Goal: Task Accomplishment & Management: Use online tool/utility

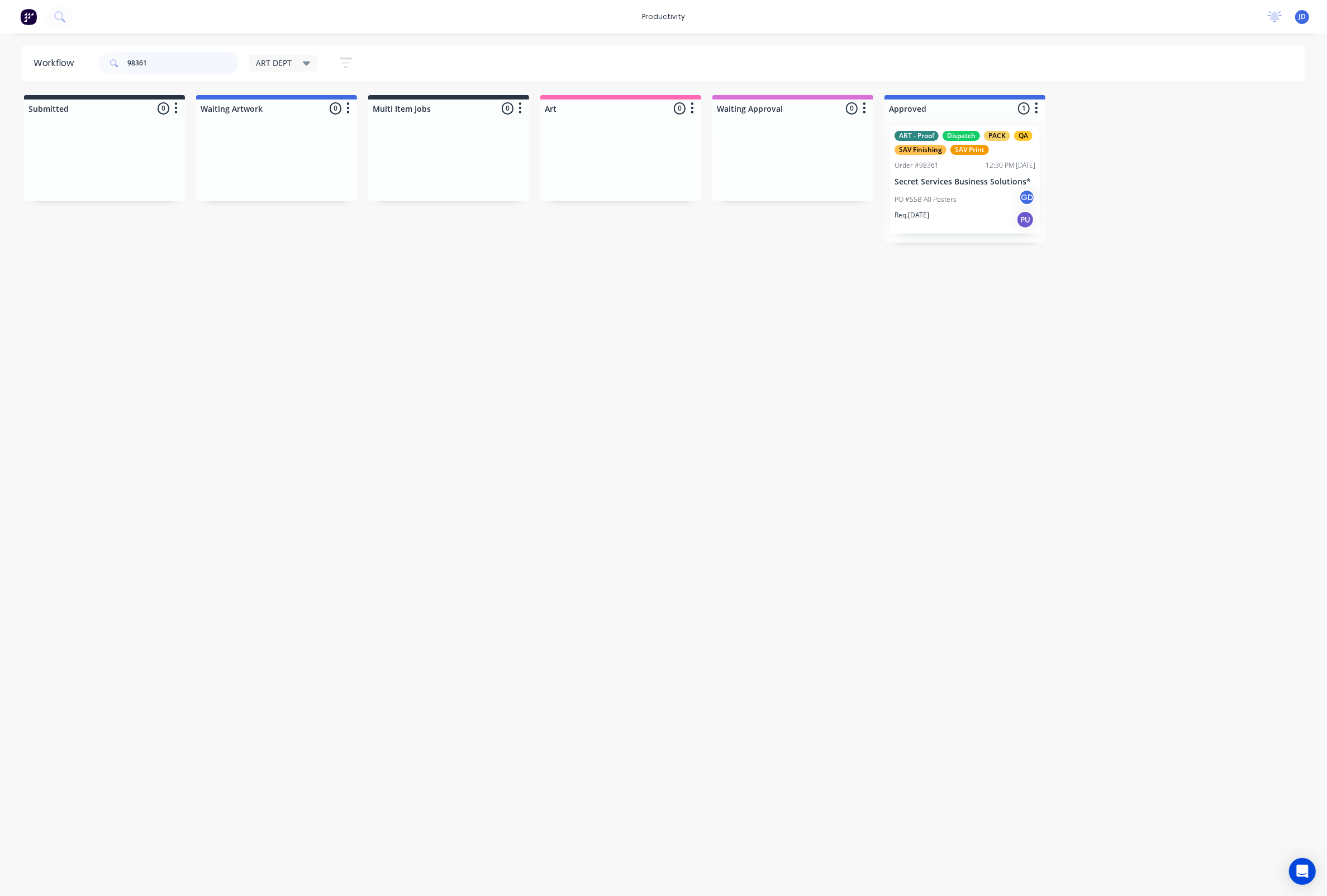
drag, startPoint x: 146, startPoint y: 56, endPoint x: 73, endPoint y: 50, distance: 73.2
click at [74, 50] on header "Workflow 98361 ART DEPT Save new view None edit ART DEPT (Default) edit Banner …" at bounding box center [664, 63] width 1283 height 36
drag, startPoint x: 161, startPoint y: 63, endPoint x: 131, endPoint y: 68, distance: 30.4
click at [131, 68] on input "98376" at bounding box center [183, 63] width 111 height 23
drag, startPoint x: 153, startPoint y: 60, endPoint x: 86, endPoint y: 54, distance: 67.3
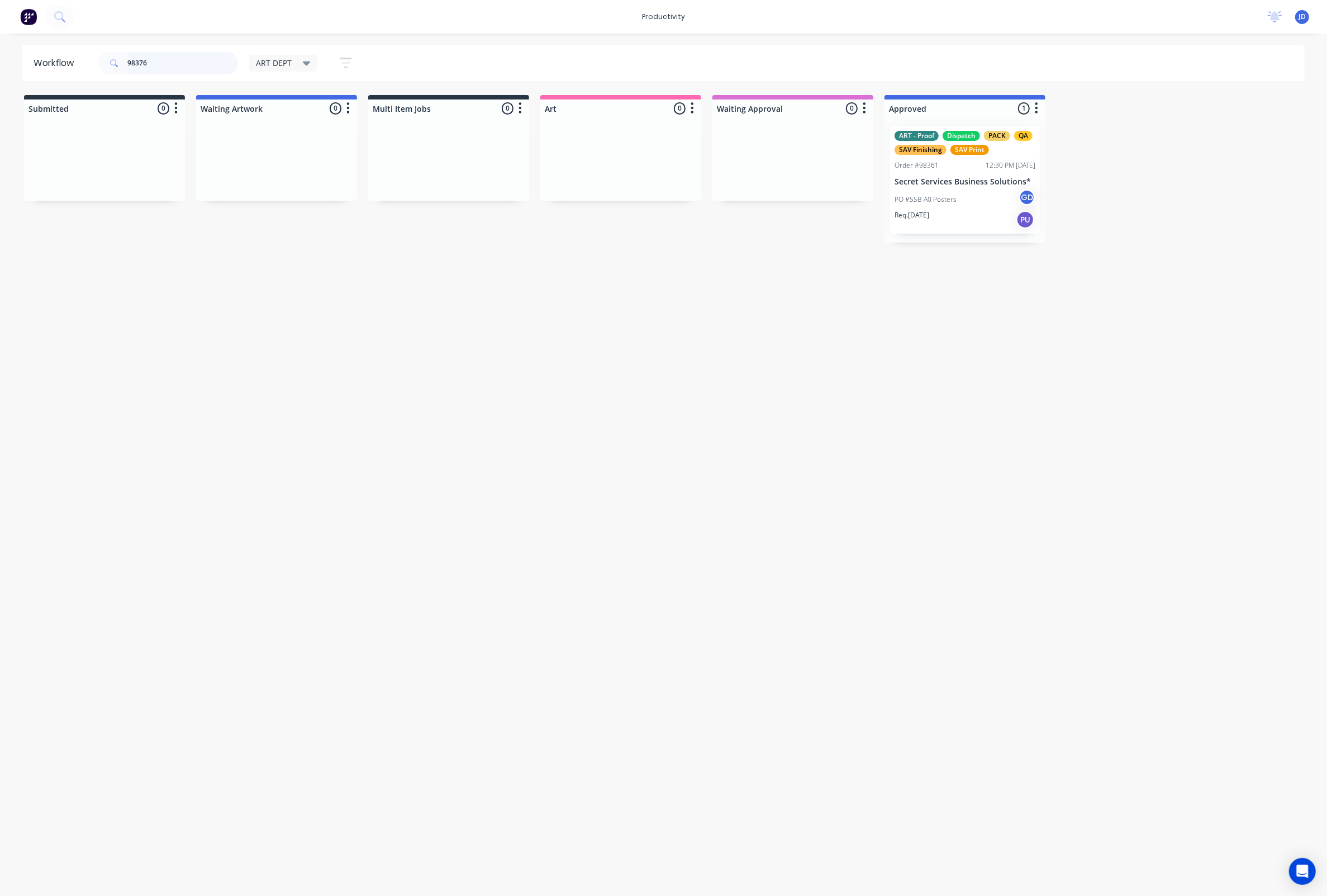
click at [86, 54] on header "Workflow 98376 ART DEPT Save new view None edit ART DEPT (Default) edit Banner …" at bounding box center [664, 63] width 1283 height 36
type input "98376"
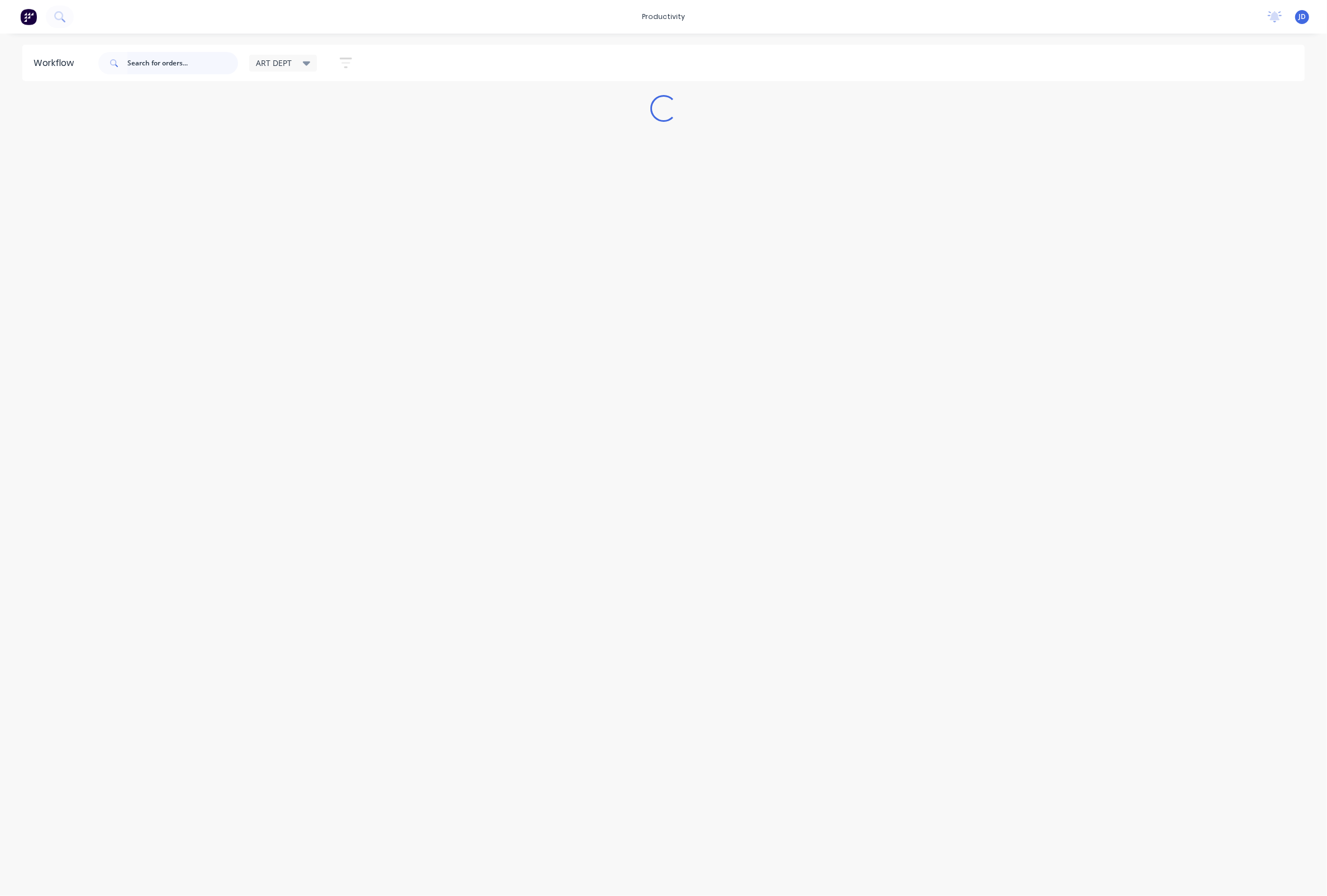
click at [194, 68] on input "text" at bounding box center [183, 63] width 111 height 23
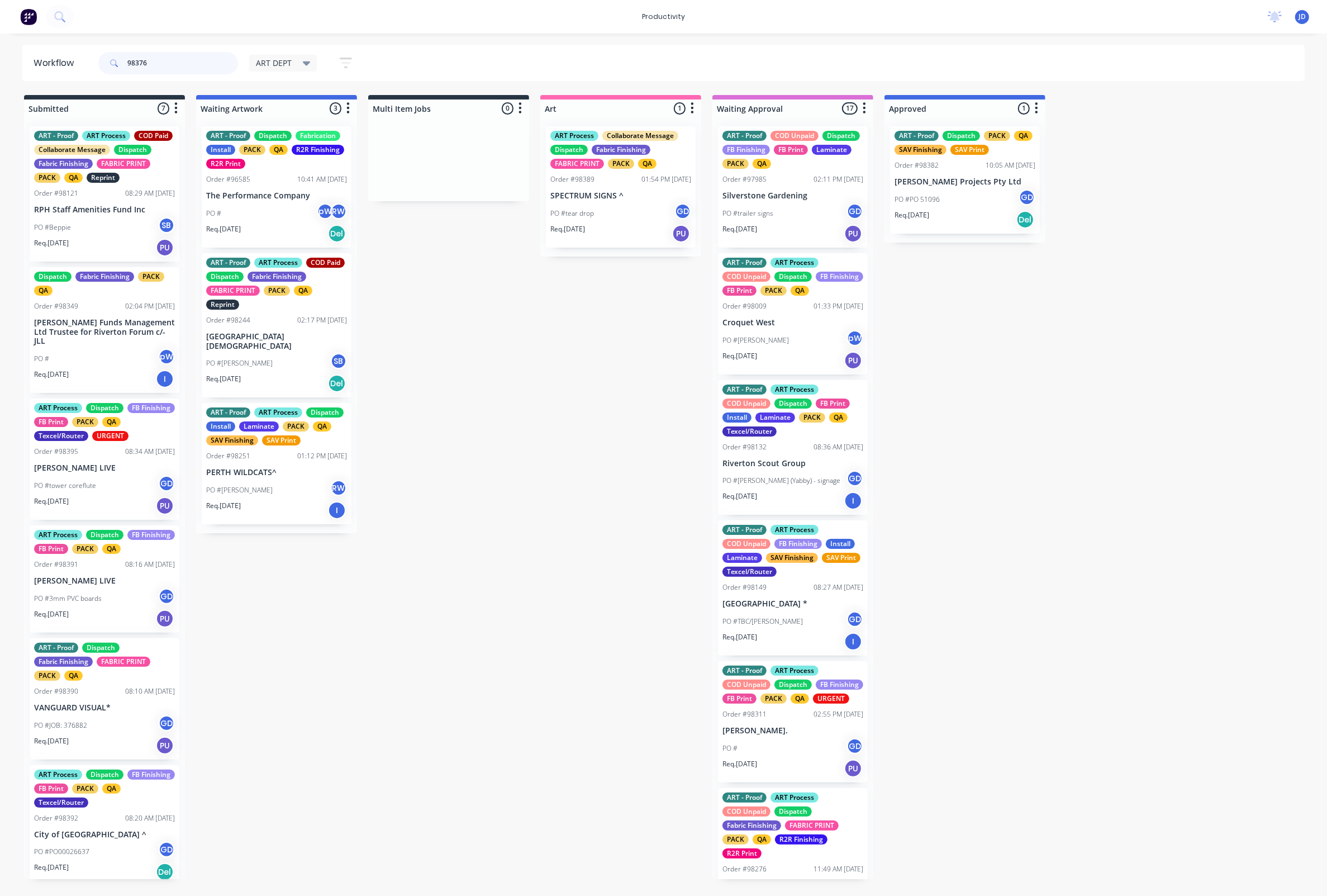
type input "98376"
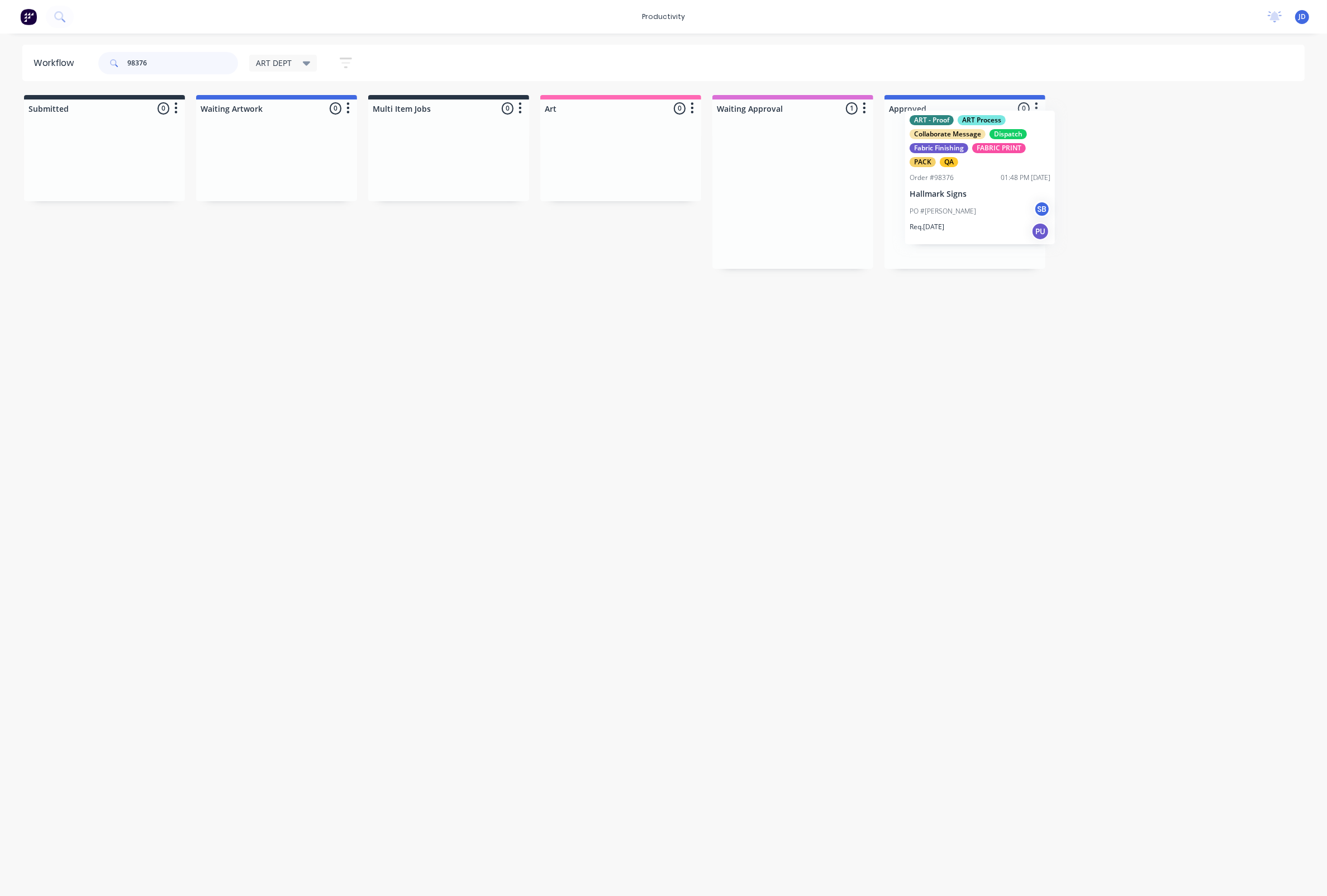
drag, startPoint x: 748, startPoint y: 186, endPoint x: 937, endPoint y: 170, distance: 189.7
click at [947, 211] on p "Hallmark Signs" at bounding box center [964, 210] width 141 height 9
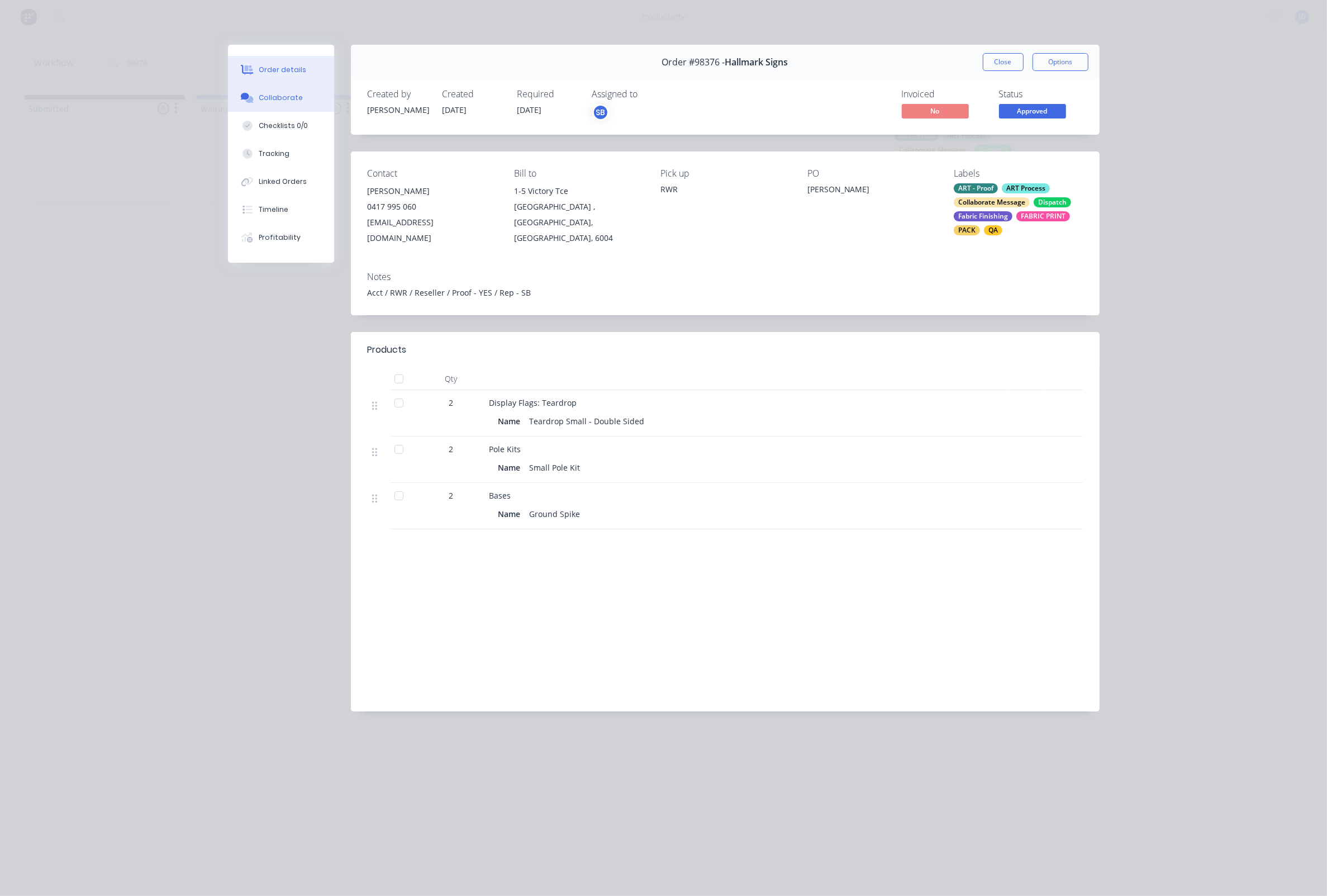
click at [248, 98] on icon at bounding box center [245, 95] width 9 height 7
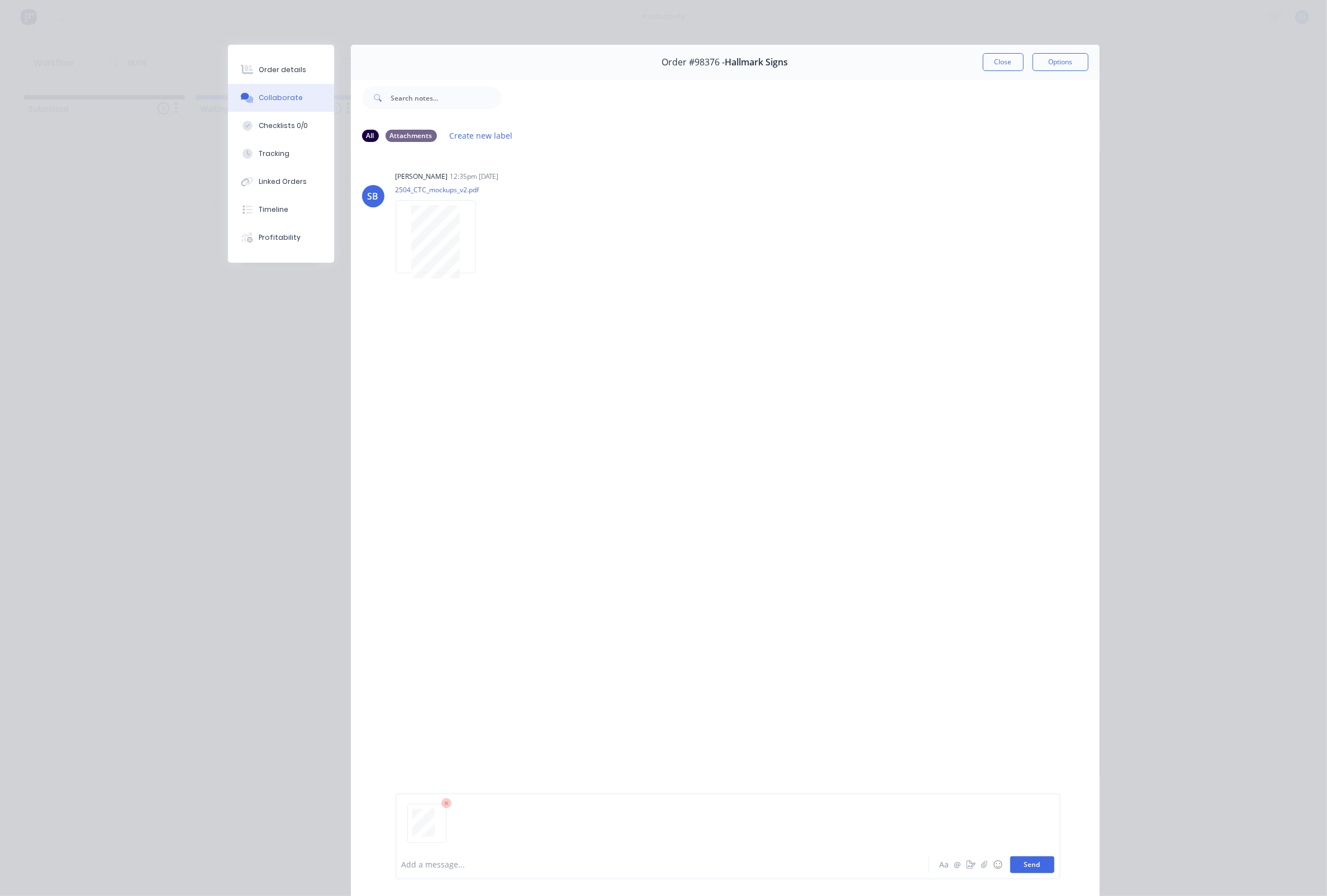
click at [1025, 862] on button "Send" at bounding box center [1032, 865] width 44 height 17
click at [621, 869] on div at bounding box center [646, 865] width 489 height 12
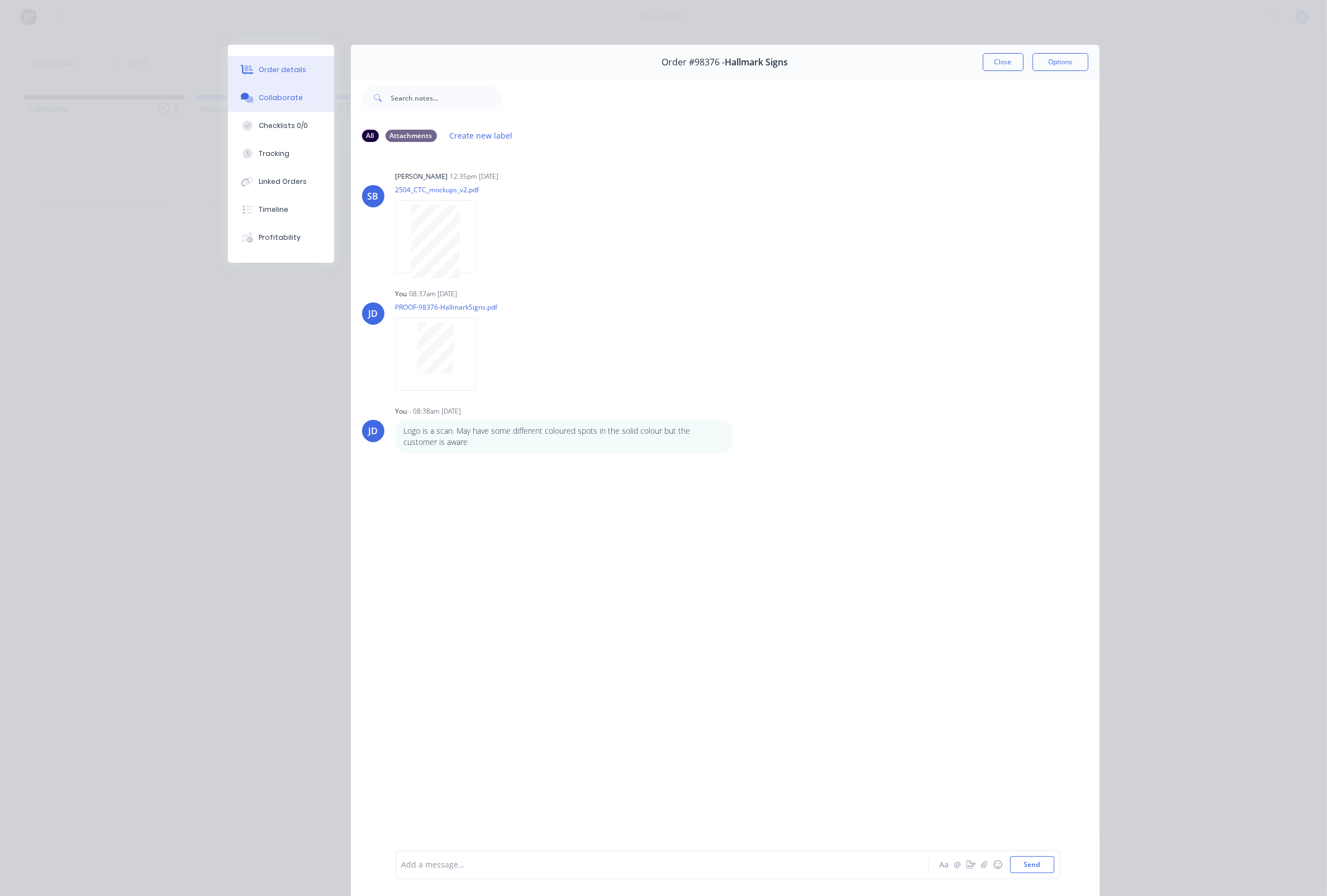
click at [258, 58] on button "Order details" at bounding box center [281, 70] width 106 height 28
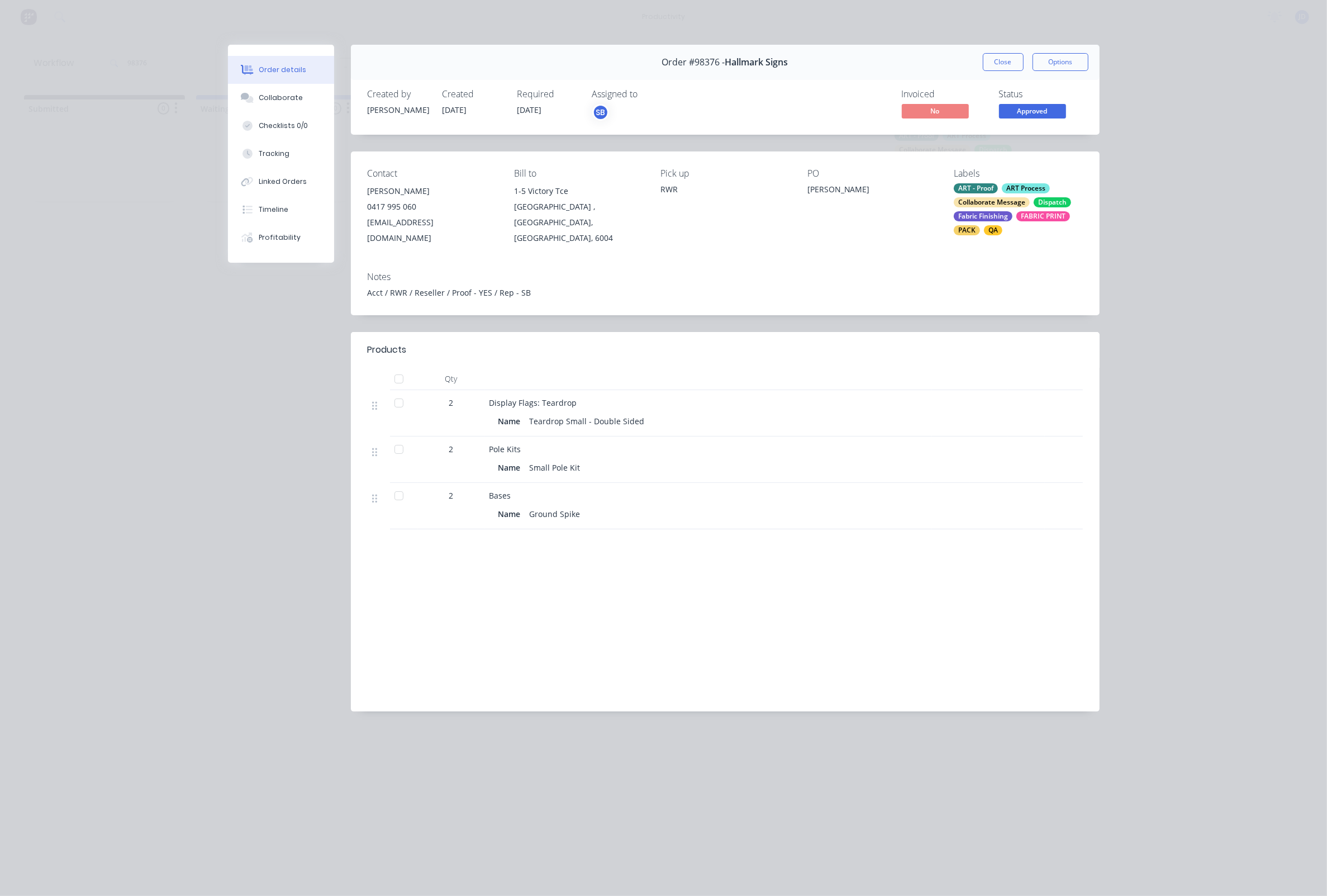
click at [999, 66] on button "Close" at bounding box center [1004, 62] width 41 height 18
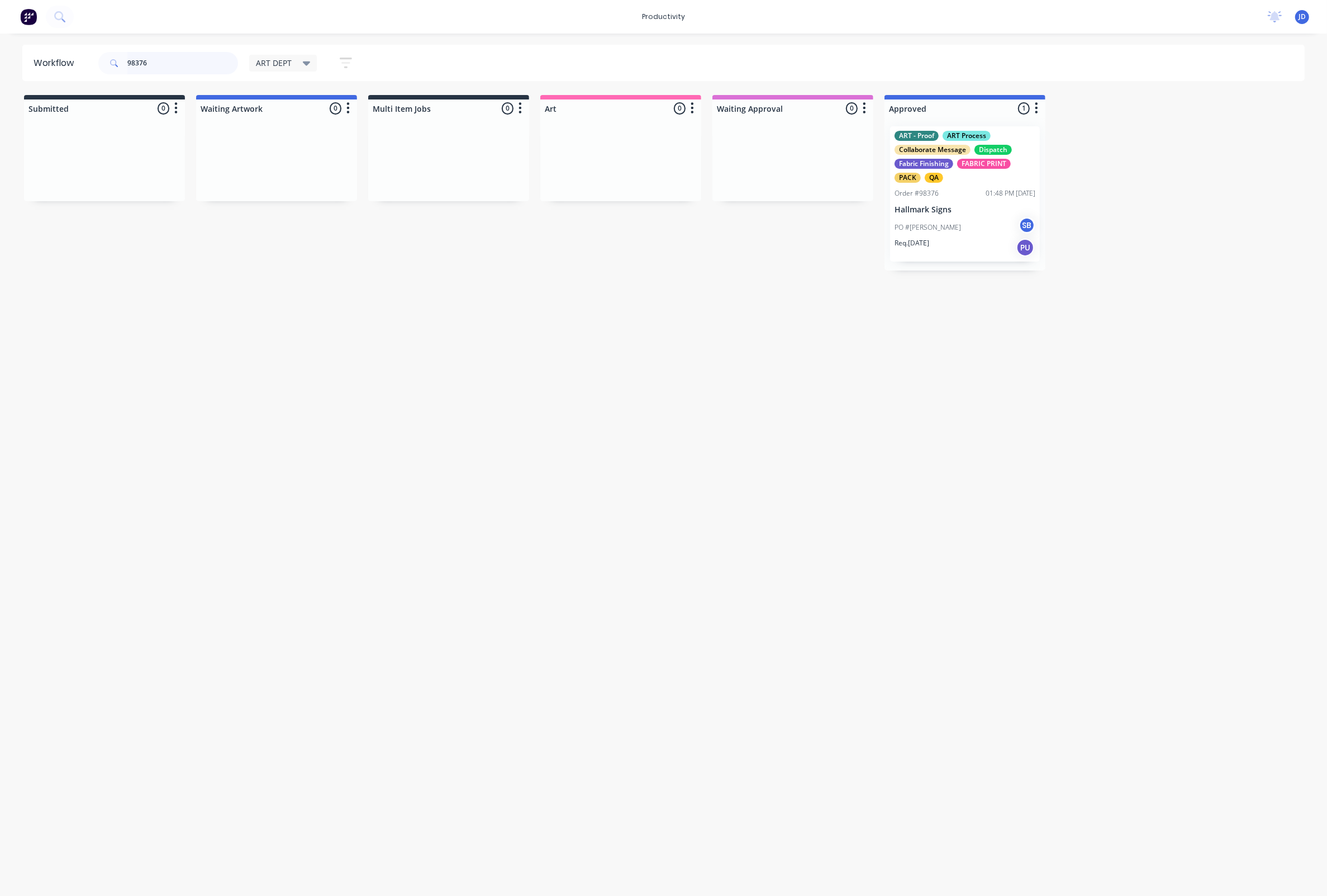
drag, startPoint x: 167, startPoint y: 65, endPoint x: 107, endPoint y: 61, distance: 60.1
click at [107, 61] on div "98376" at bounding box center [168, 63] width 140 height 23
type input "98395"
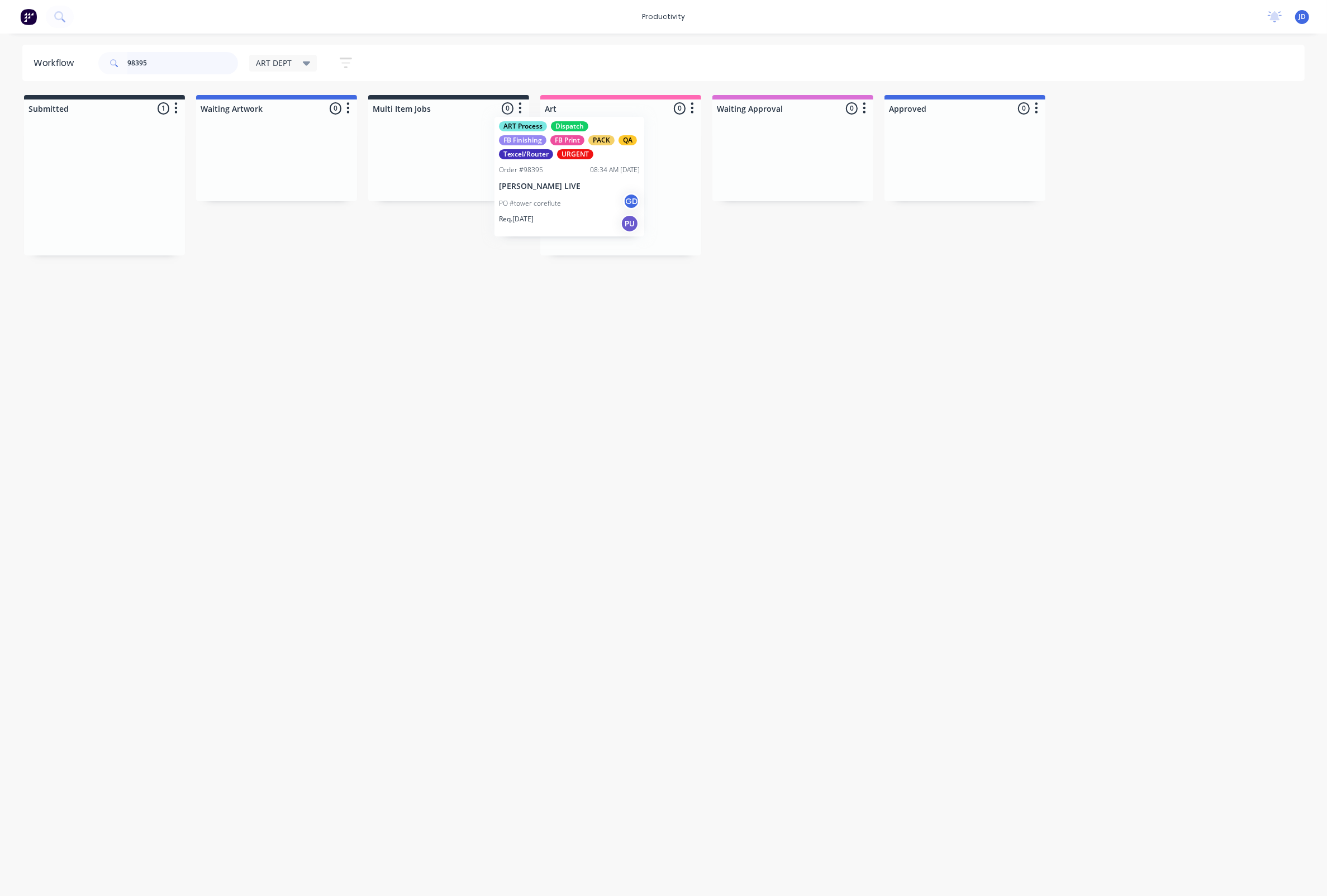
drag, startPoint x: 114, startPoint y: 200, endPoint x: 582, endPoint y: 191, distance: 468.1
click at [628, 219] on div "PO #tower coreflute GD" at bounding box center [621, 213] width 141 height 21
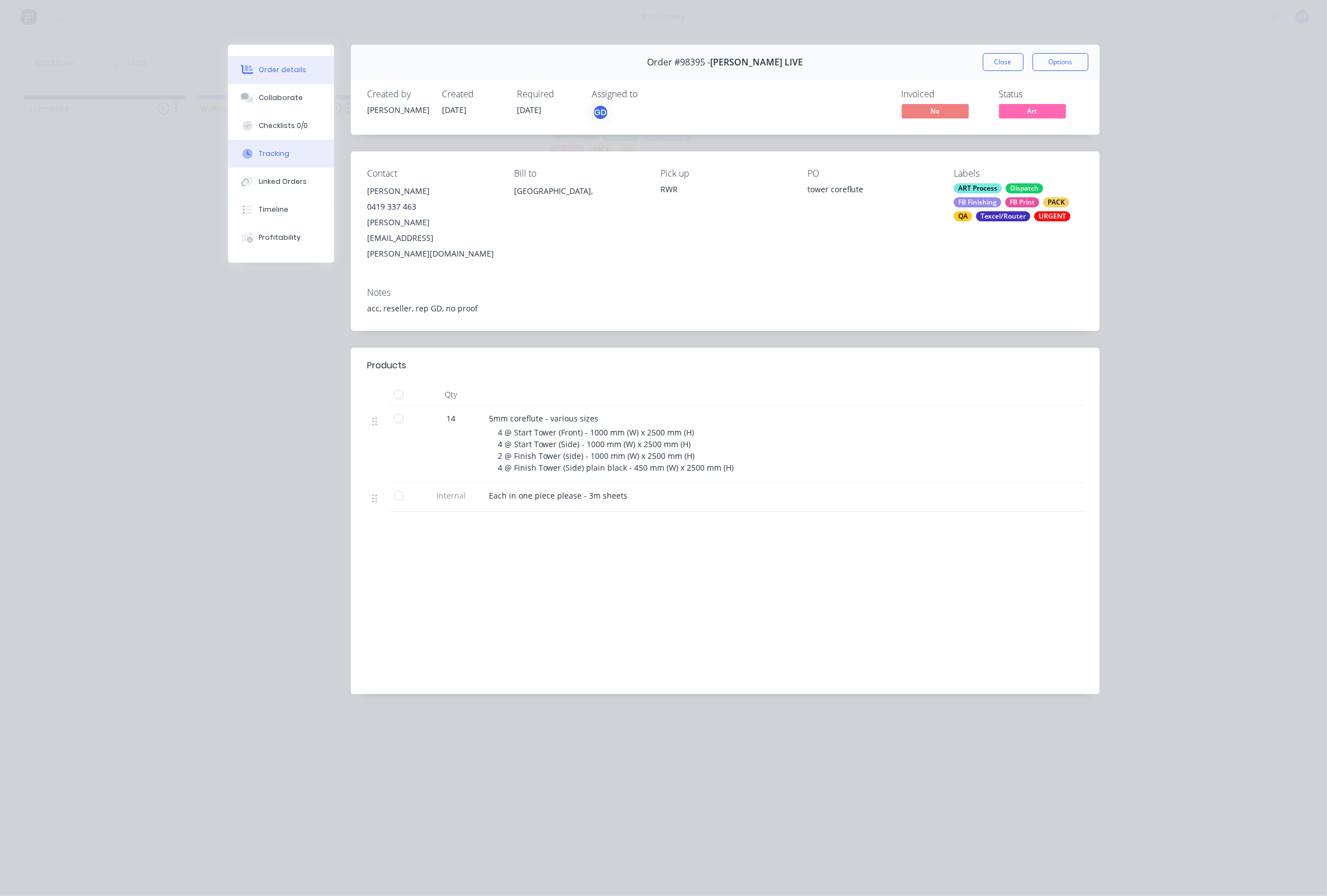
click at [275, 159] on div "Tracking" at bounding box center [274, 154] width 31 height 10
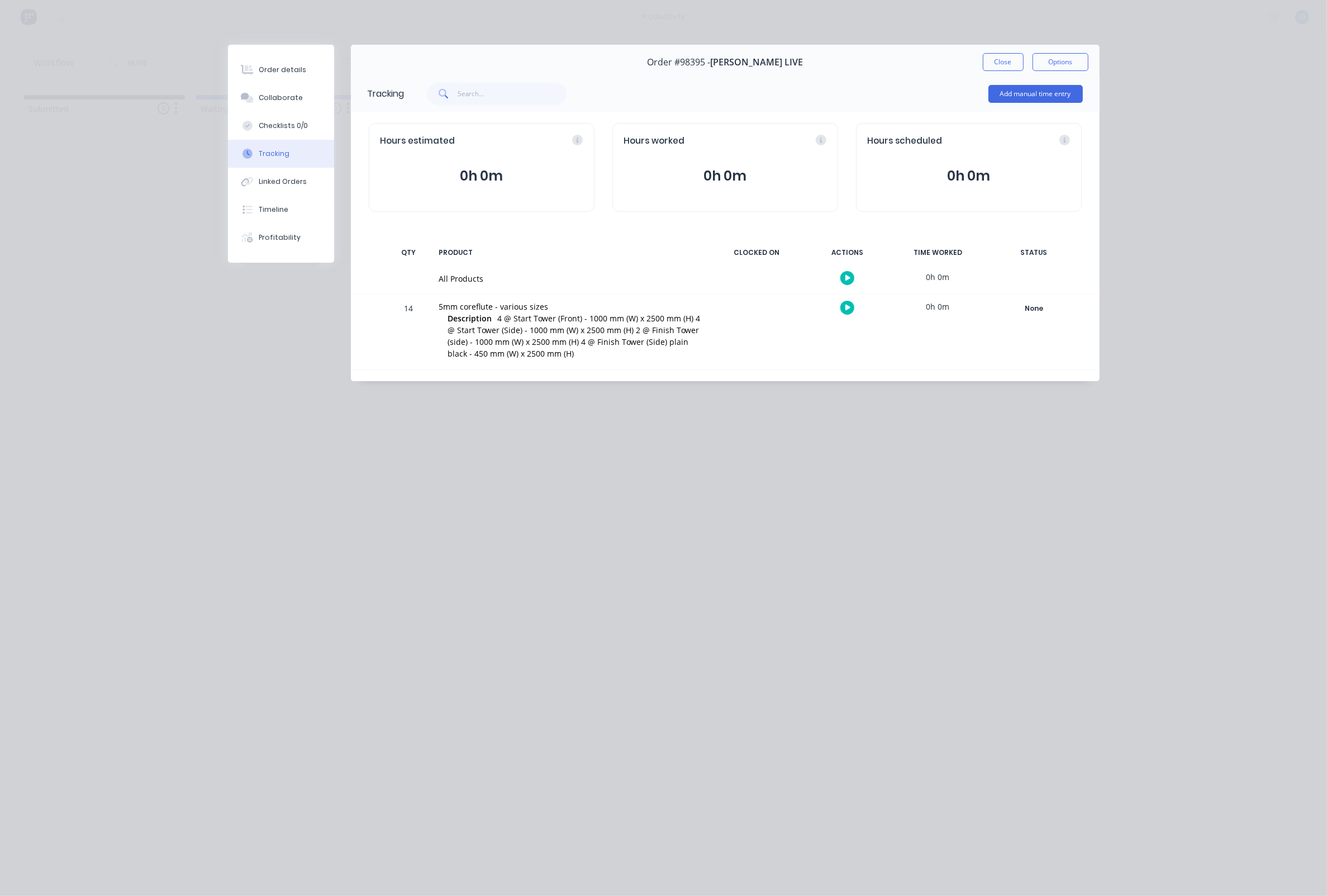
click at [851, 308] on button "button" at bounding box center [847, 307] width 14 height 14
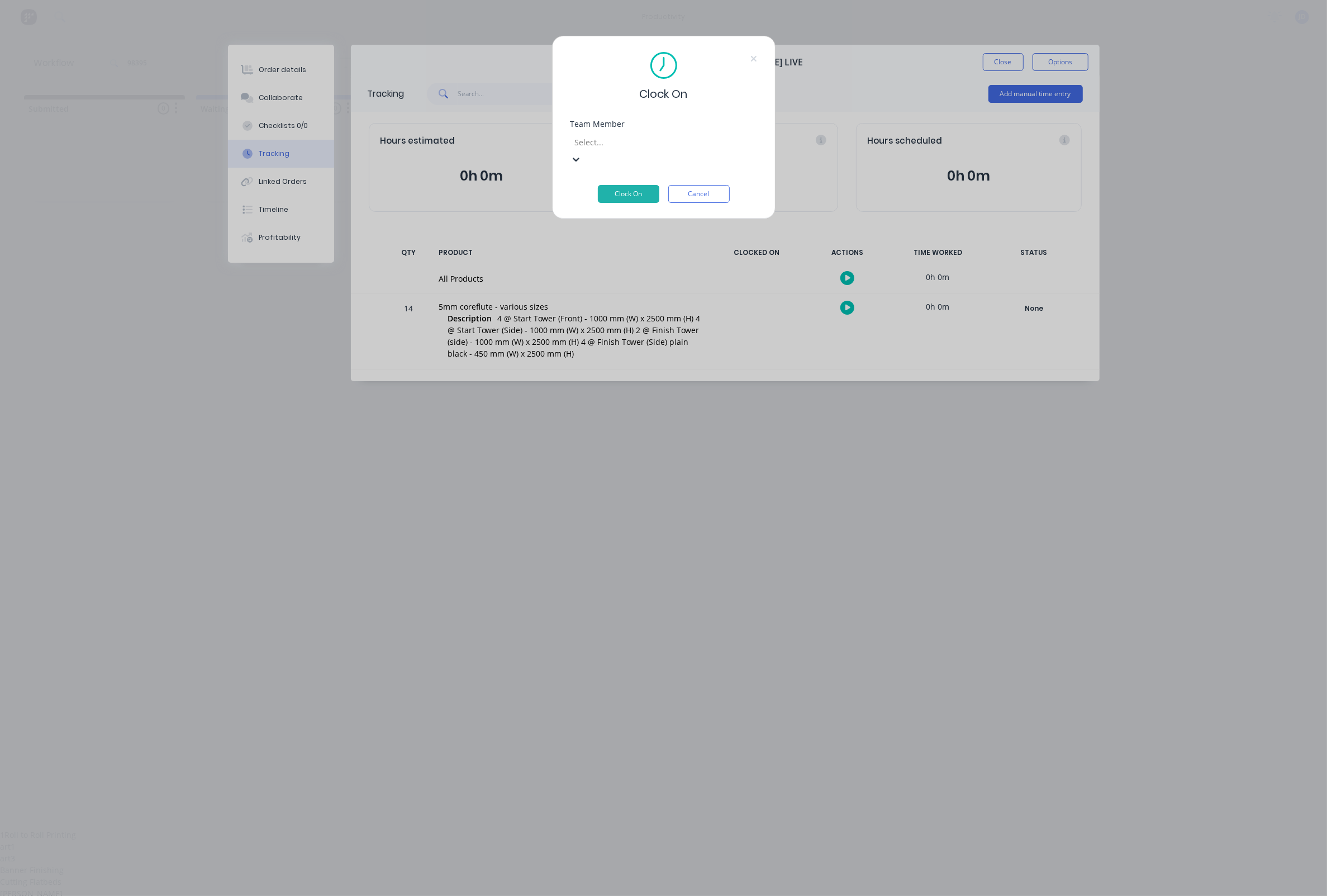
click at [654, 146] on div at bounding box center [654, 142] width 161 height 14
drag, startPoint x: 609, startPoint y: 194, endPoint x: 620, endPoint y: 196, distance: 11.2
click at [645, 186] on button "Clock On" at bounding box center [629, 194] width 61 height 18
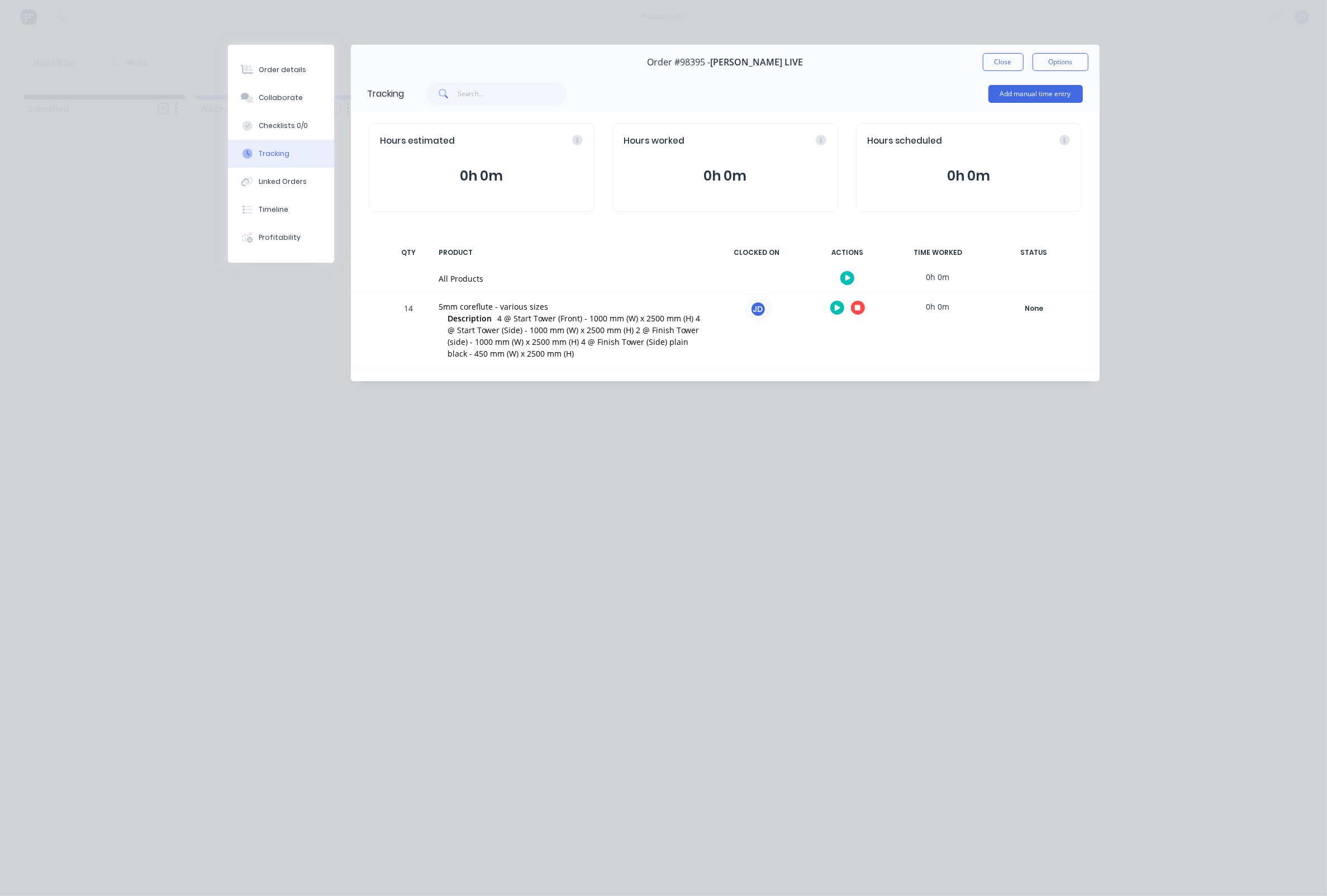
scroll to position [0, 0]
click at [854, 307] on button "button" at bounding box center [858, 307] width 14 height 14
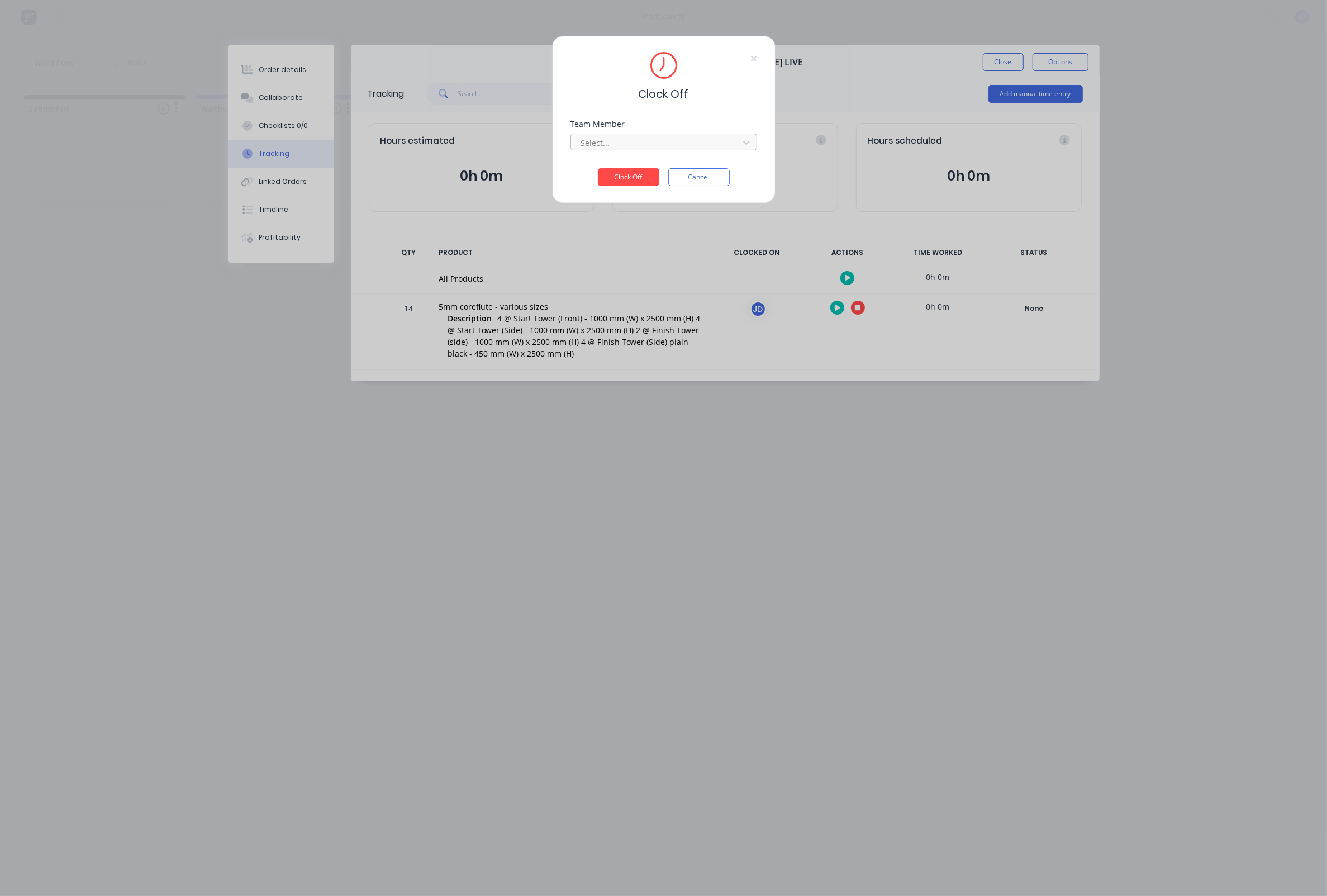
drag, startPoint x: 607, startPoint y: 139, endPoint x: 609, endPoint y: 154, distance: 15.1
click at [607, 139] on div at bounding box center [656, 142] width 153 height 14
click at [609, 829] on div "[PERSON_NAME]" at bounding box center [664, 835] width 1327 height 12
drag, startPoint x: 614, startPoint y: 181, endPoint x: 590, endPoint y: 180, distance: 24.0
click at [614, 181] on button "Clock Off" at bounding box center [629, 177] width 61 height 18
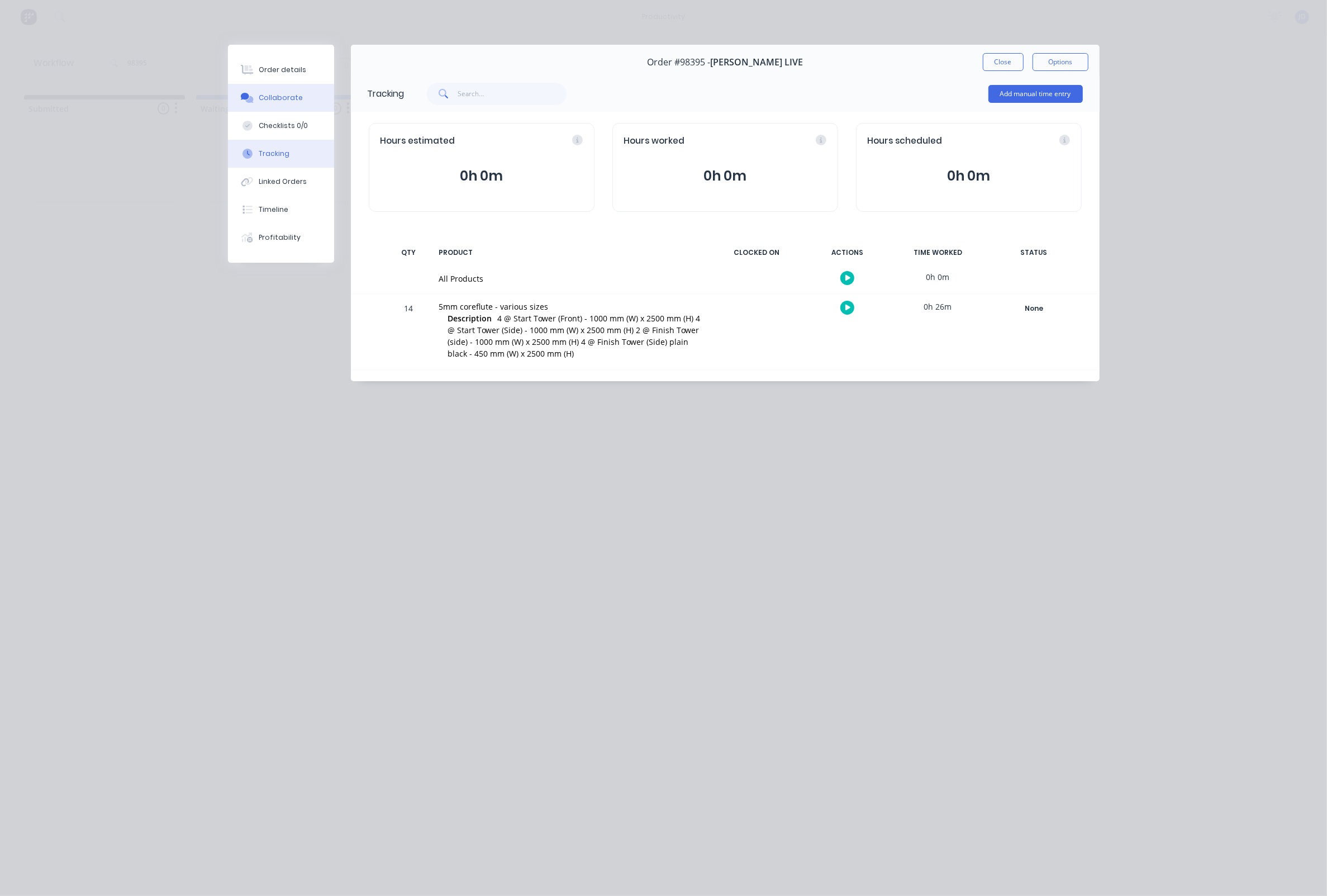
click at [288, 102] on div "Collaborate" at bounding box center [280, 98] width 44 height 10
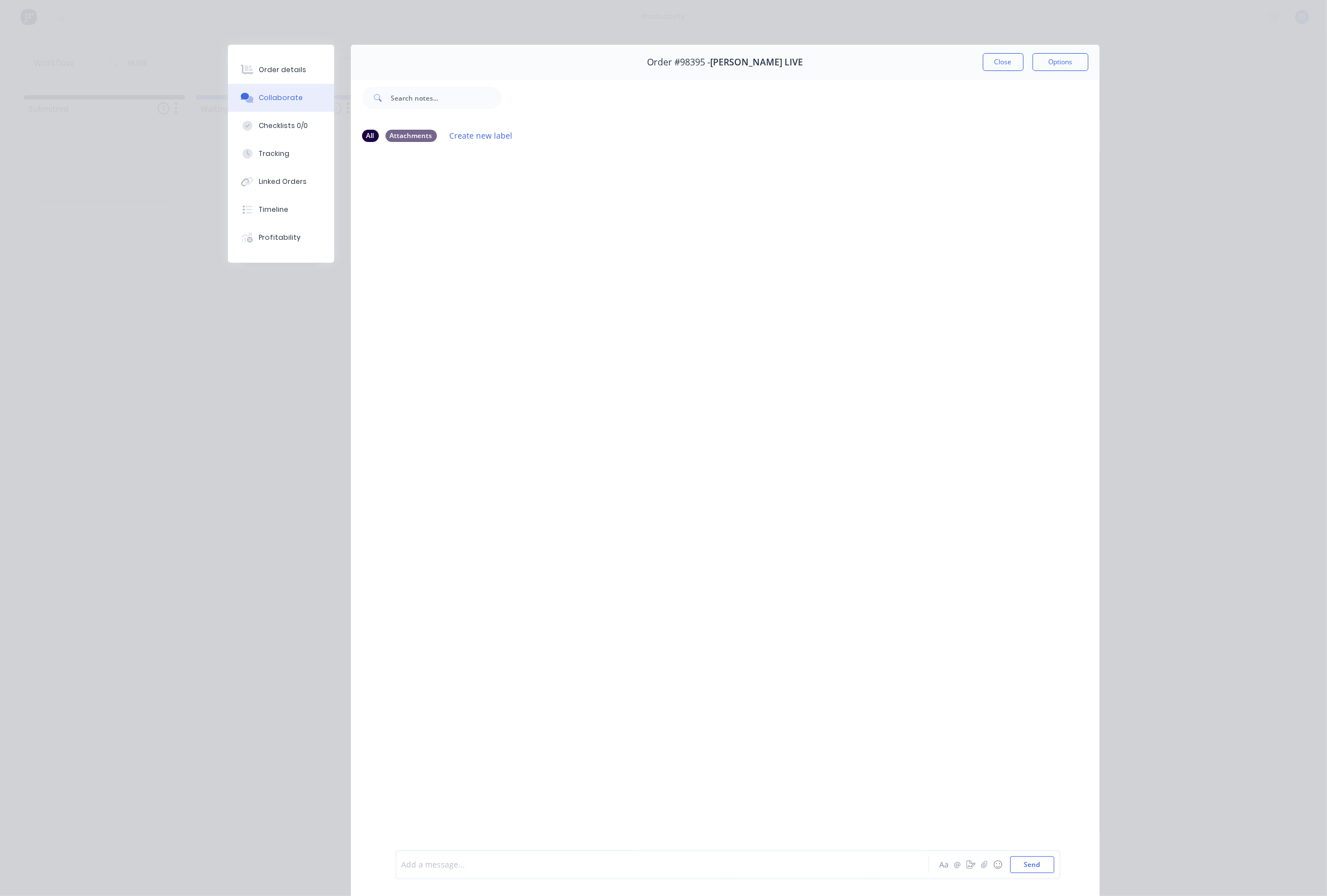
click at [494, 859] on div at bounding box center [646, 865] width 489 height 12
click at [576, 867] on div at bounding box center [646, 865] width 489 height 12
click at [297, 124] on div "Checklists 0/0" at bounding box center [283, 126] width 50 height 10
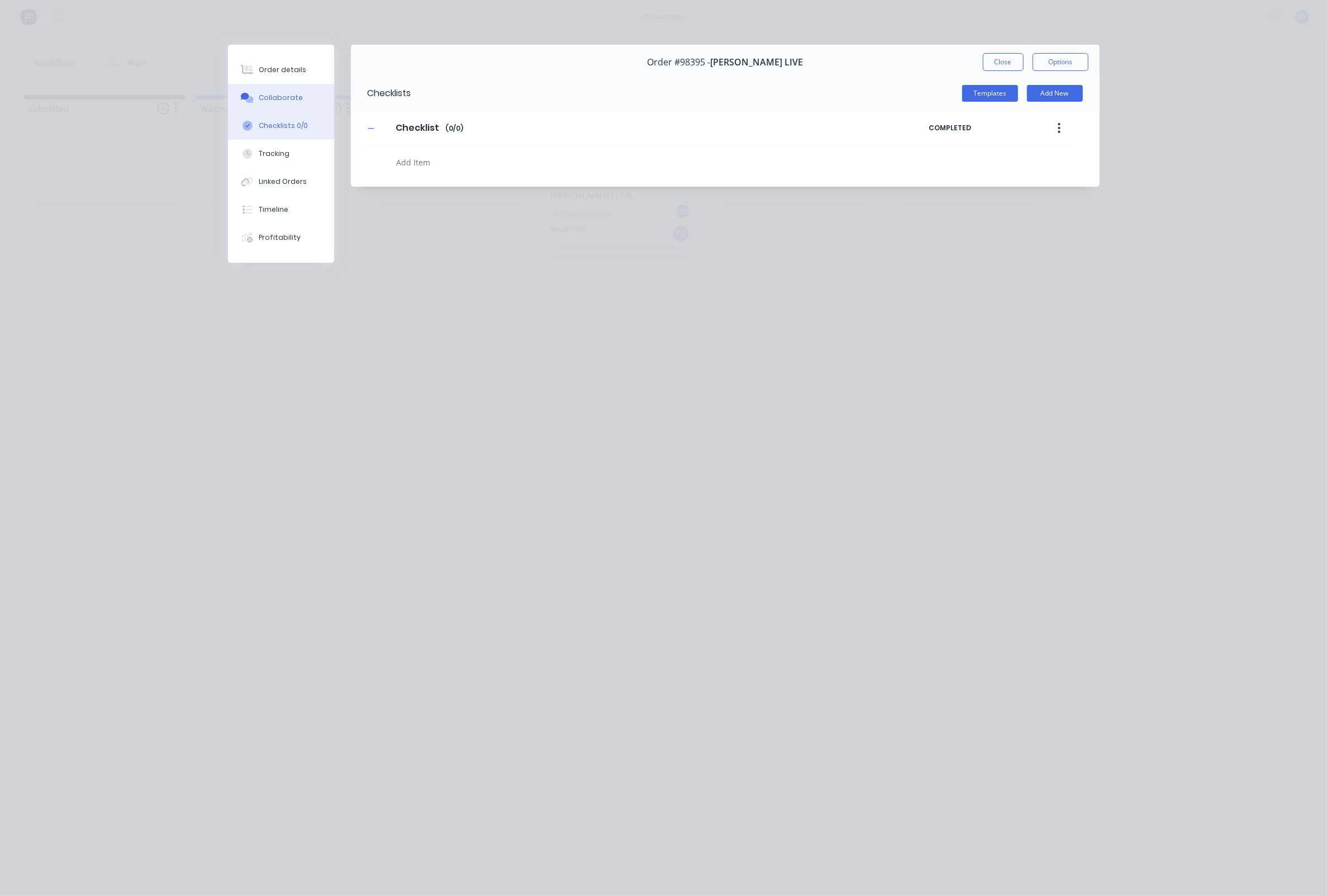
click at [288, 101] on div "Collaborate" at bounding box center [280, 98] width 44 height 10
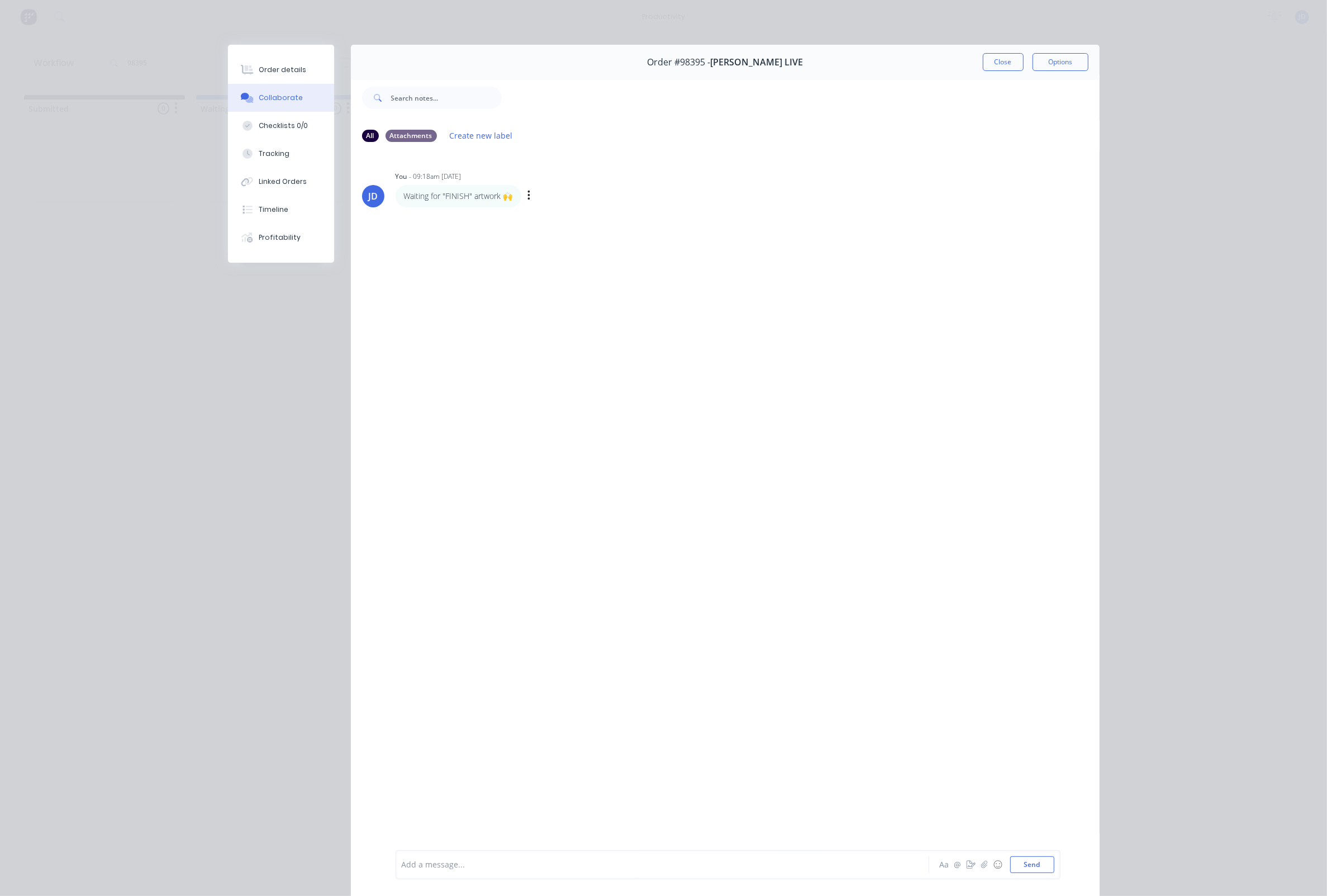
click at [536, 196] on div "Waiting for "FINISH" artwork 🙌 Labels Edit Delete" at bounding box center [570, 196] width 350 height 23
click at [531, 196] on icon "button" at bounding box center [529, 196] width 4 height 13
drag, startPoint x: 532, startPoint y: 353, endPoint x: 532, endPoint y: 337, distance: 16.0
click at [532, 353] on div "JD You - 09:18am [DATE] Waiting for "FINISH" artwork 🙌 Labels Edit Delete" at bounding box center [725, 500] width 749 height 698
click at [993, 66] on button "Close" at bounding box center [1004, 62] width 41 height 18
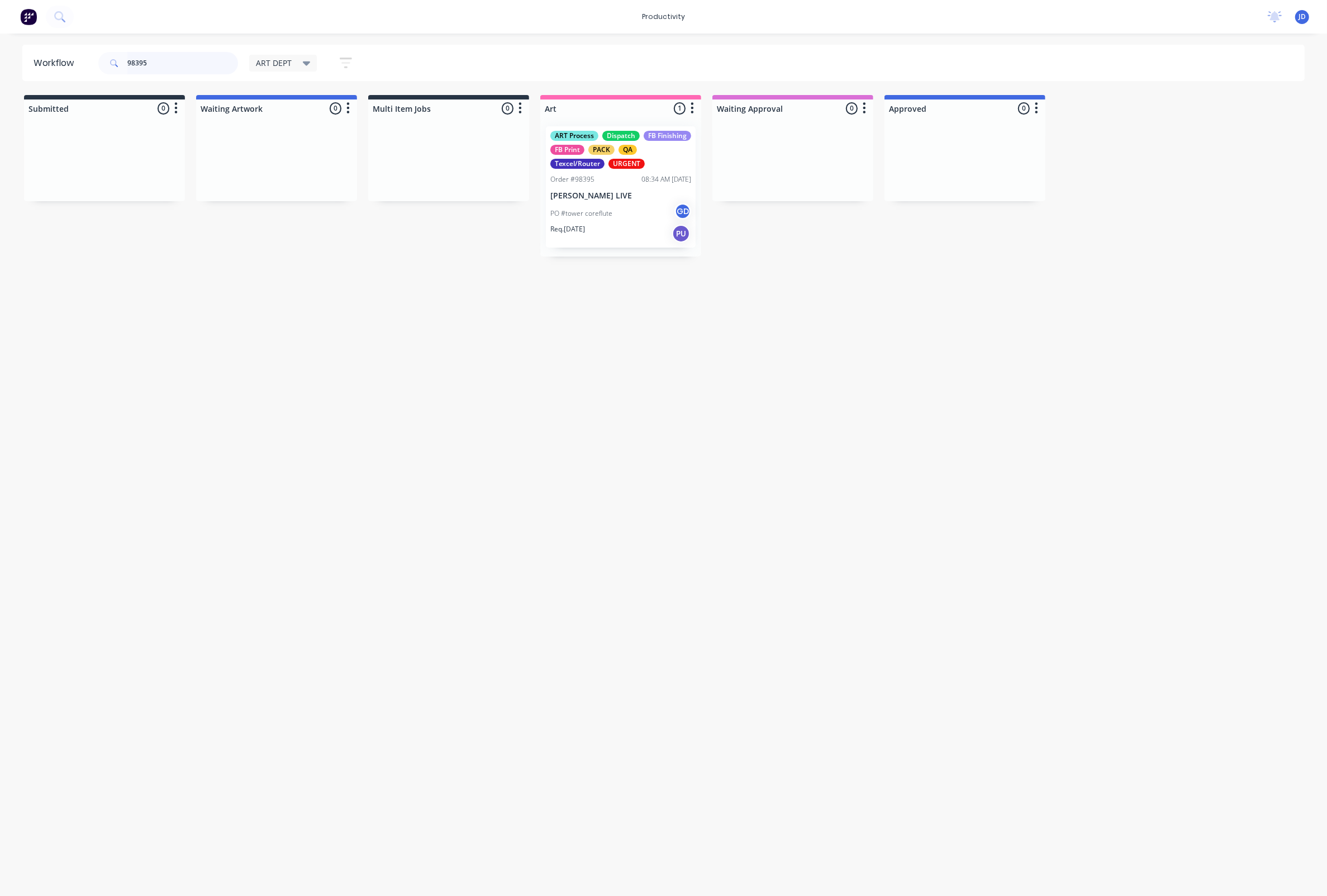
drag, startPoint x: 185, startPoint y: 66, endPoint x: 99, endPoint y: 60, distance: 86.2
click at [99, 60] on div "98395" at bounding box center [168, 63] width 140 height 23
drag, startPoint x: 170, startPoint y: 197, endPoint x: 615, endPoint y: 189, distance: 445.1
click at [594, 195] on p "KICK SOLUTIONS" at bounding box center [621, 195] width 141 height 9
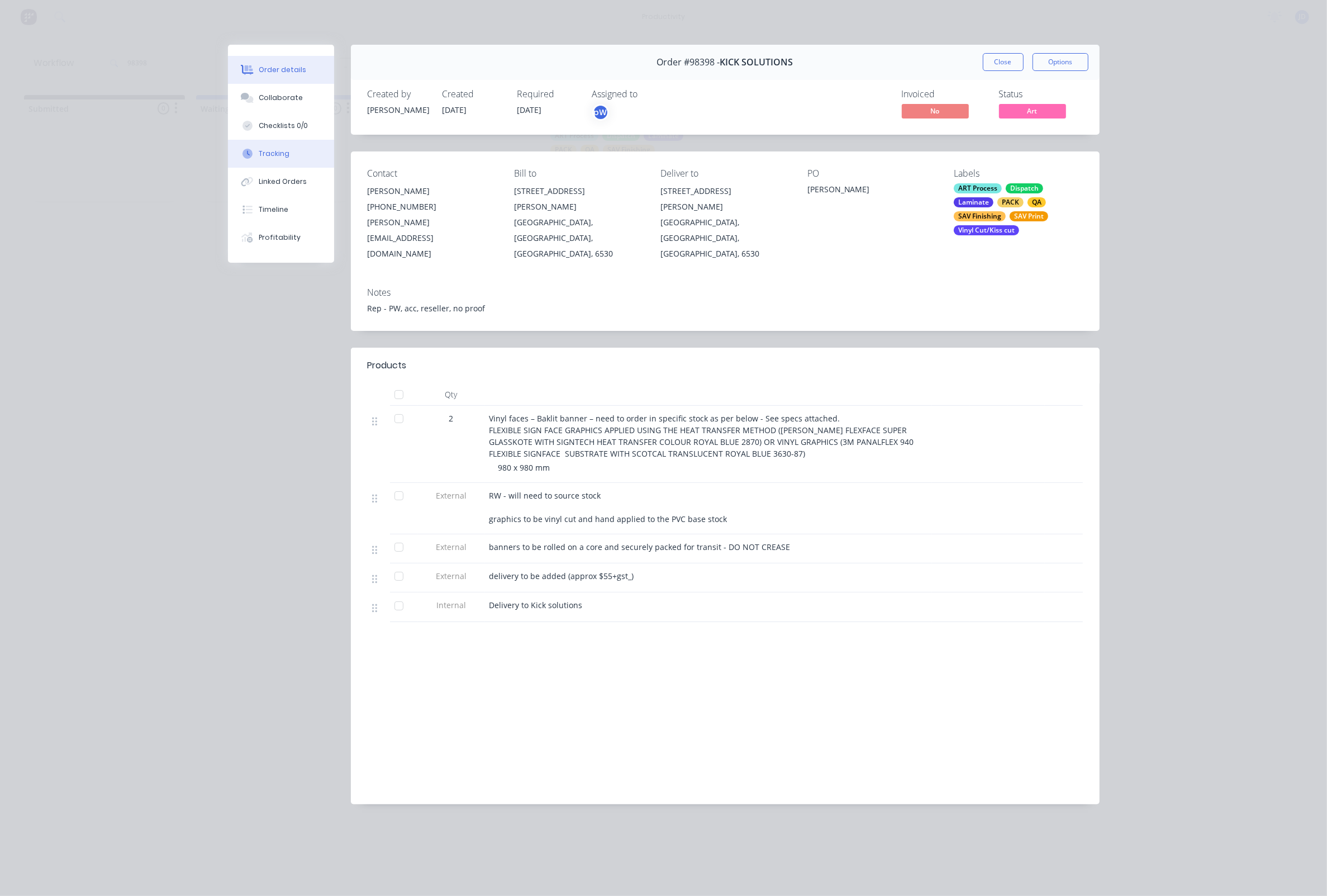
click at [274, 168] on button "Tracking" at bounding box center [281, 154] width 106 height 28
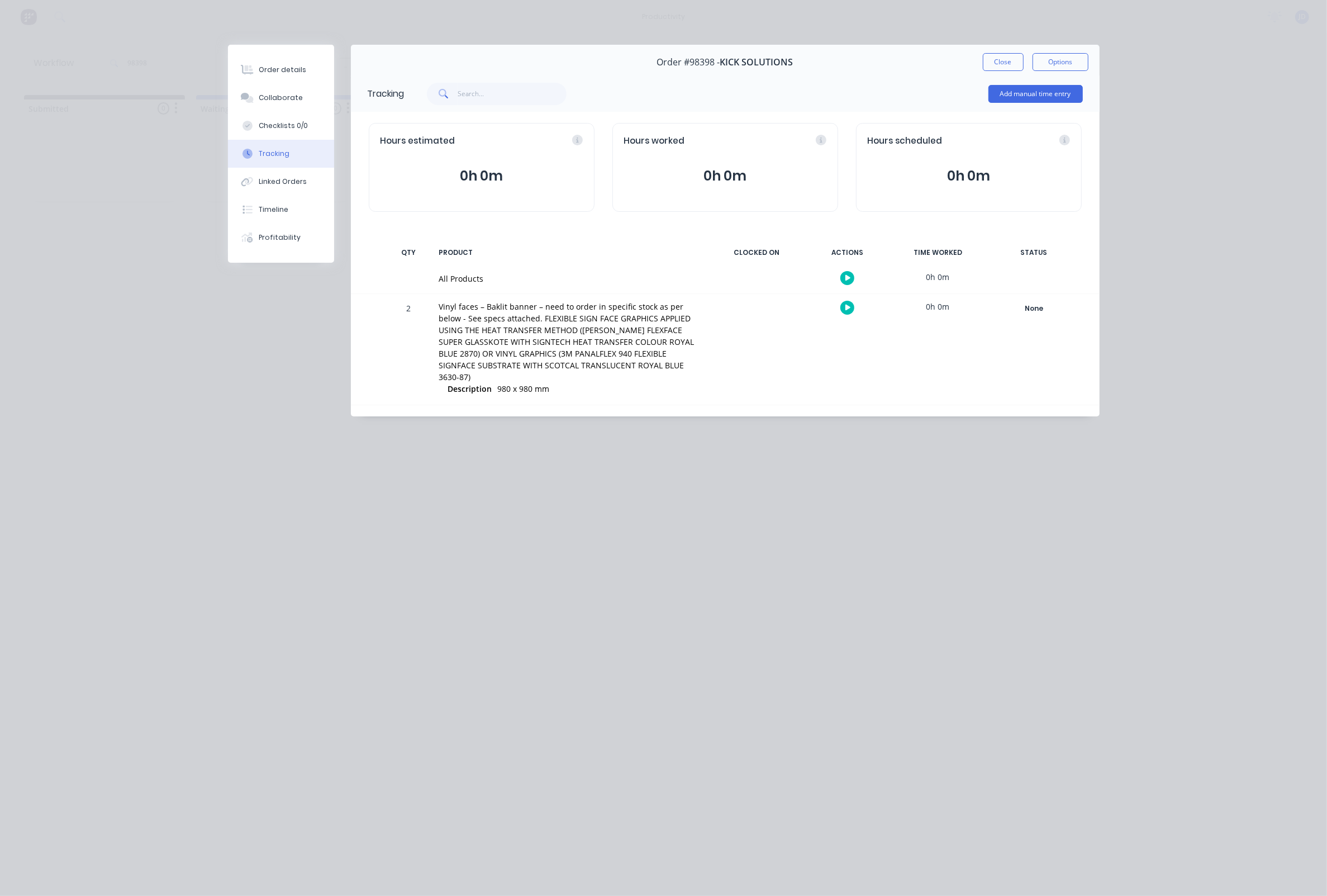
click at [851, 310] on button "button" at bounding box center [847, 307] width 14 height 14
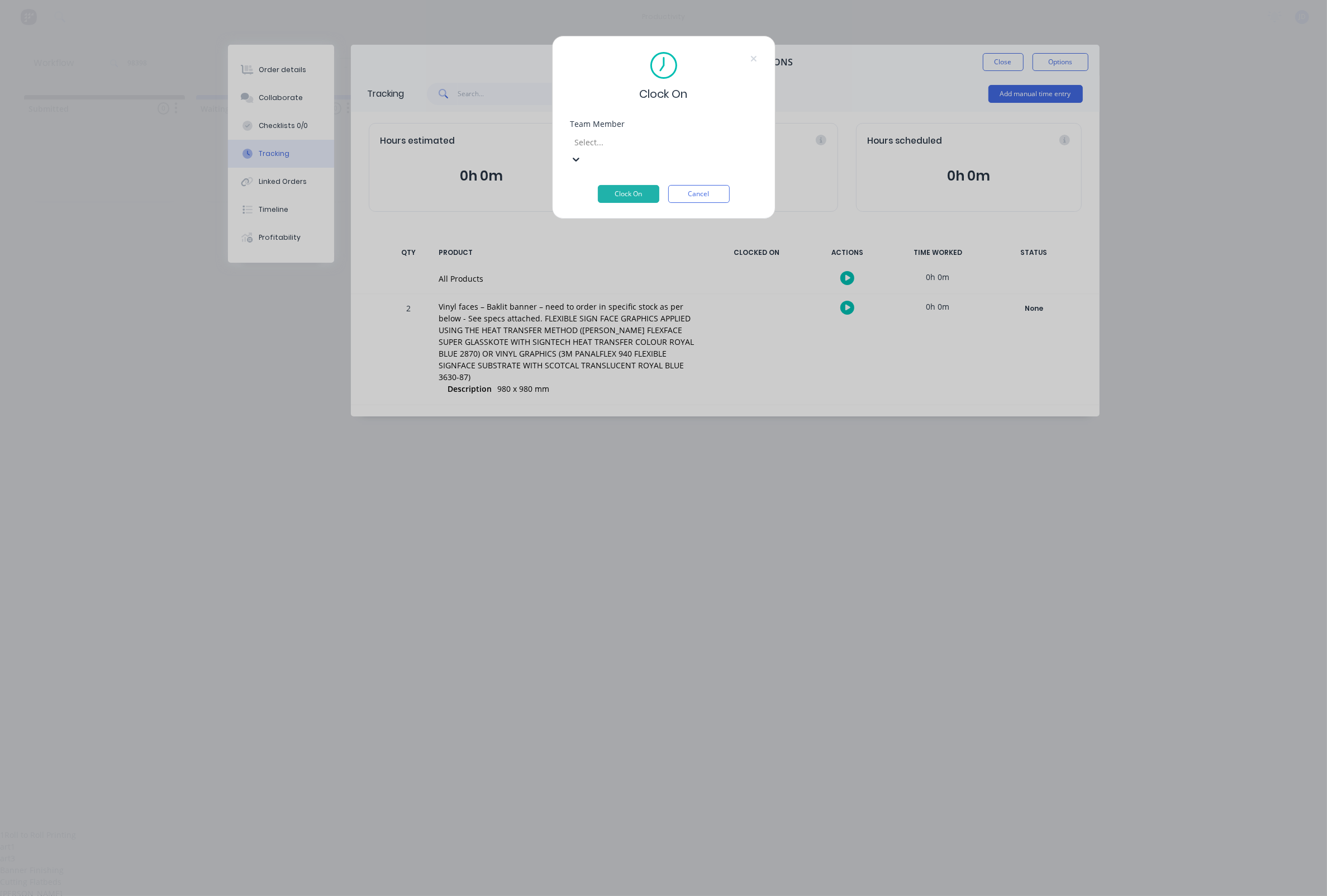
click at [633, 149] on div at bounding box center [654, 142] width 161 height 14
click at [621, 185] on button "Clock On" at bounding box center [629, 194] width 61 height 18
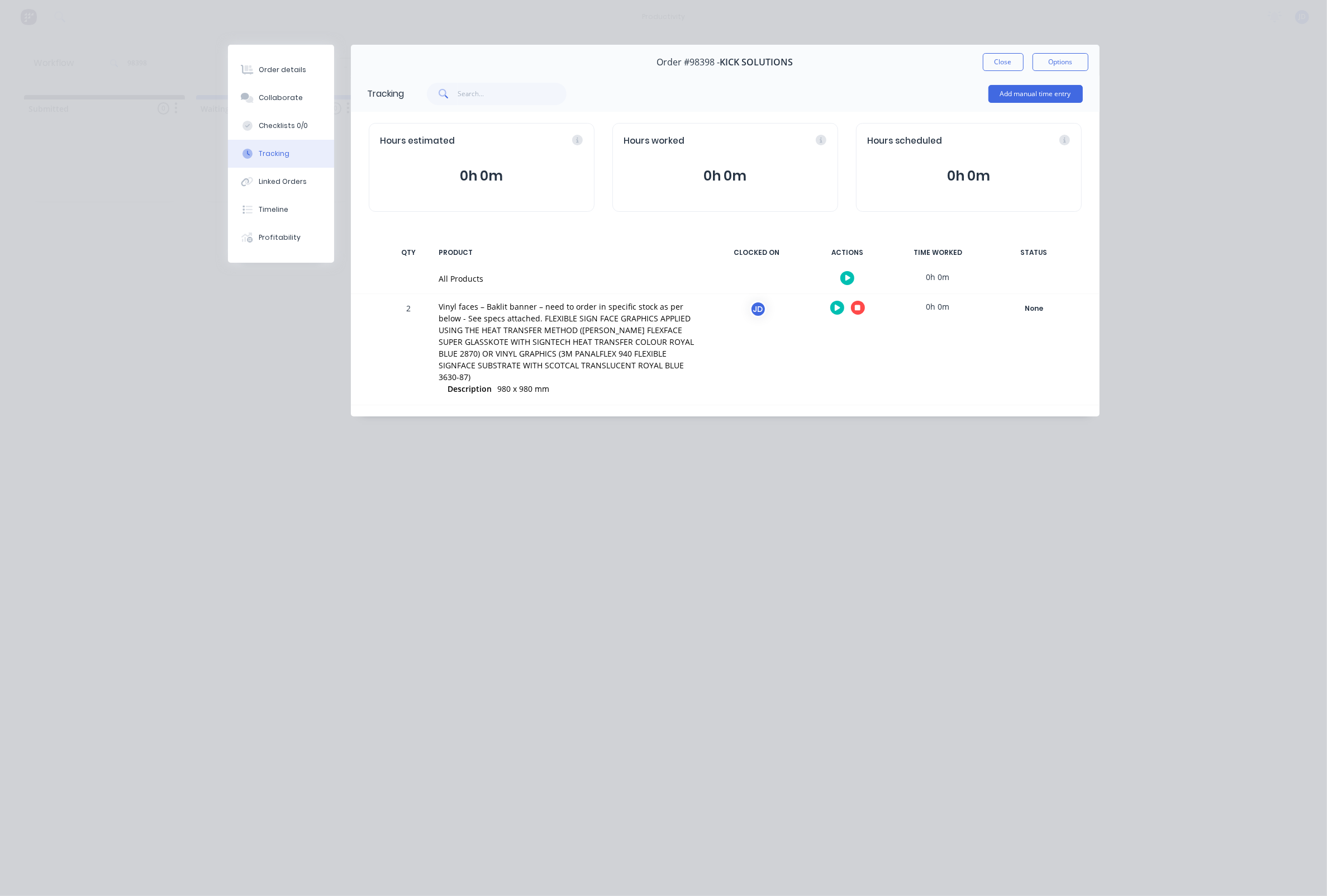
click at [863, 310] on button "button" at bounding box center [858, 307] width 14 height 14
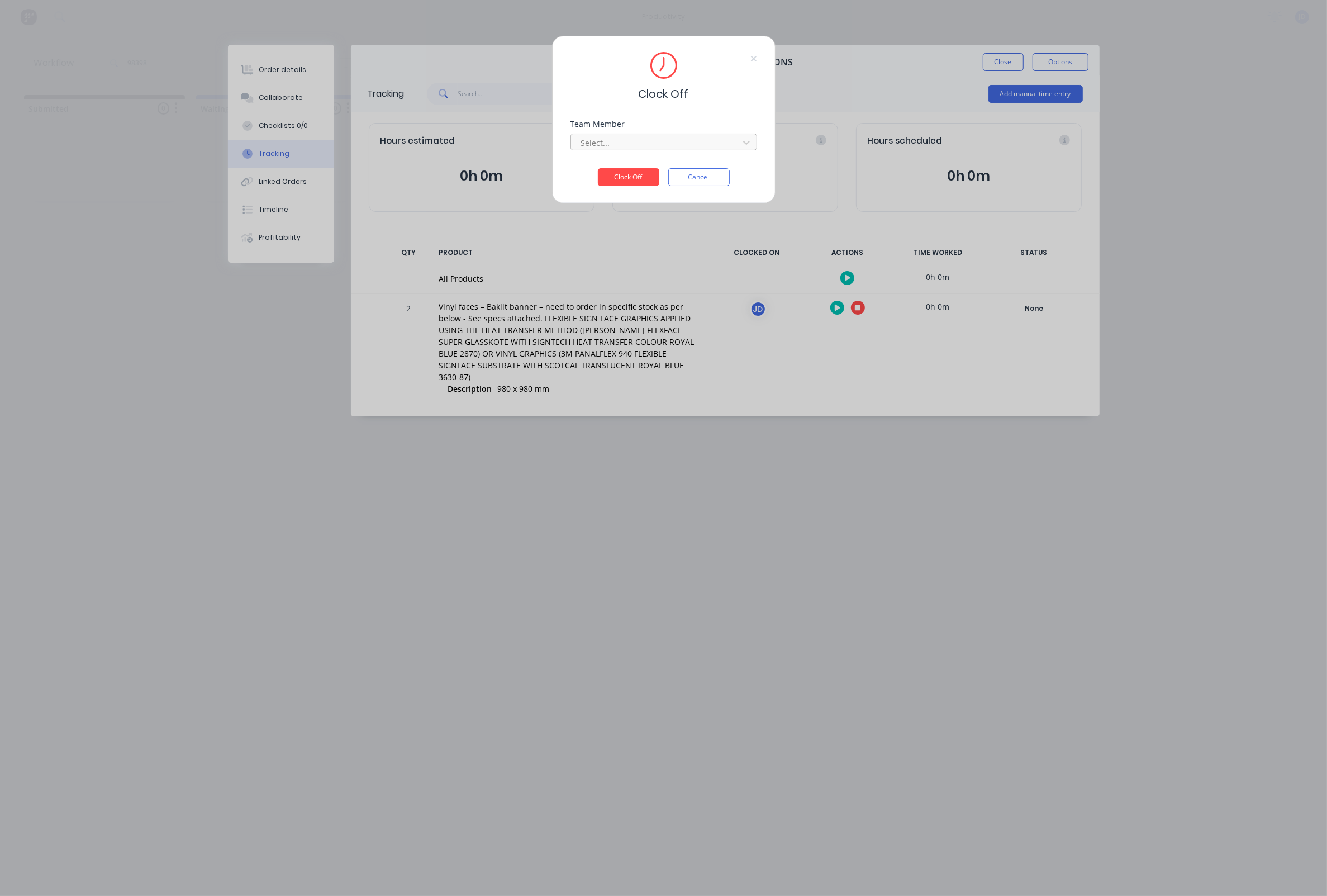
click at [664, 141] on div at bounding box center [656, 142] width 153 height 14
click at [650, 829] on div "[PERSON_NAME]" at bounding box center [664, 835] width 1327 height 12
click at [630, 185] on button "Clock Off" at bounding box center [629, 194] width 61 height 18
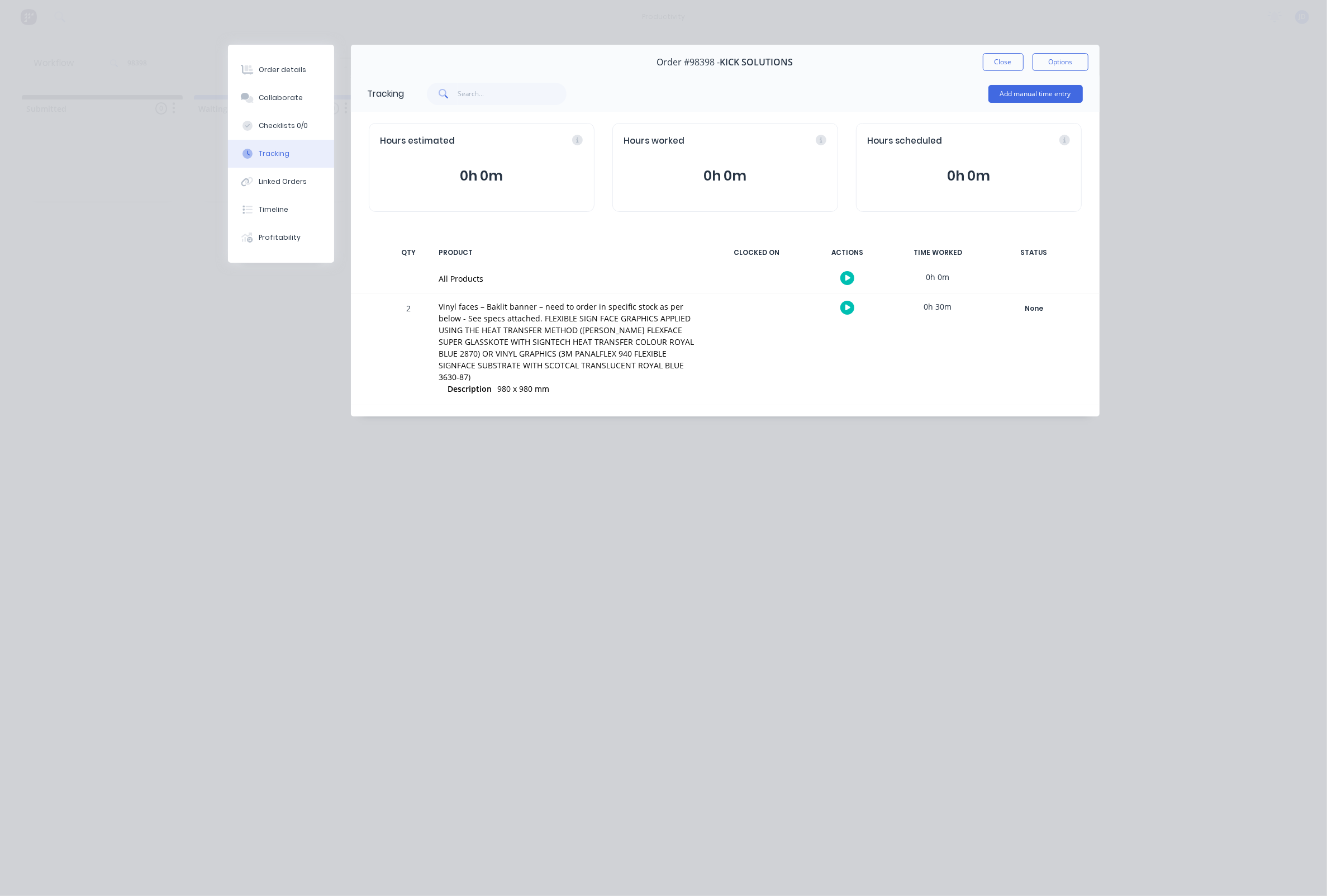
scroll to position [0, 2]
click at [989, 59] on button "Close" at bounding box center [1004, 62] width 41 height 18
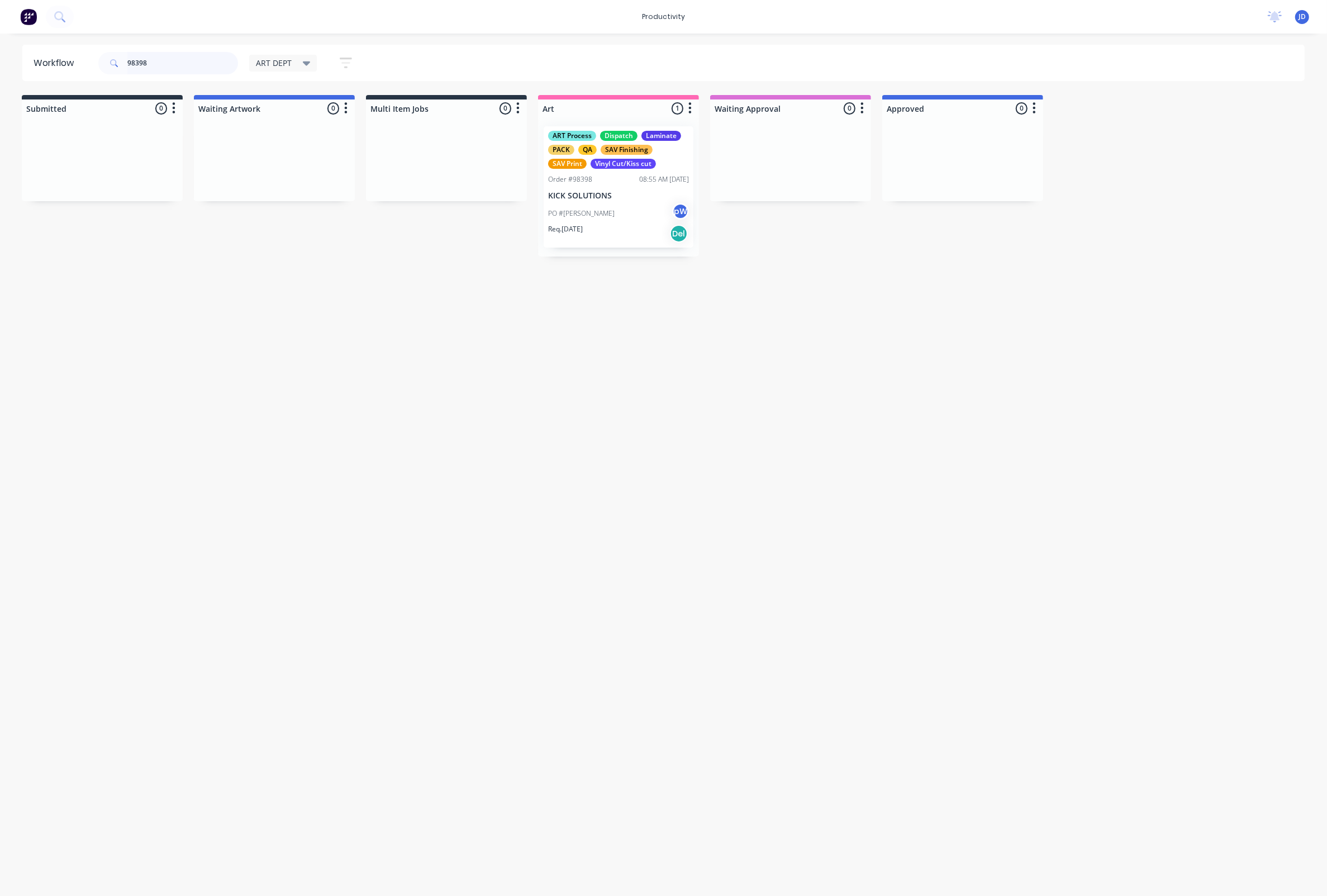
drag, startPoint x: 186, startPoint y: 64, endPoint x: 100, endPoint y: 56, distance: 86.4
click at [100, 56] on div "98398" at bounding box center [168, 63] width 140 height 23
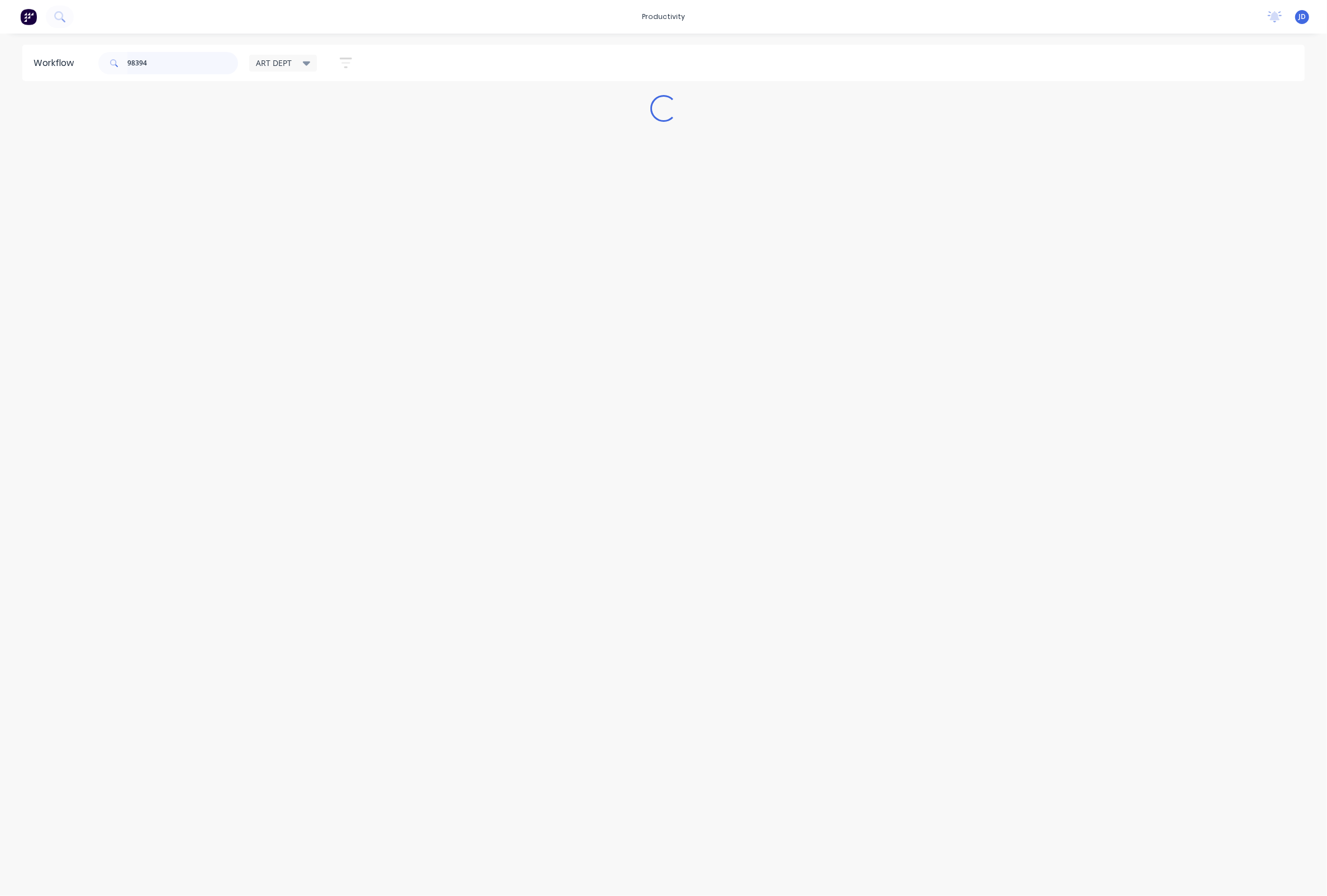
scroll to position [0, 0]
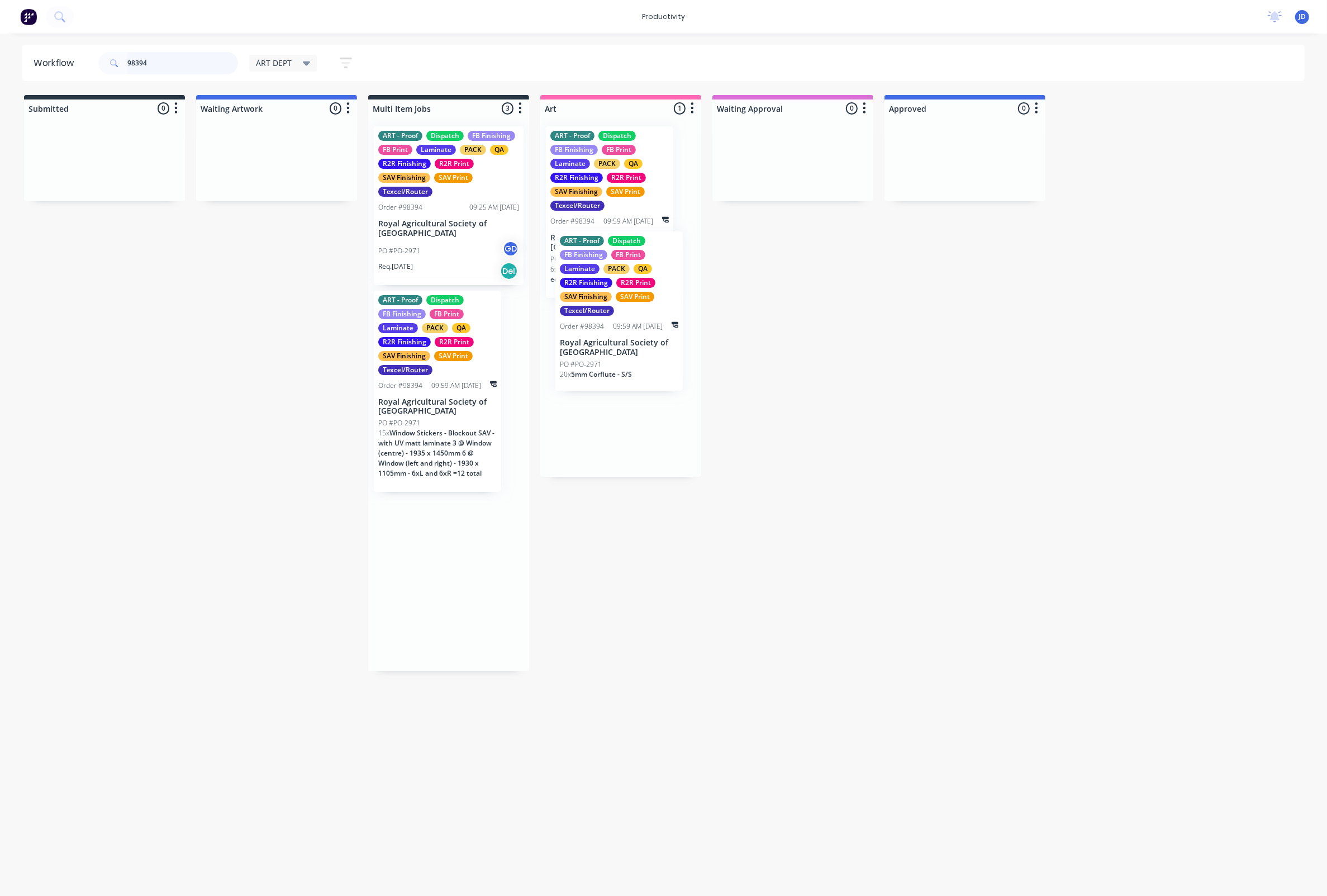
drag, startPoint x: 418, startPoint y: 427, endPoint x: 605, endPoint y: 371, distance: 195.2
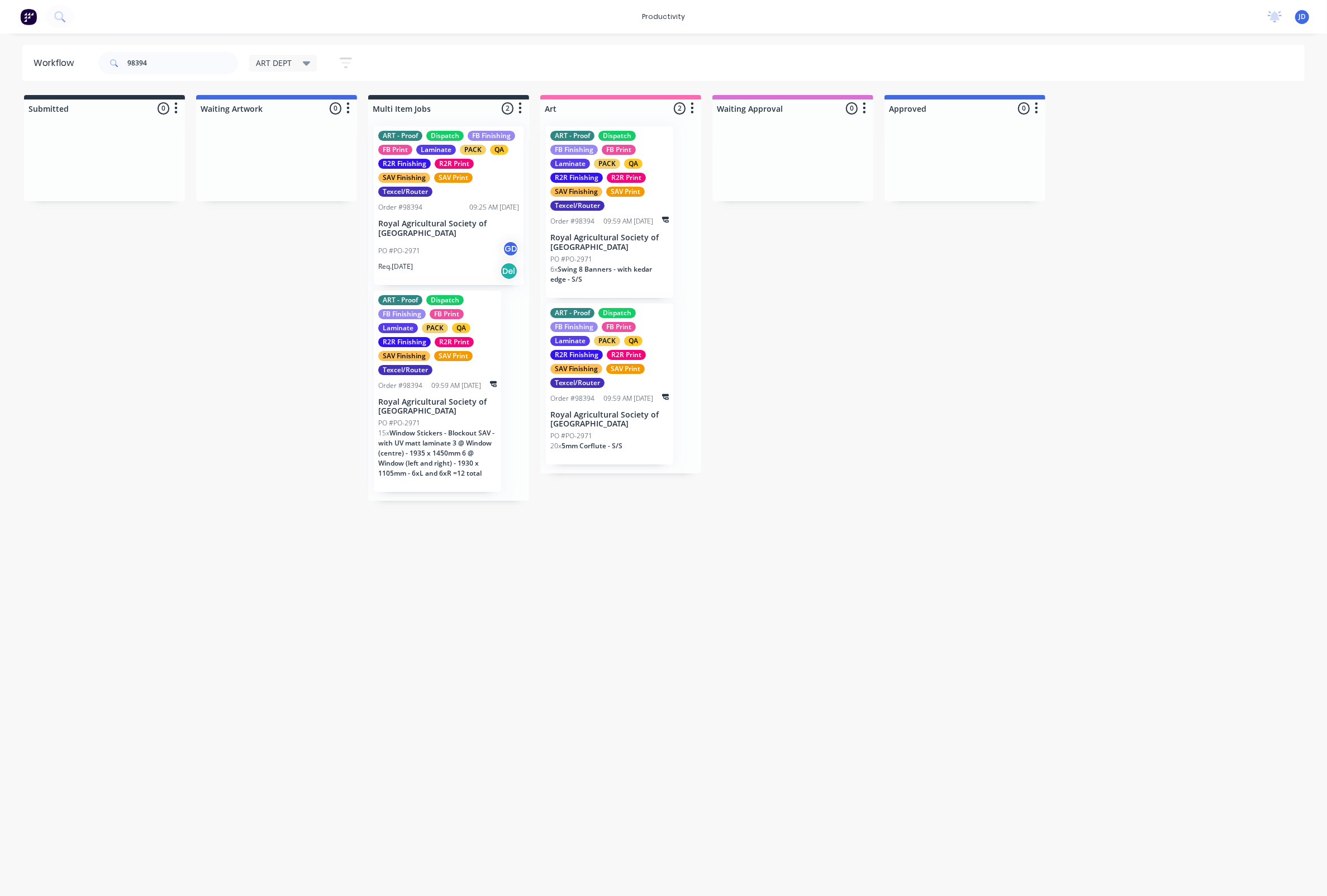
click at [609, 433] on div "PO #PO-2971" at bounding box center [610, 436] width 119 height 10
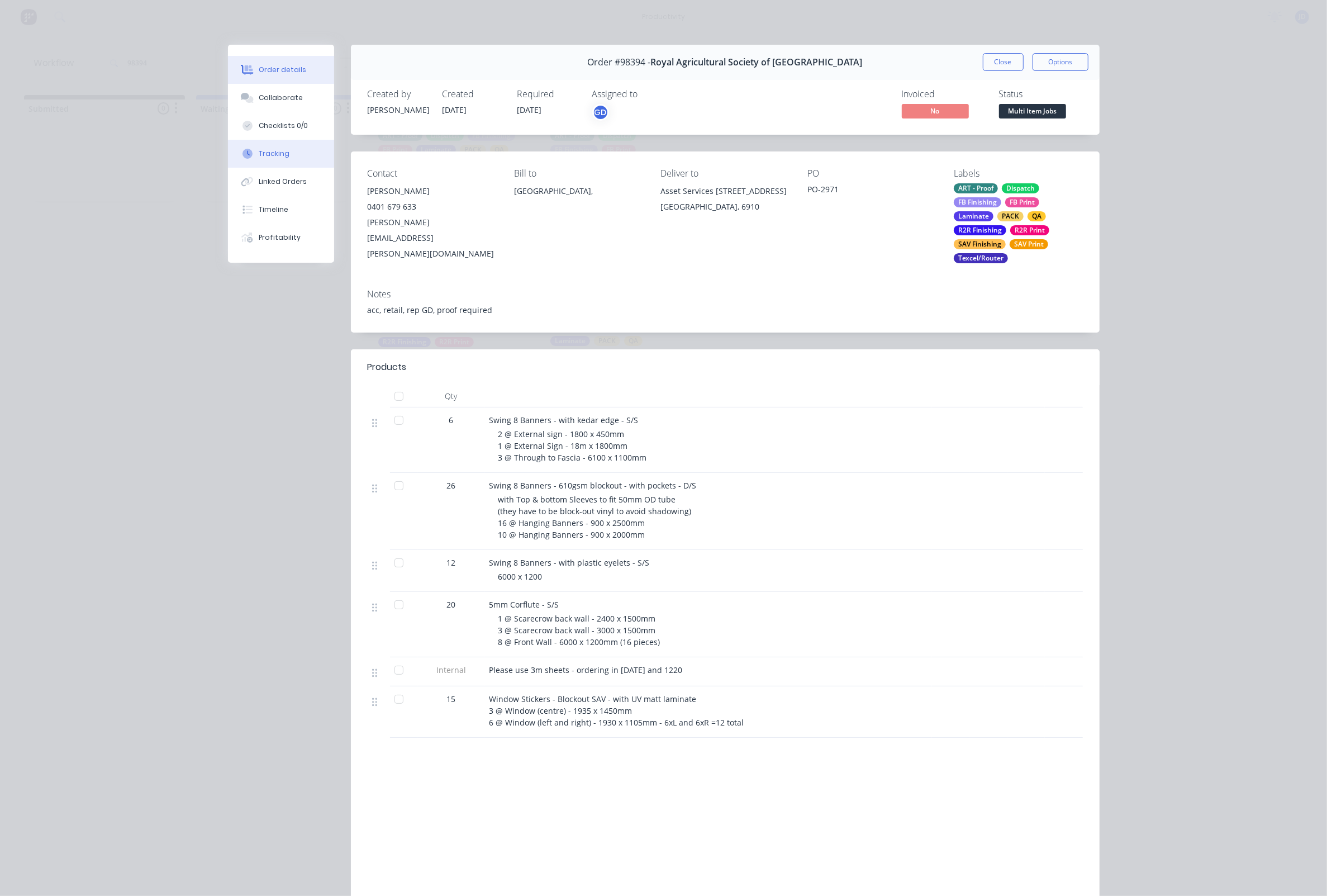
click at [245, 159] on icon at bounding box center [248, 154] width 10 height 10
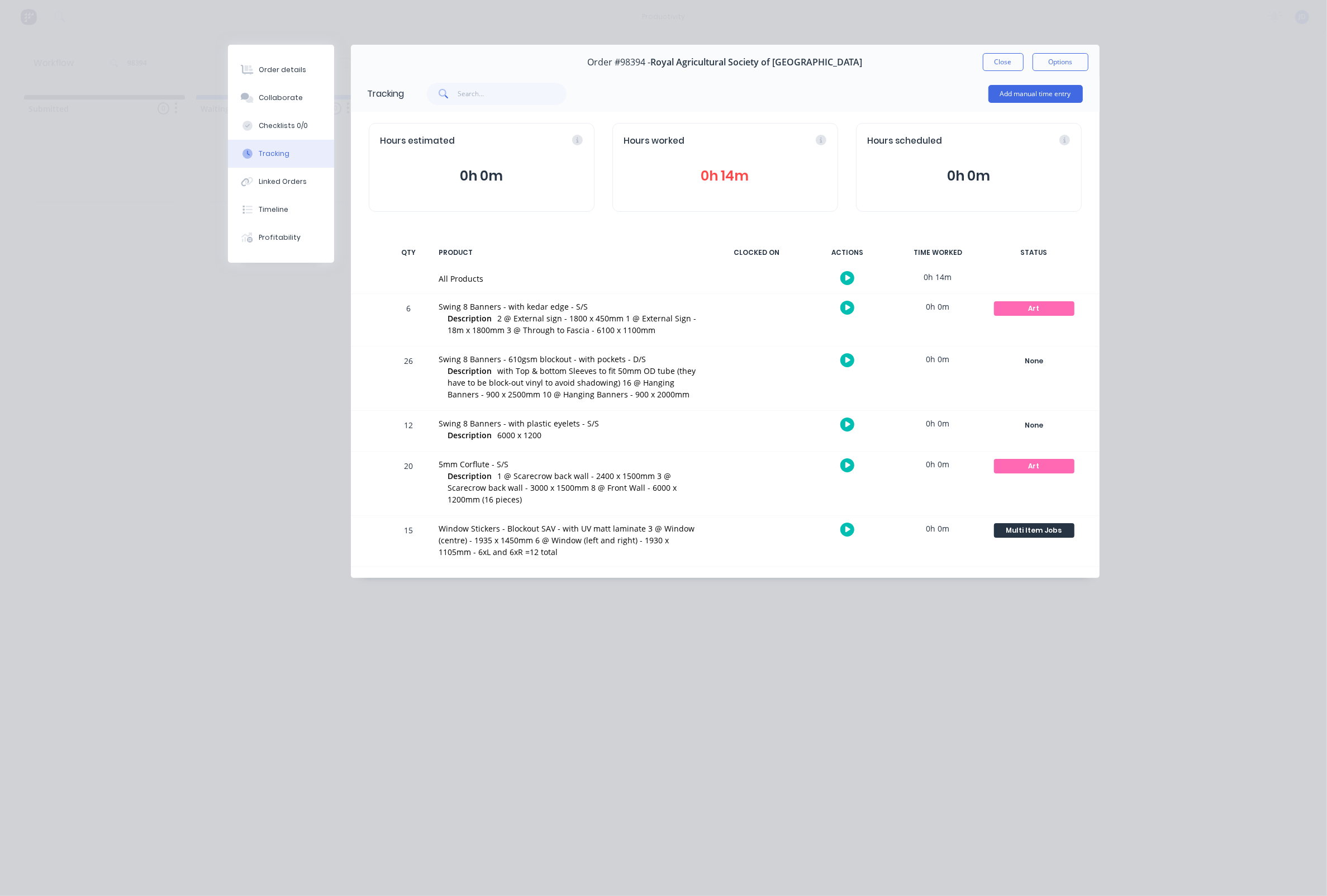
click at [843, 310] on button "button" at bounding box center [847, 307] width 14 height 14
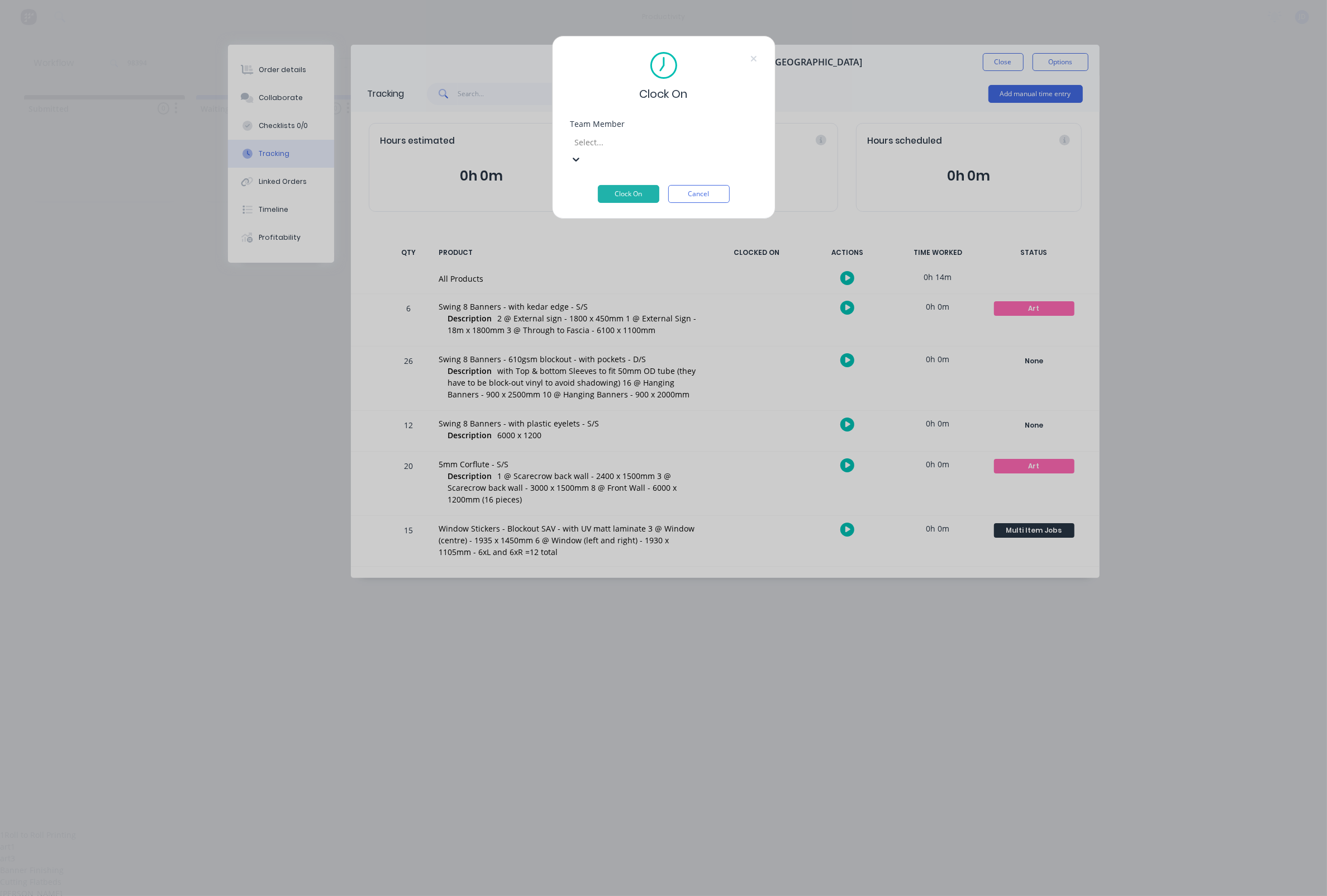
click at [591, 148] on div "Select..." at bounding box center [655, 142] width 159 height 12
click at [600, 185] on button "Clock On" at bounding box center [629, 194] width 61 height 18
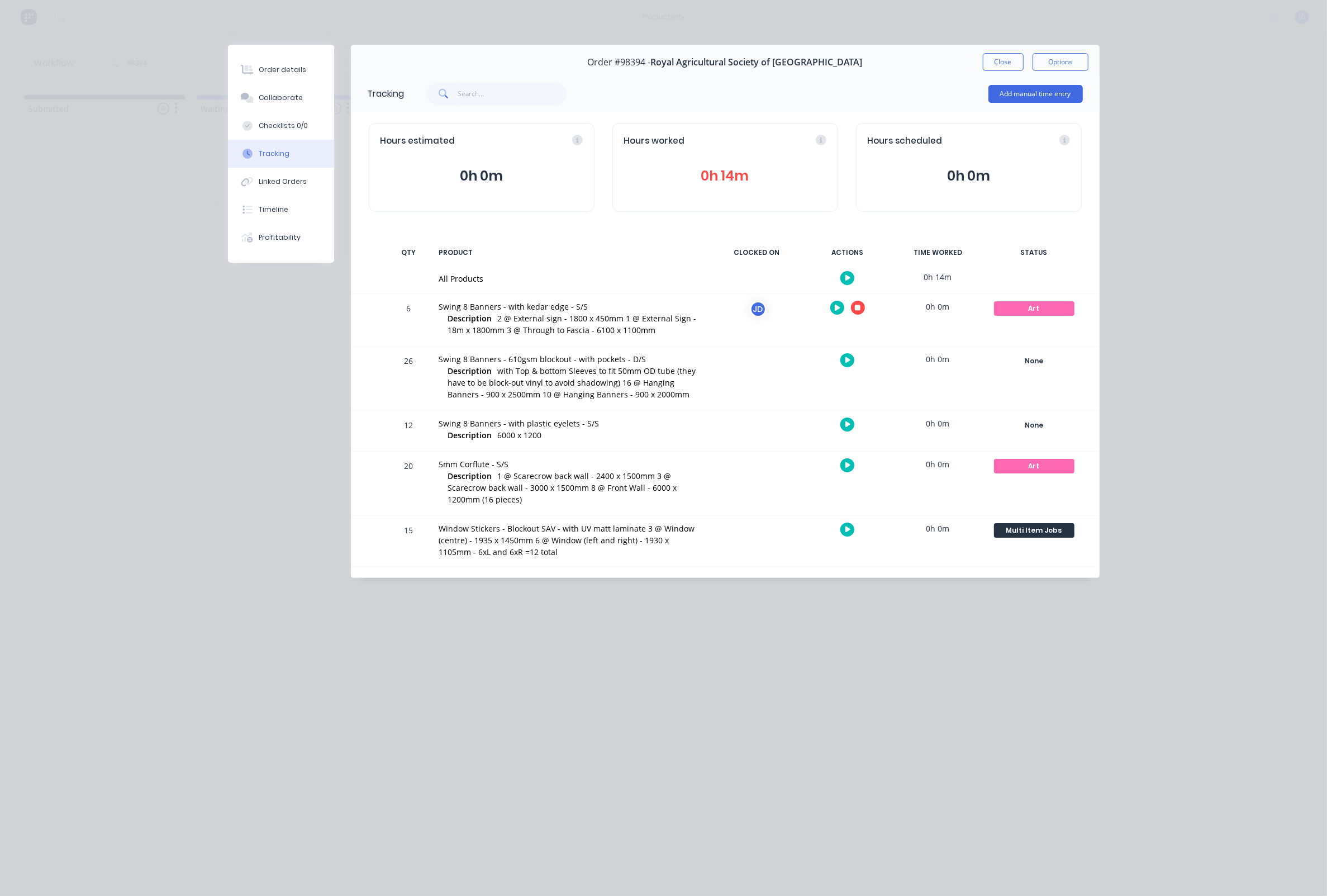
scroll to position [0, 0]
click at [859, 310] on icon "button" at bounding box center [858, 308] width 6 height 6
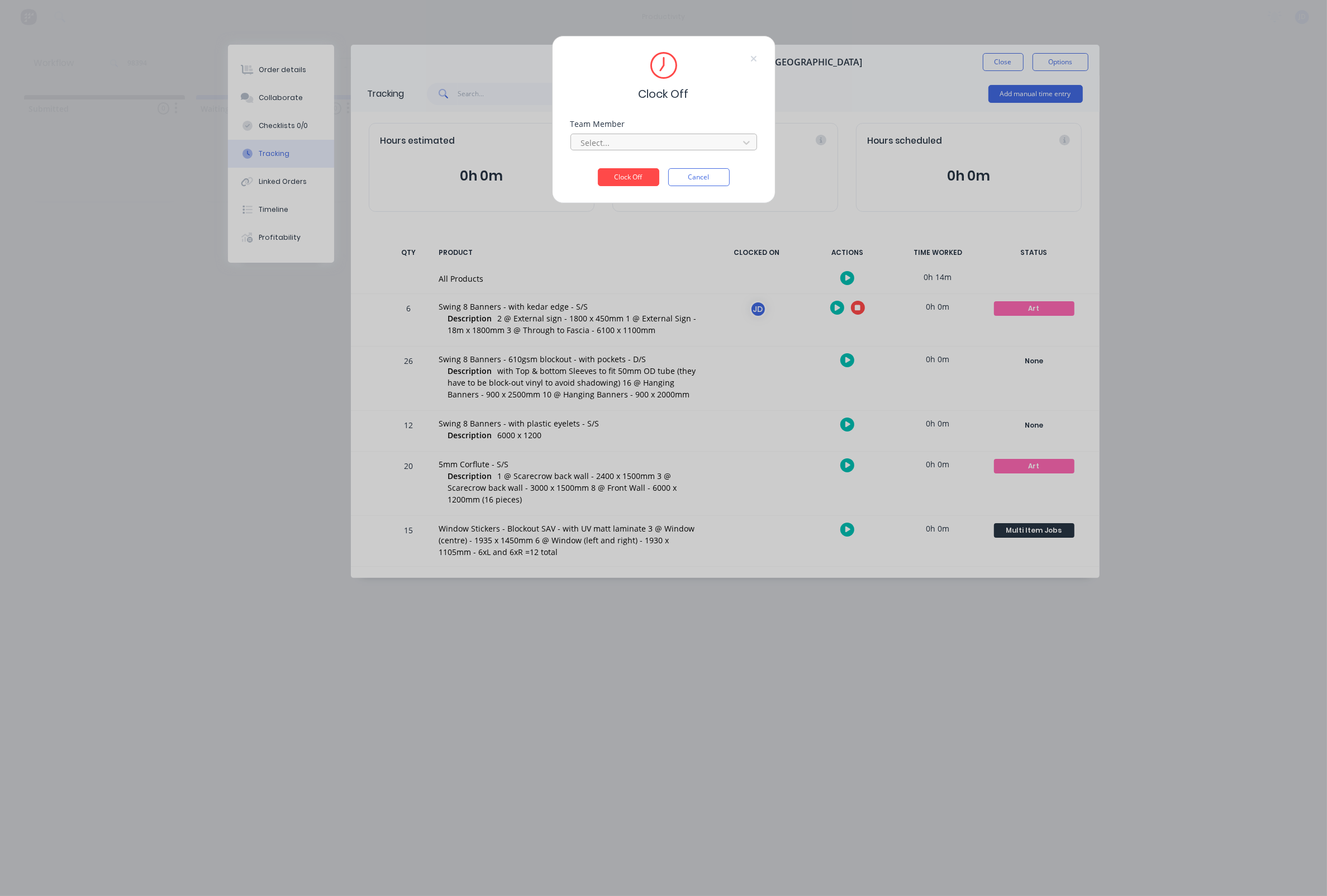
click at [651, 146] on div at bounding box center [656, 142] width 153 height 14
click at [628, 829] on div "[PERSON_NAME]" at bounding box center [664, 835] width 1327 height 12
click at [616, 185] on button "Clock Off" at bounding box center [629, 194] width 61 height 18
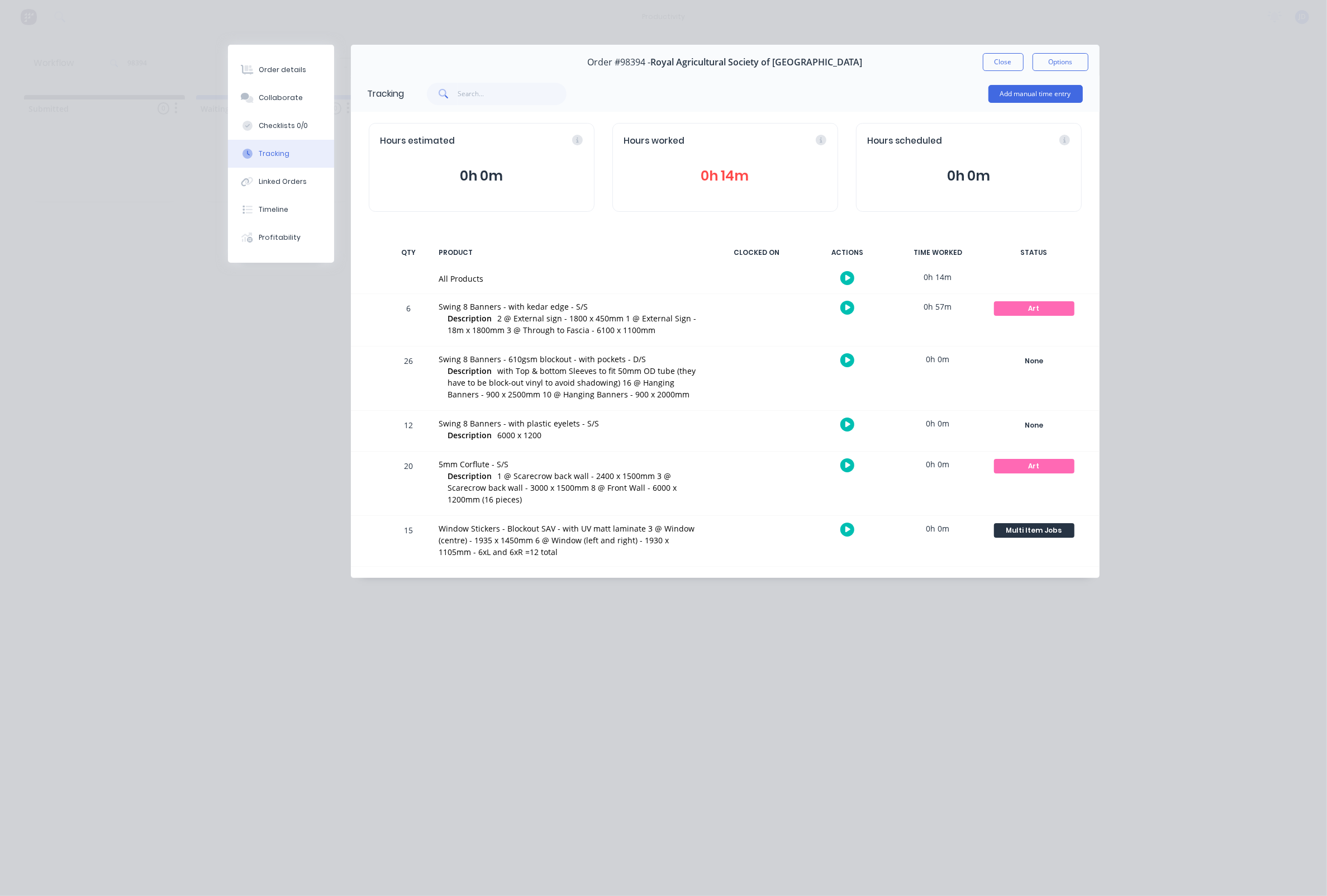
drag, startPoint x: 994, startPoint y: 63, endPoint x: 958, endPoint y: 71, distance: 36.9
click at [994, 63] on button "Close" at bounding box center [1004, 62] width 41 height 18
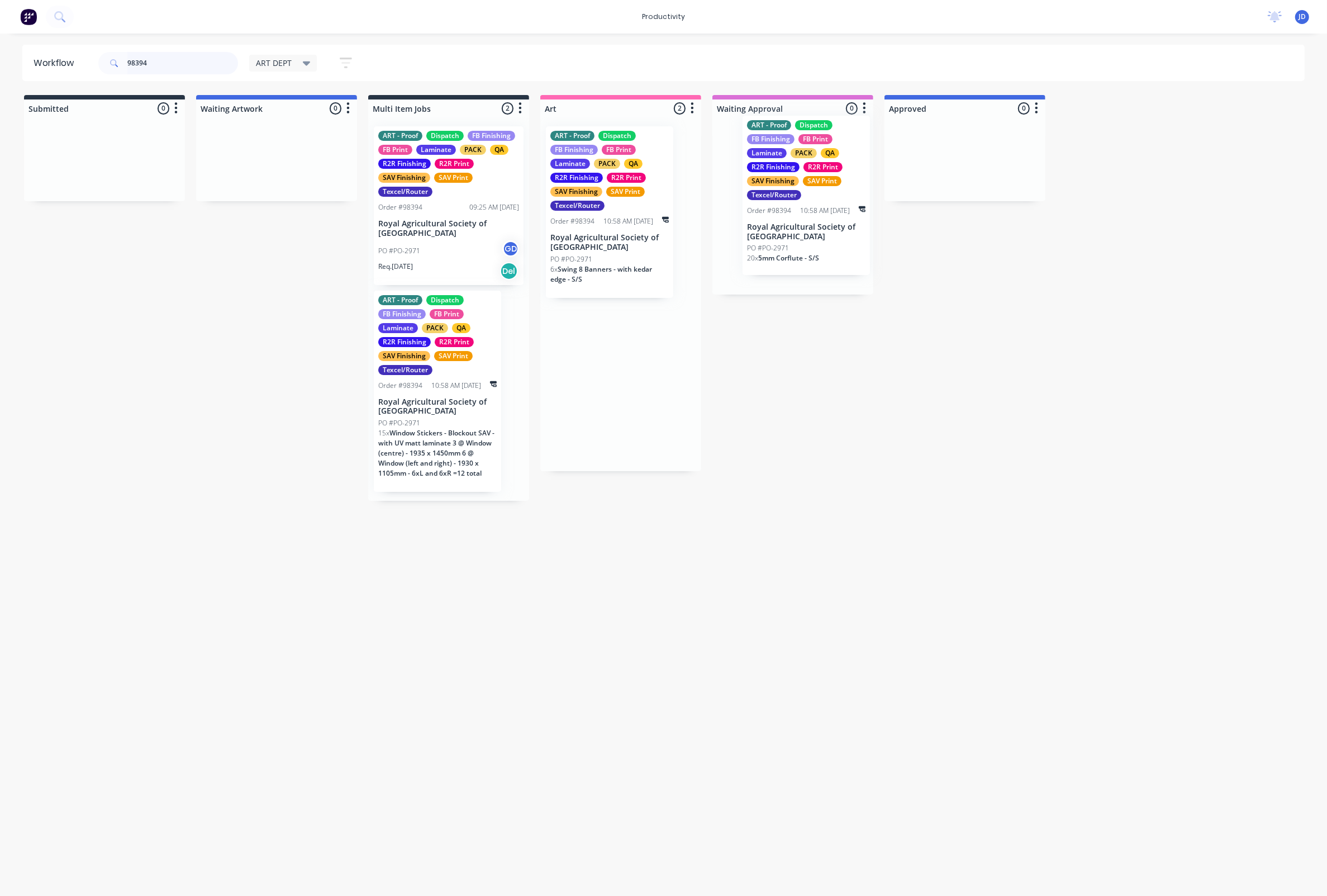
drag, startPoint x: 600, startPoint y: 377, endPoint x: 787, endPoint y: 189, distance: 265.2
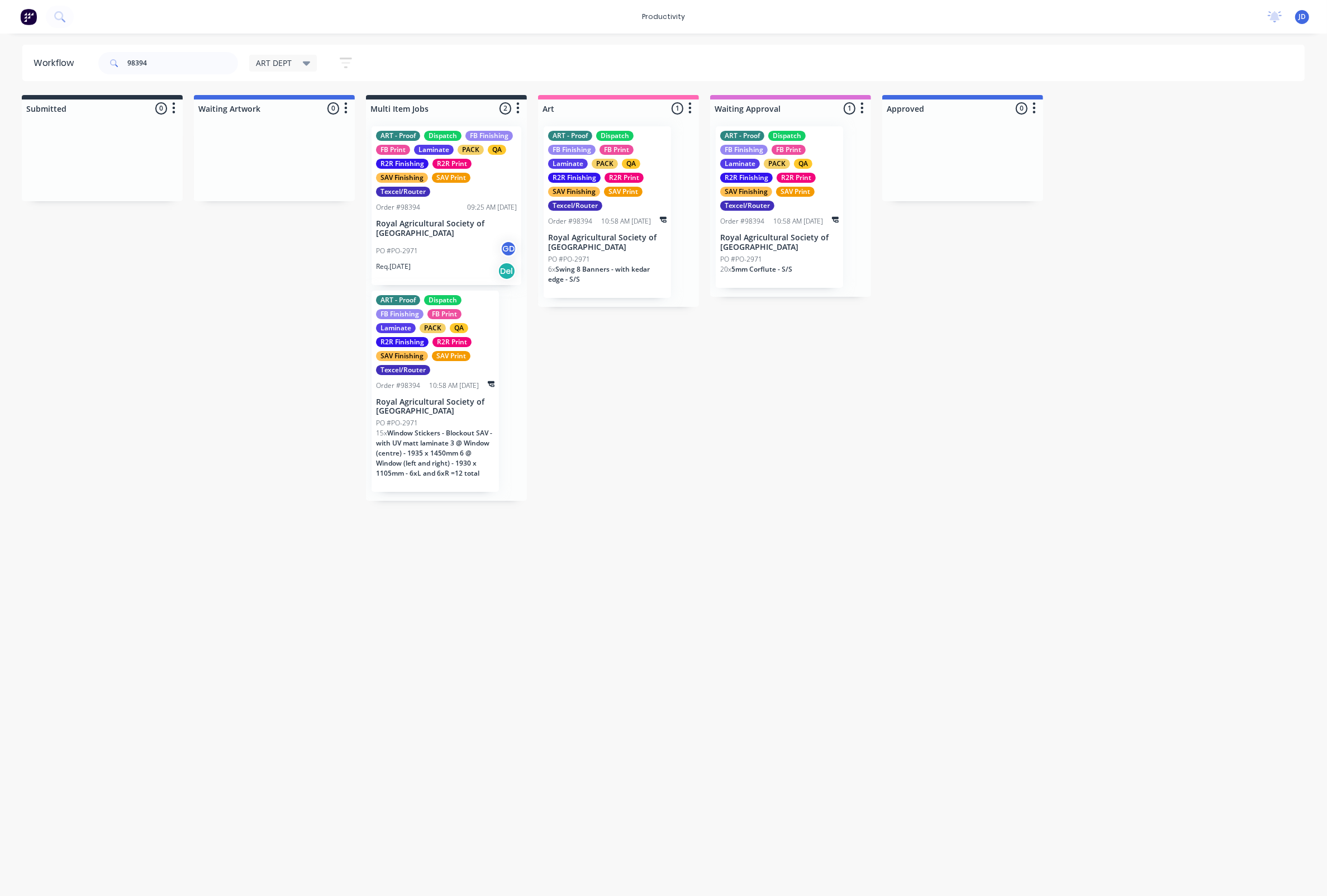
scroll to position [0, 2]
drag, startPoint x: 163, startPoint y: 68, endPoint x: 86, endPoint y: 56, distance: 77.9
click at [86, 56] on header "Workflow 98394 ART DEPT Save new view None edit ART DEPT (Default) edit Banner …" at bounding box center [664, 63] width 1283 height 36
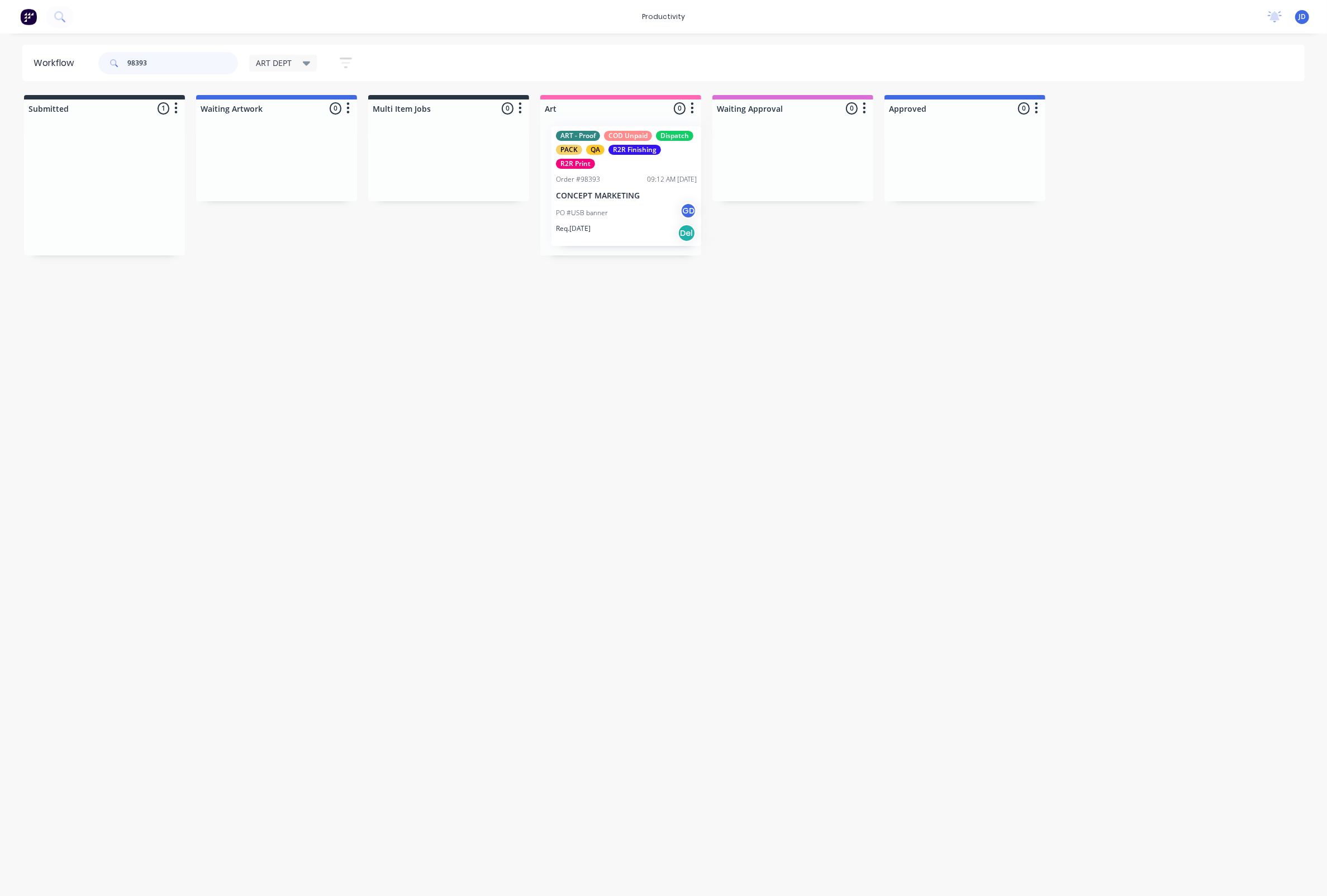
drag, startPoint x: 126, startPoint y: 196, endPoint x: 661, endPoint y: 196, distance: 535.0
click at [633, 246] on div at bounding box center [621, 186] width 161 height 138
click at [636, 216] on div "PO #USB banner GD" at bounding box center [621, 213] width 141 height 21
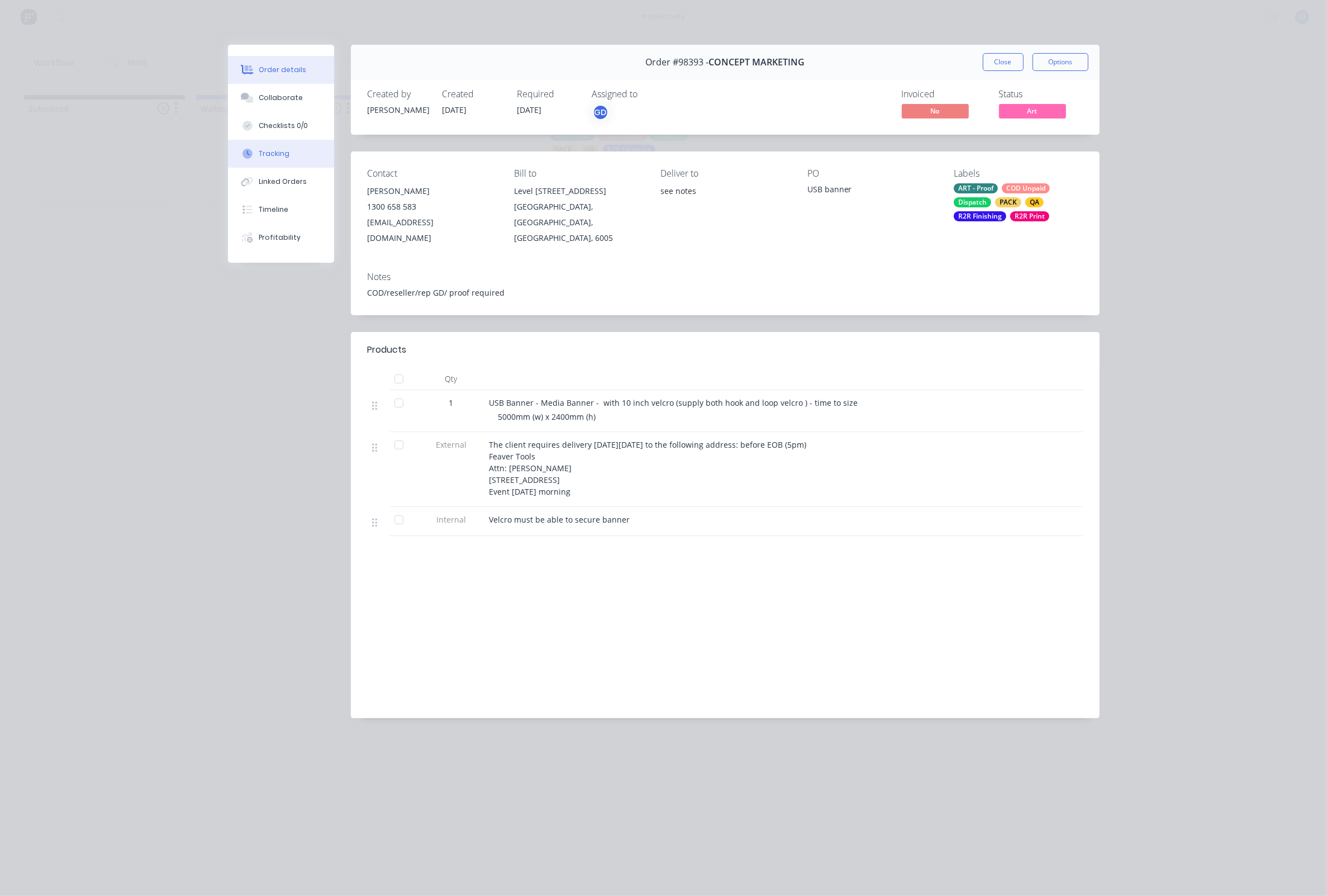
click at [265, 165] on button "Tracking" at bounding box center [281, 154] width 106 height 28
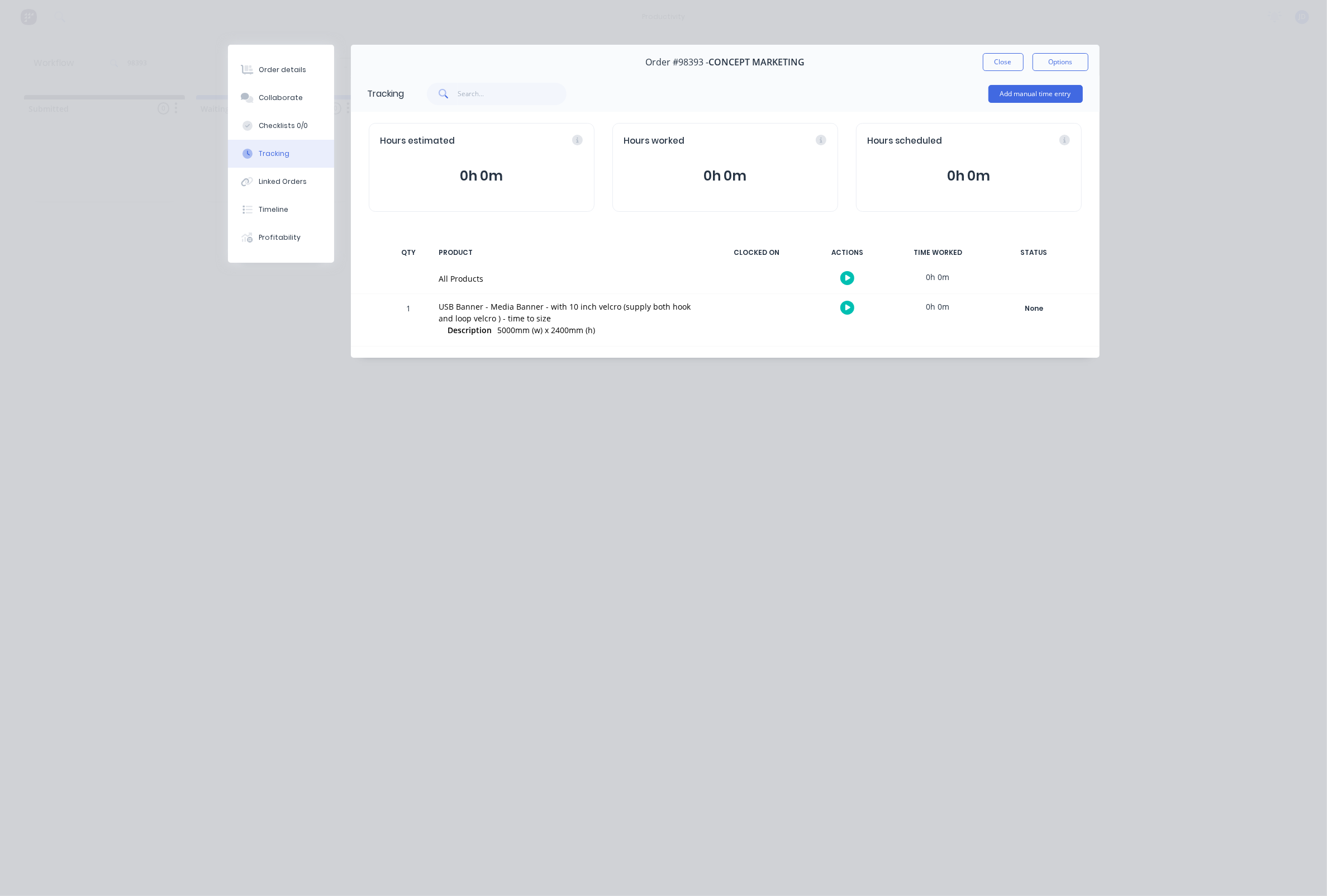
click at [848, 307] on icon "button" at bounding box center [848, 307] width 6 height 6
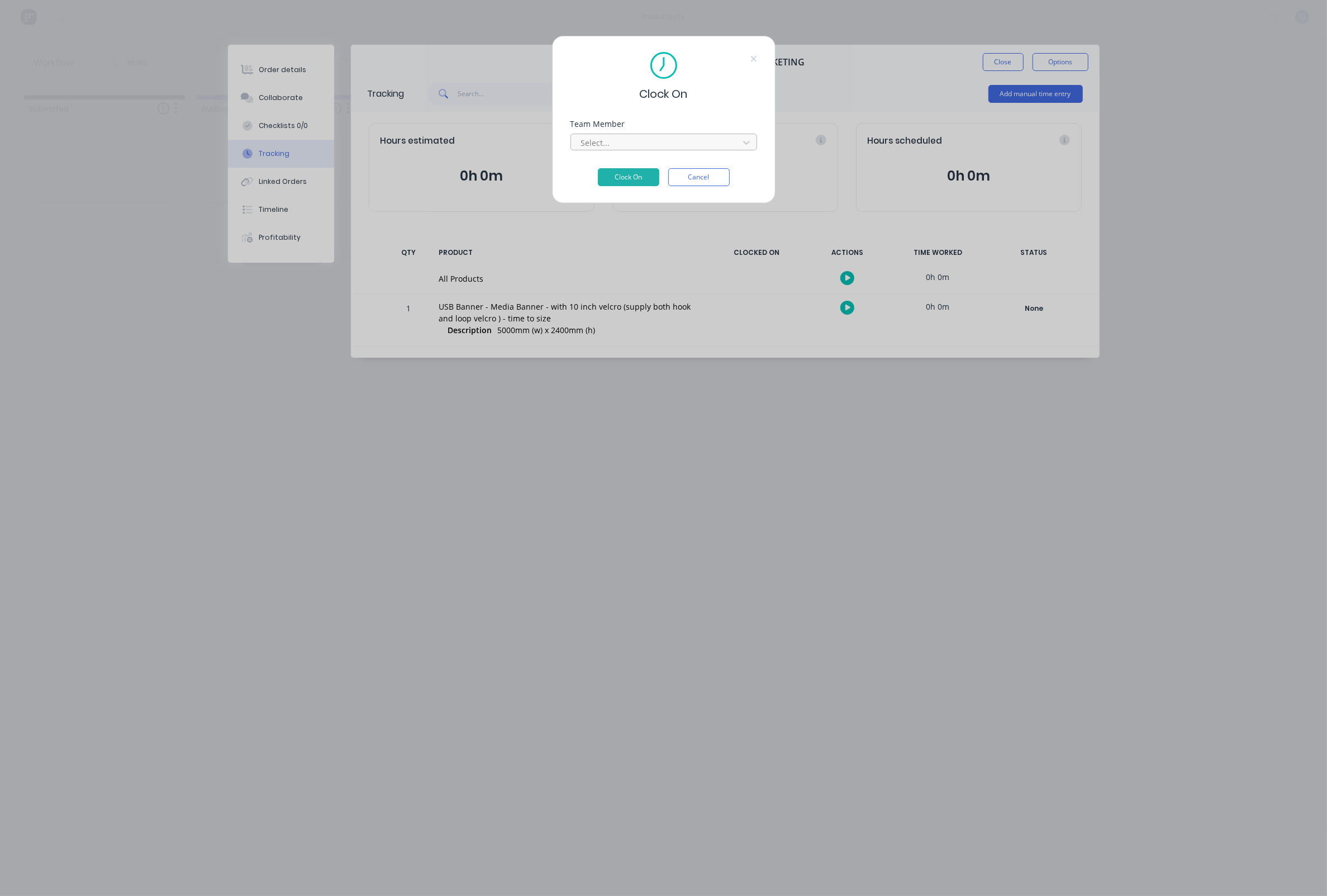
click at [583, 143] on div "Select..." at bounding box center [656, 143] width 151 height 12
click at [616, 186] on button "Clock On" at bounding box center [629, 177] width 61 height 18
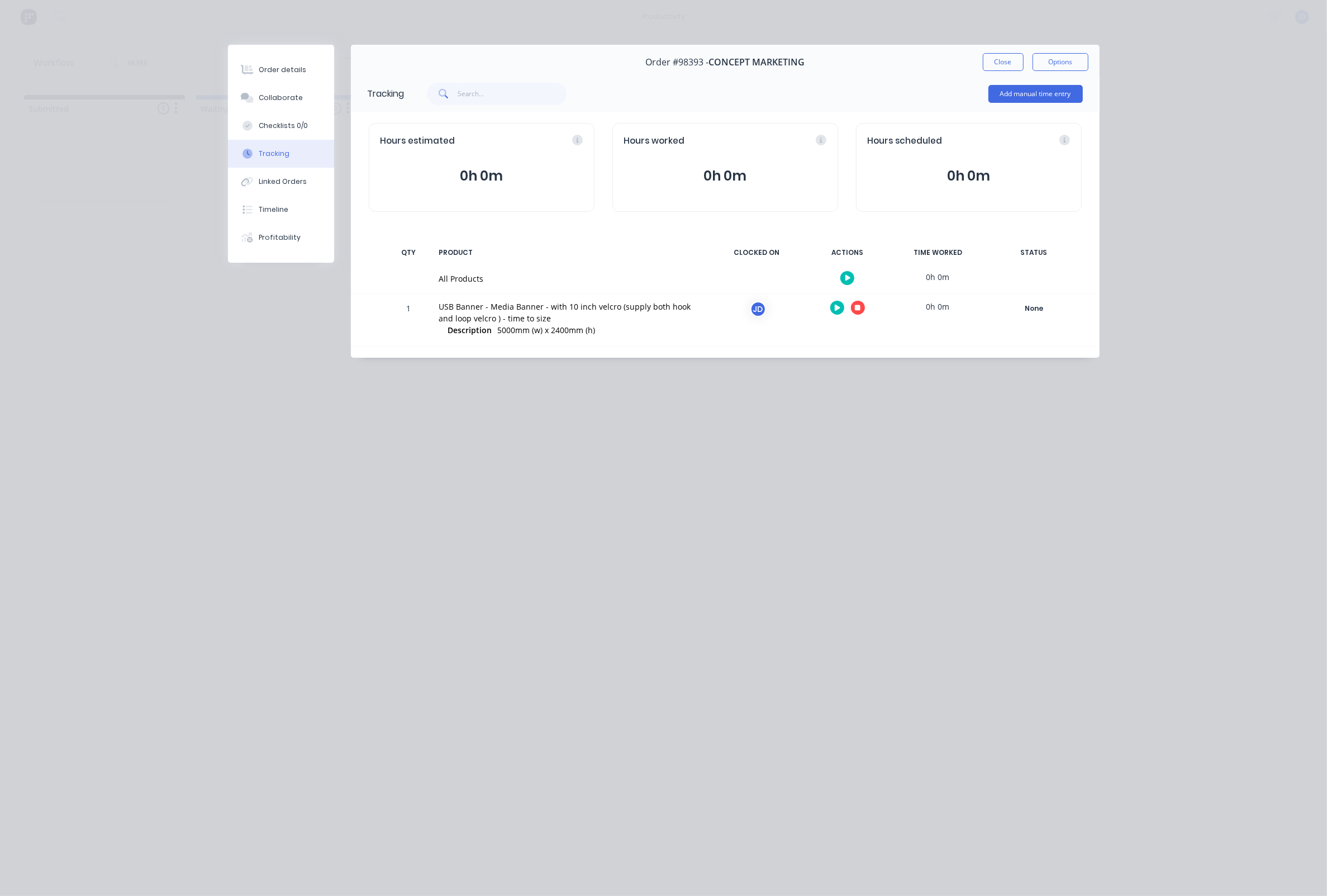
click at [862, 313] on button "button" at bounding box center [858, 307] width 14 height 14
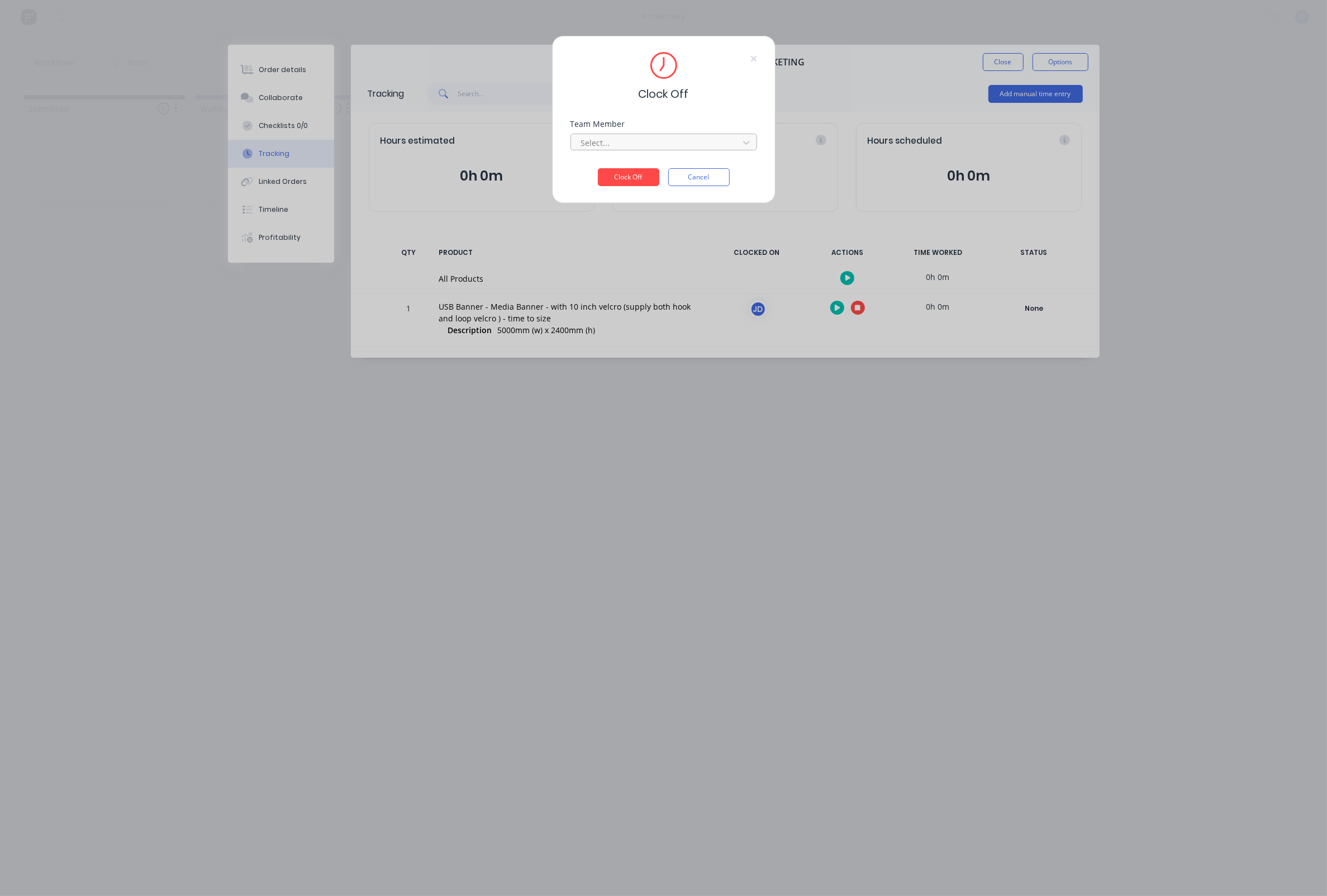
click at [589, 148] on div "Select..." at bounding box center [656, 143] width 151 height 12
click at [596, 829] on div "[PERSON_NAME]" at bounding box center [664, 835] width 1327 height 12
drag, startPoint x: 629, startPoint y: 180, endPoint x: 873, endPoint y: 46, distance: 278.4
click at [629, 180] on button "Clock Off" at bounding box center [629, 177] width 61 height 18
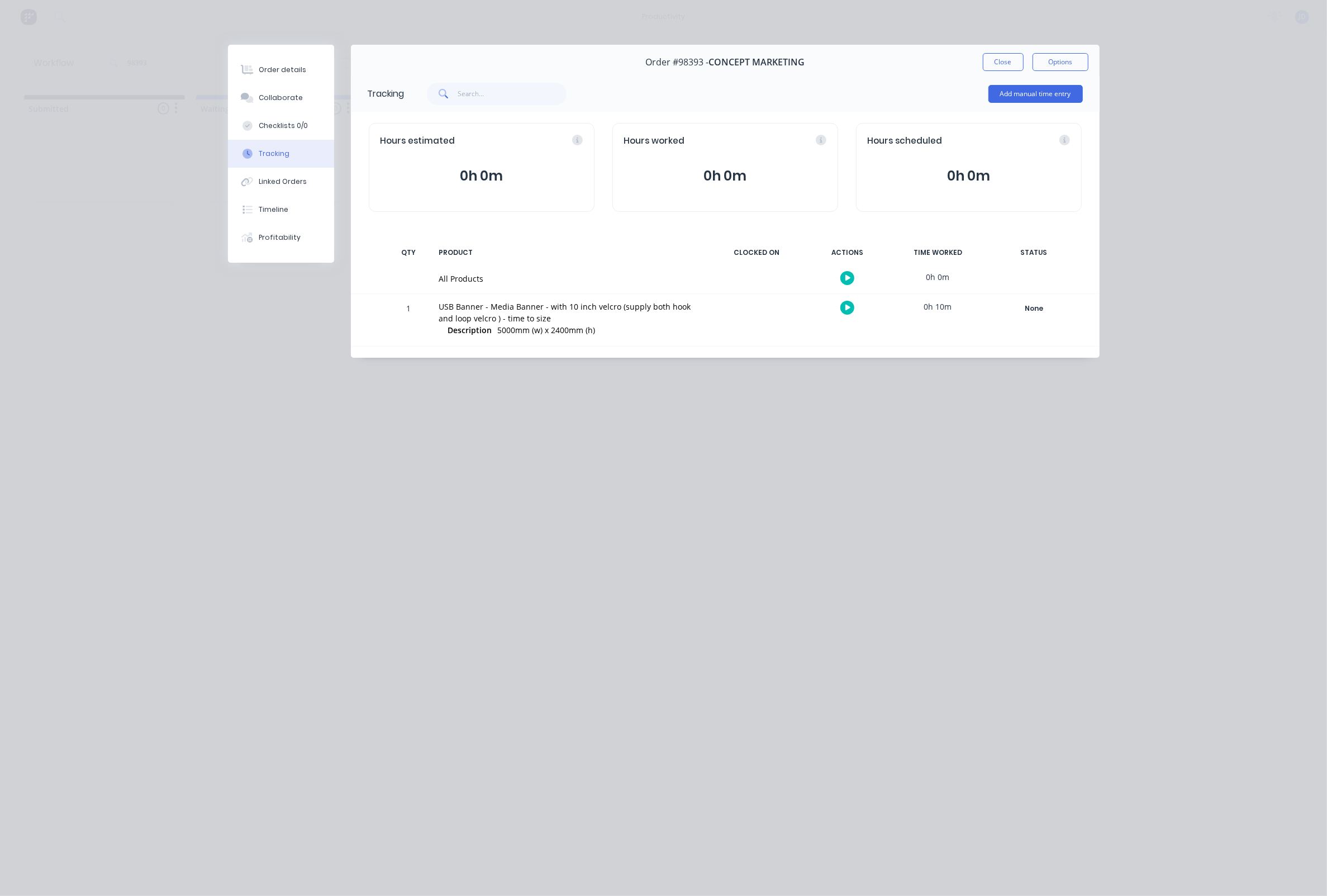
drag, startPoint x: 986, startPoint y: 63, endPoint x: 955, endPoint y: 66, distance: 31.1
click at [986, 63] on button "Close" at bounding box center [1004, 62] width 41 height 18
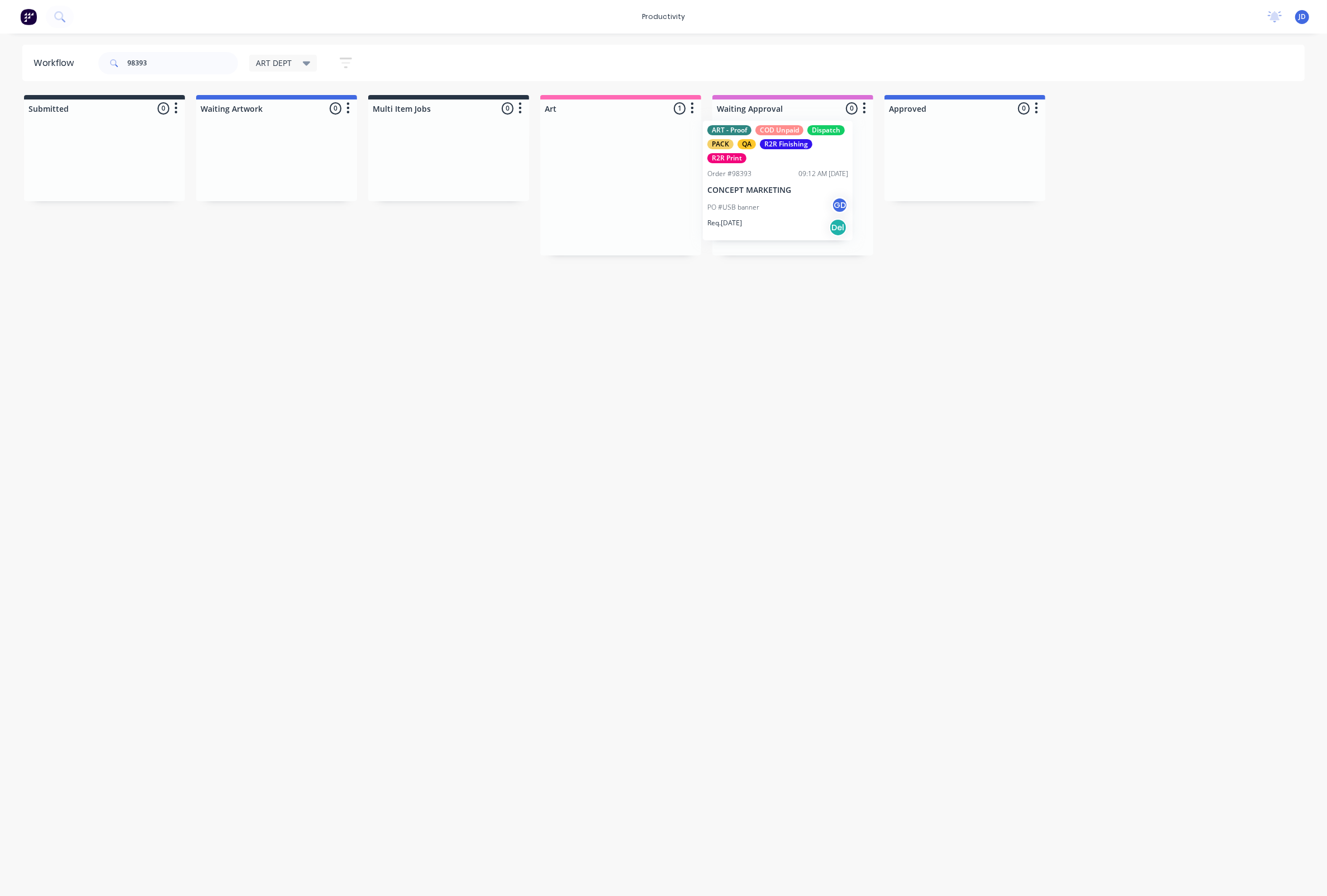
drag, startPoint x: 661, startPoint y: 168, endPoint x: 770, endPoint y: 167, distance: 109.0
drag, startPoint x: 133, startPoint y: 59, endPoint x: 95, endPoint y: 59, distance: 38.0
click at [96, 59] on div "98393 ART DEPT Save new view None edit ART DEPT (Default) edit Banner Finishing…" at bounding box center [230, 63] width 268 height 34
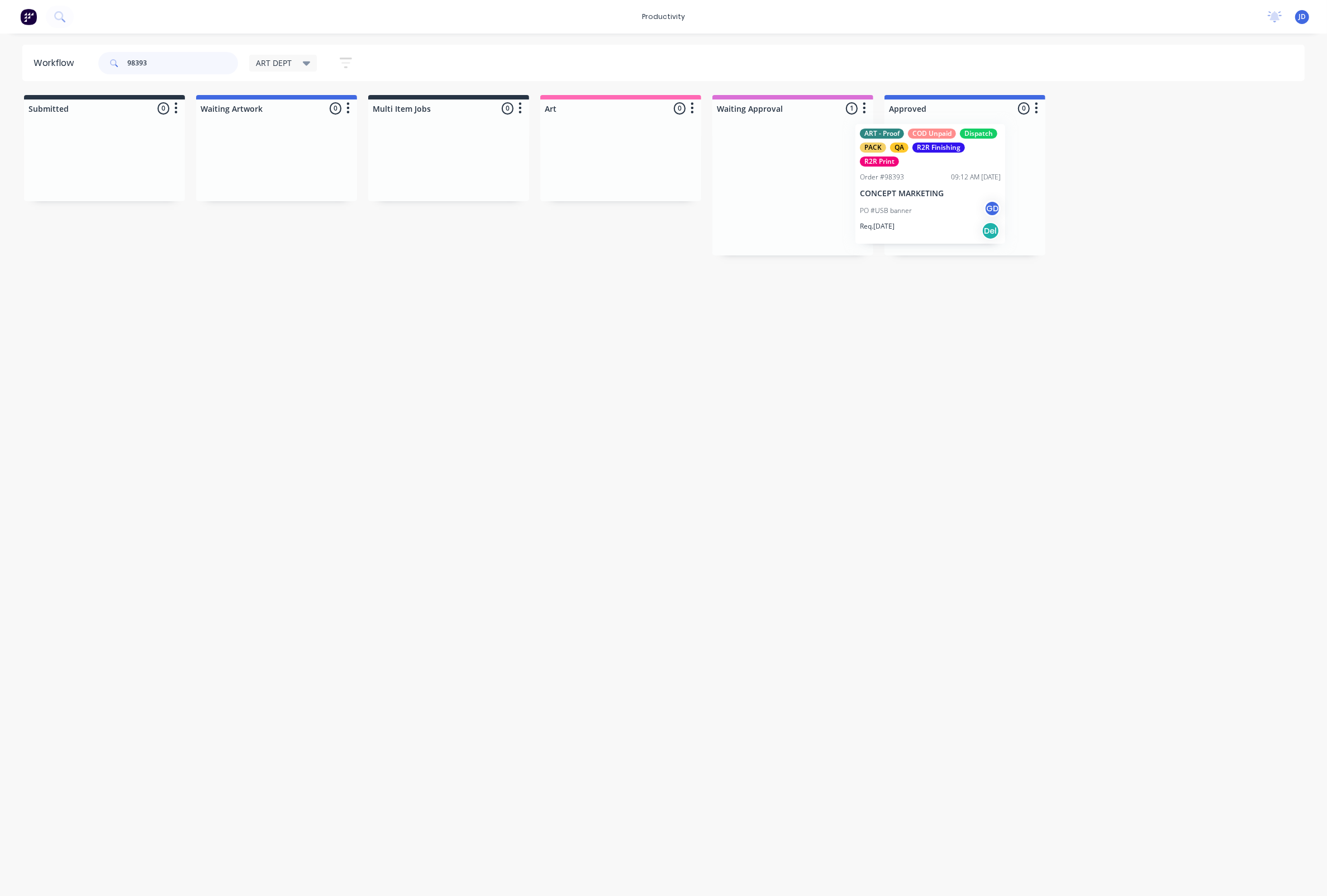
drag, startPoint x: 825, startPoint y: 176, endPoint x: 914, endPoint y: 174, distance: 89.0
click at [944, 196] on p "CONCEPT MARKETING" at bounding box center [964, 195] width 141 height 9
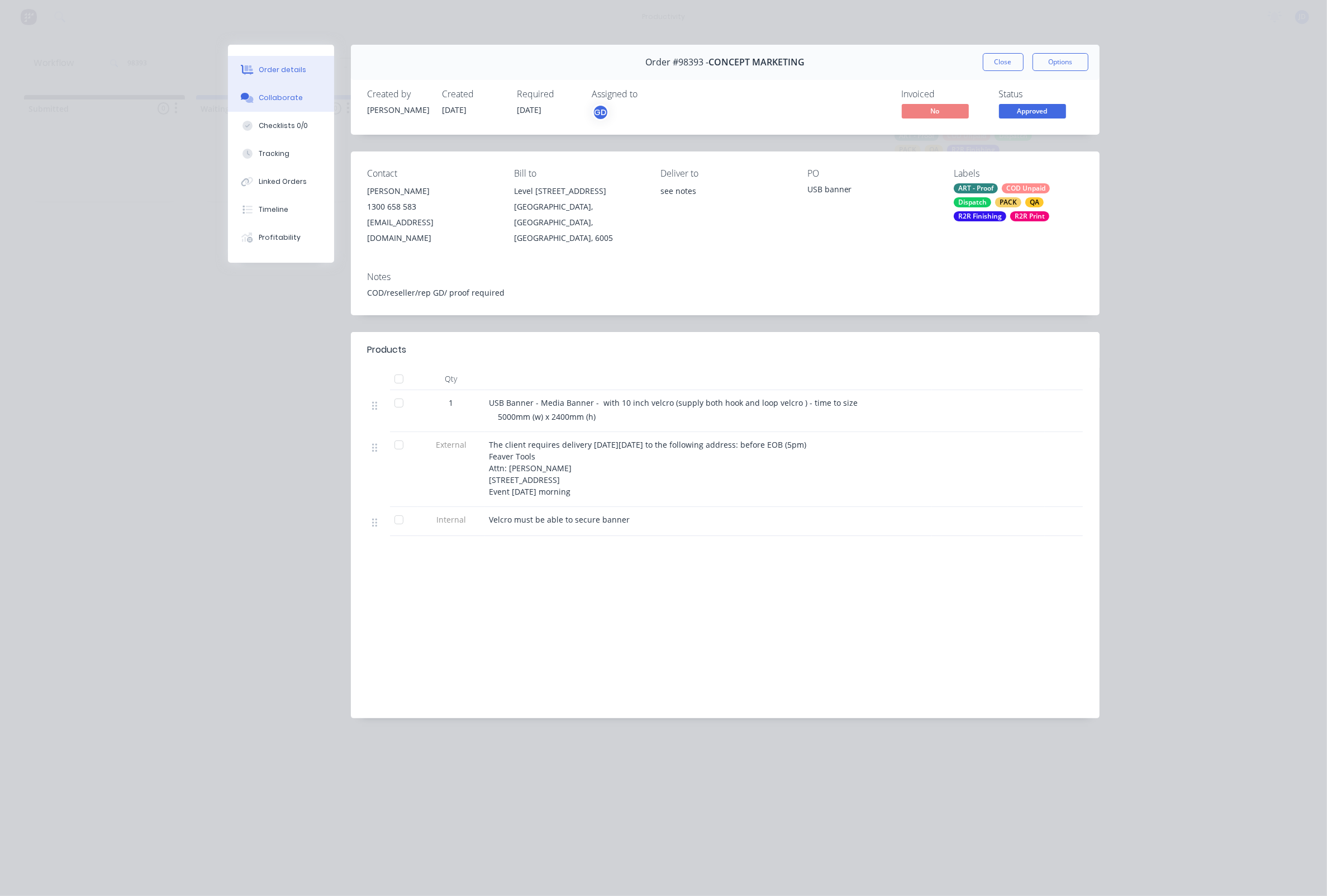
click at [254, 88] on button "Collaborate" at bounding box center [281, 98] width 106 height 28
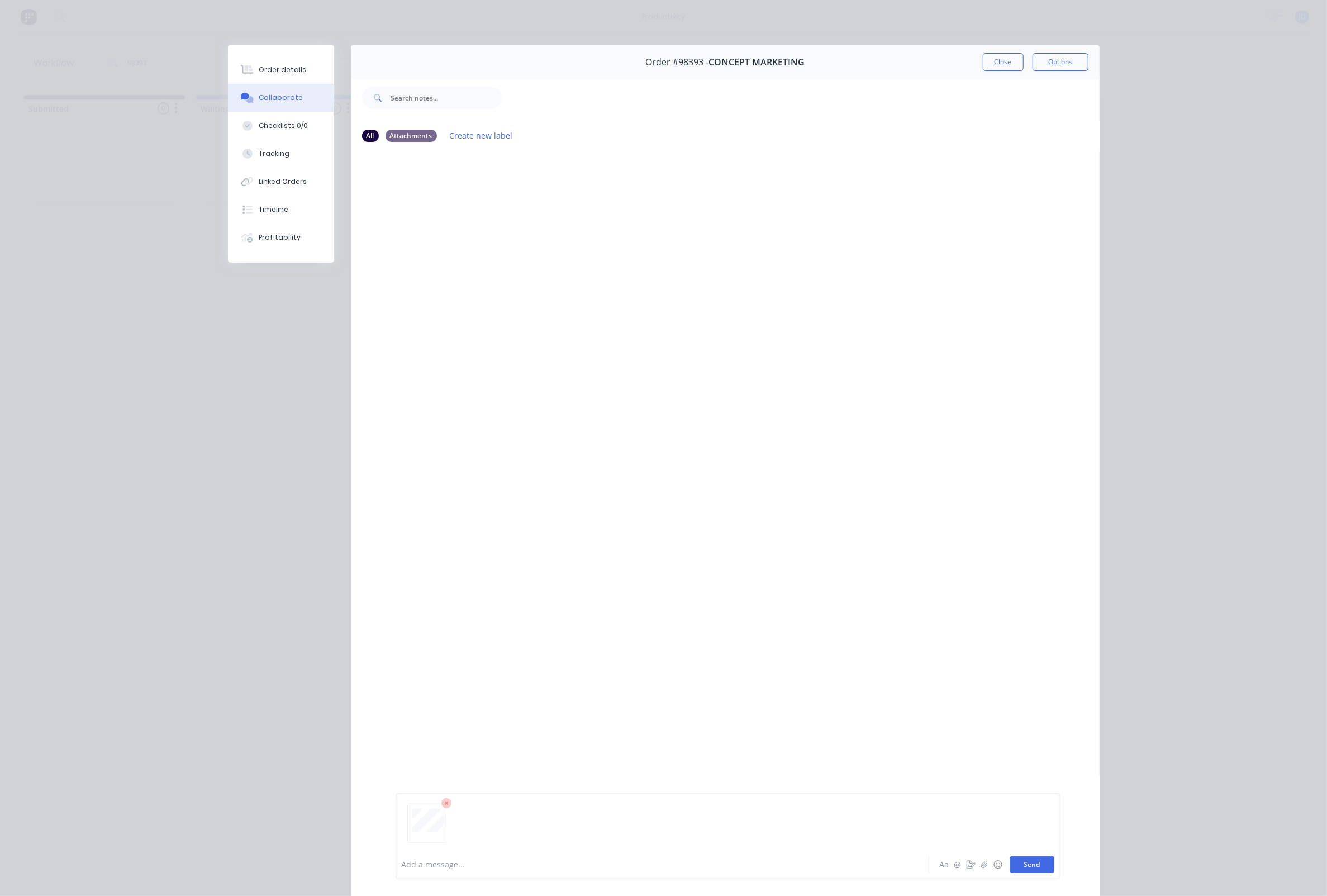
click at [1031, 860] on button "Send" at bounding box center [1032, 865] width 44 height 17
click at [416, 253] on div at bounding box center [436, 237] width 80 height 74
click at [996, 62] on button "Close" at bounding box center [1004, 62] width 41 height 18
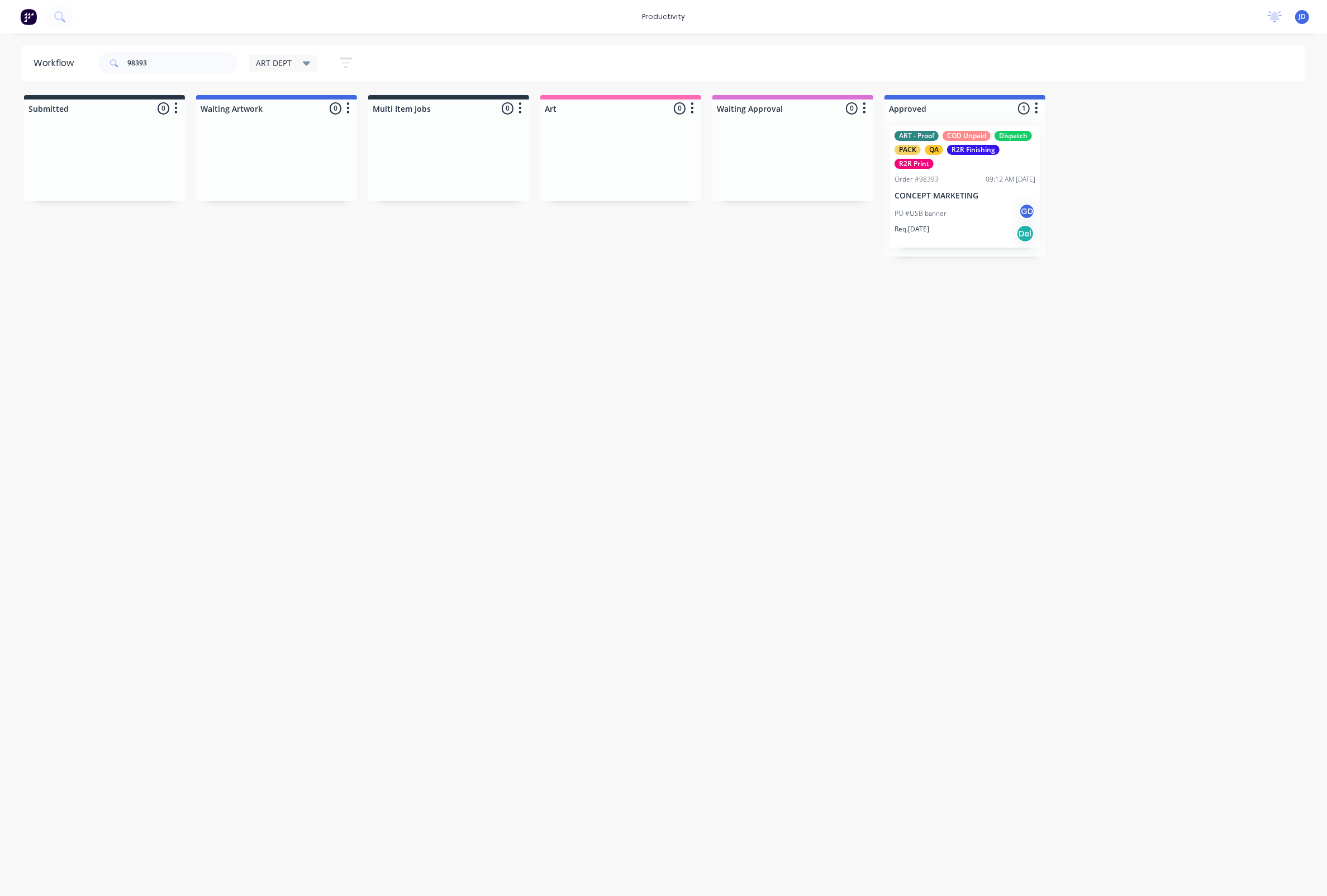
click at [929, 163] on div "R2R Print" at bounding box center [914, 164] width 39 height 10
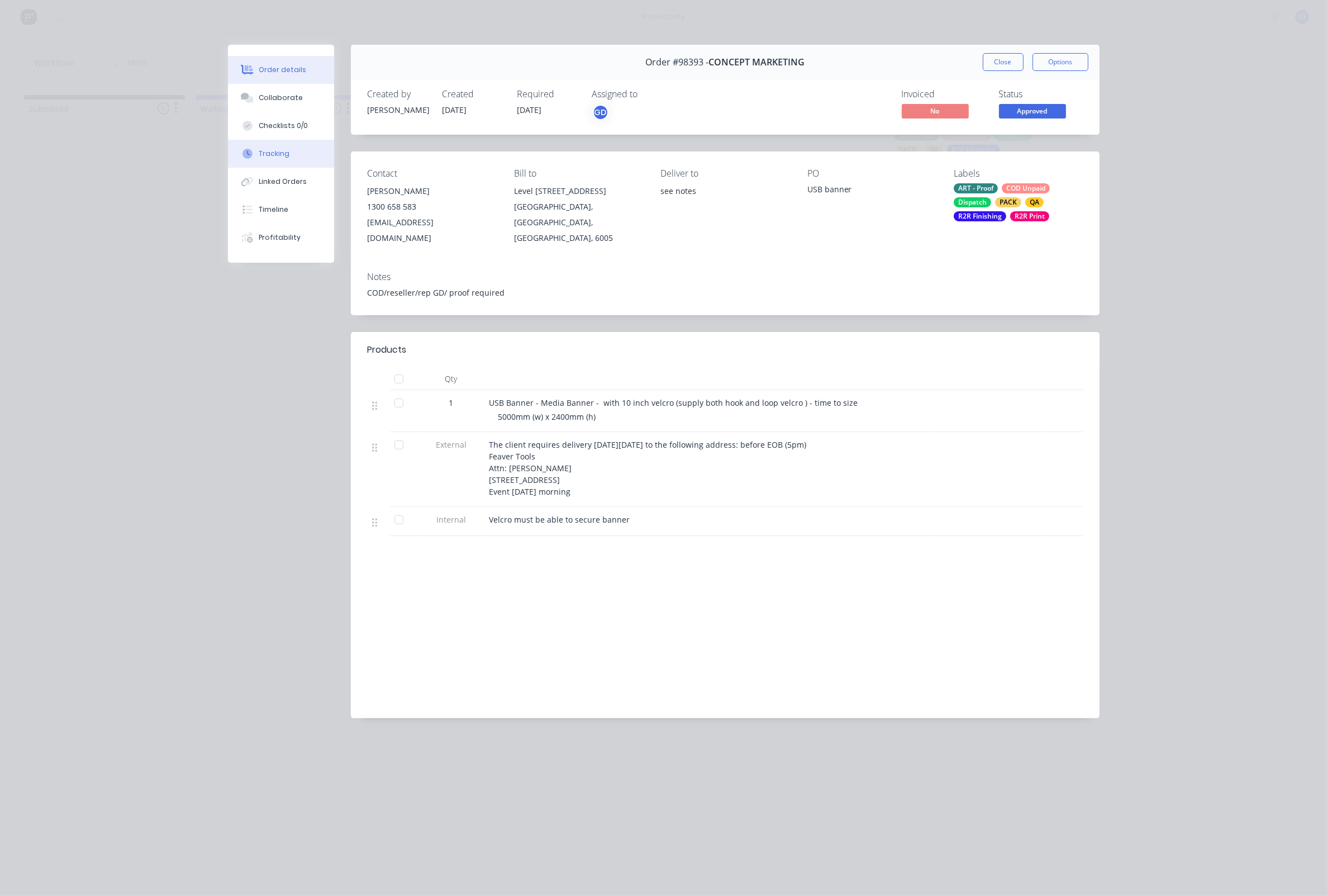
click at [248, 155] on icon at bounding box center [248, 154] width 10 height 10
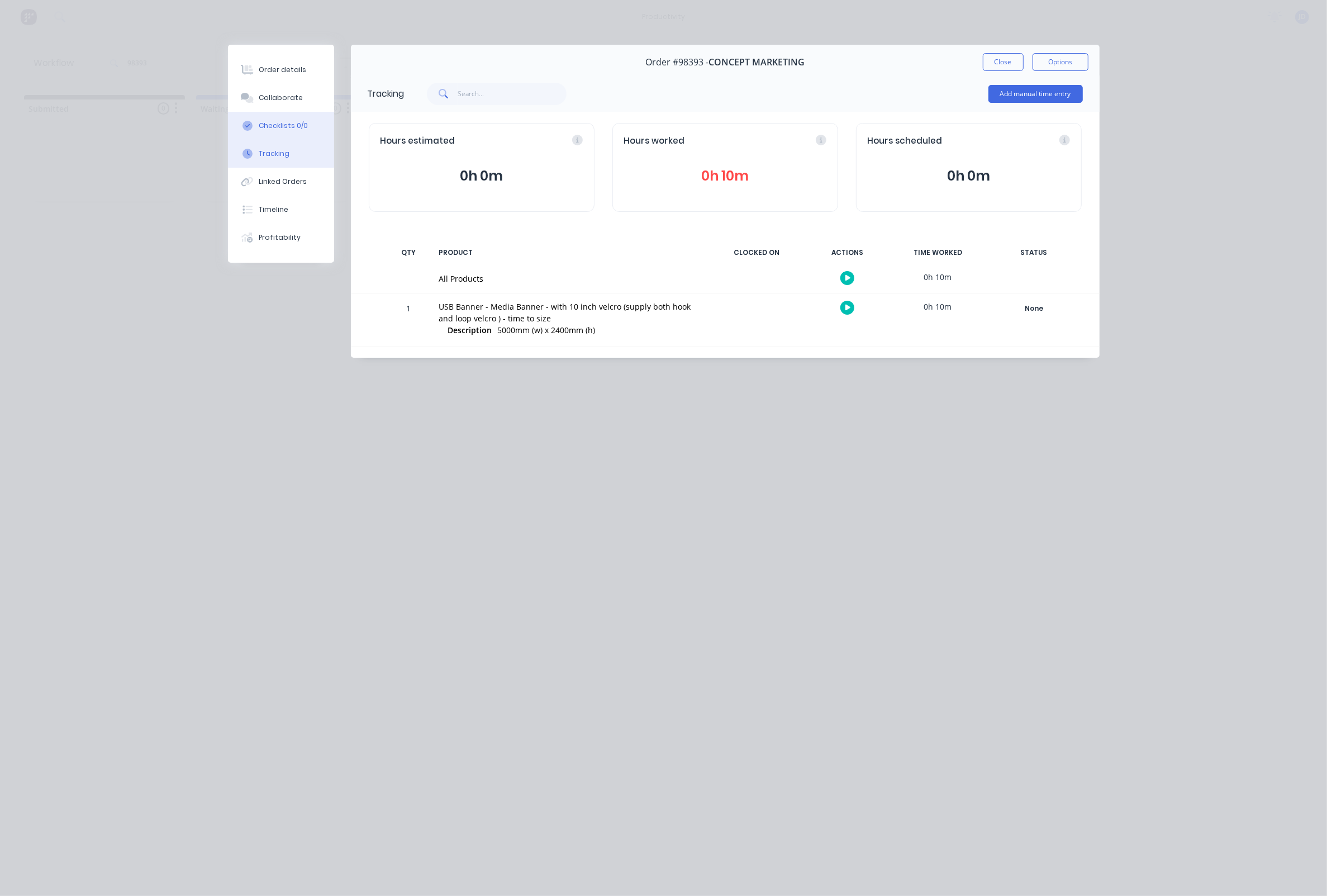
drag, startPoint x: 311, startPoint y: 119, endPoint x: 308, endPoint y: 111, distance: 8.5
click at [311, 119] on button "Checklists 0/0" at bounding box center [281, 125] width 106 height 28
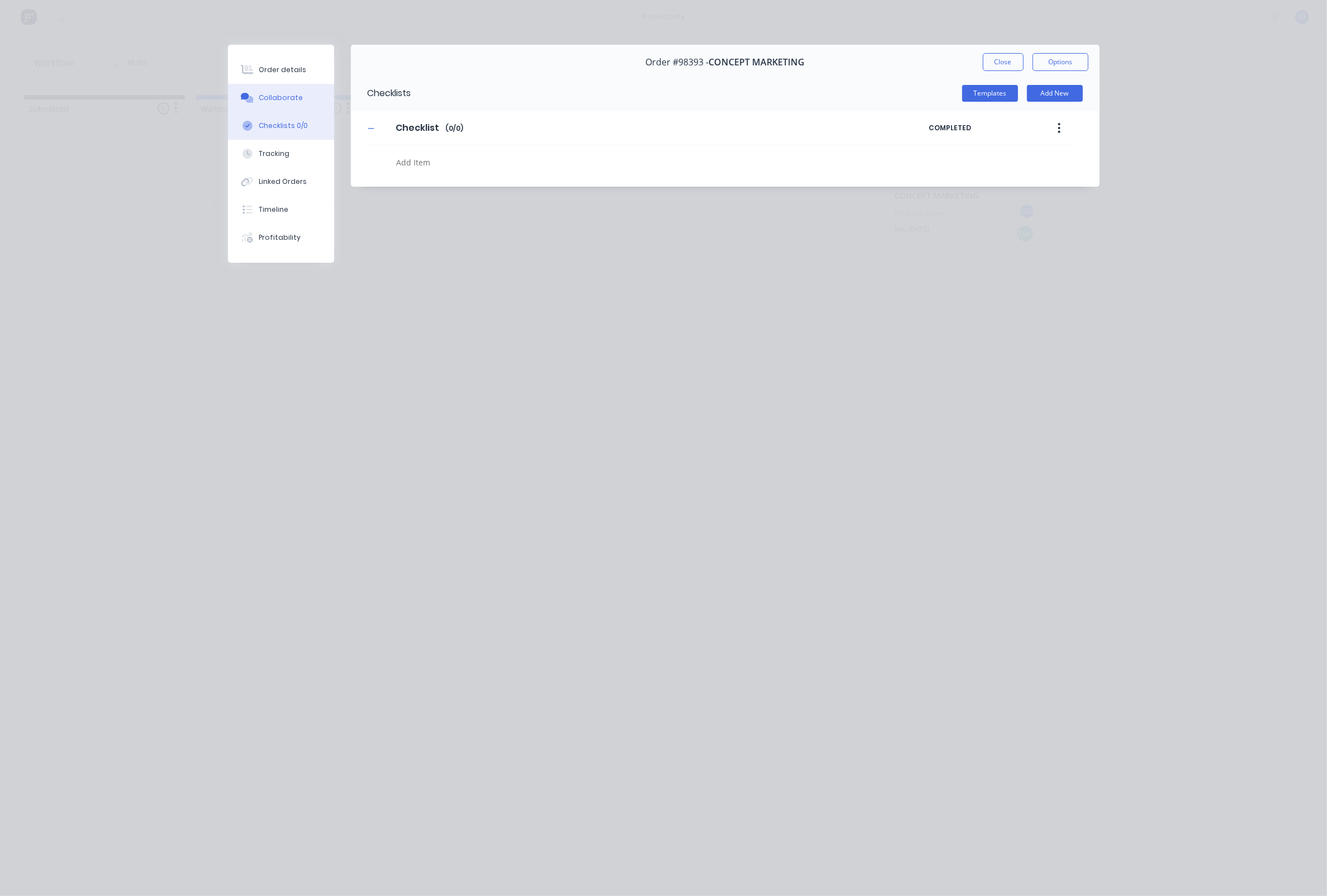
click at [306, 102] on button "Collaborate" at bounding box center [281, 98] width 106 height 28
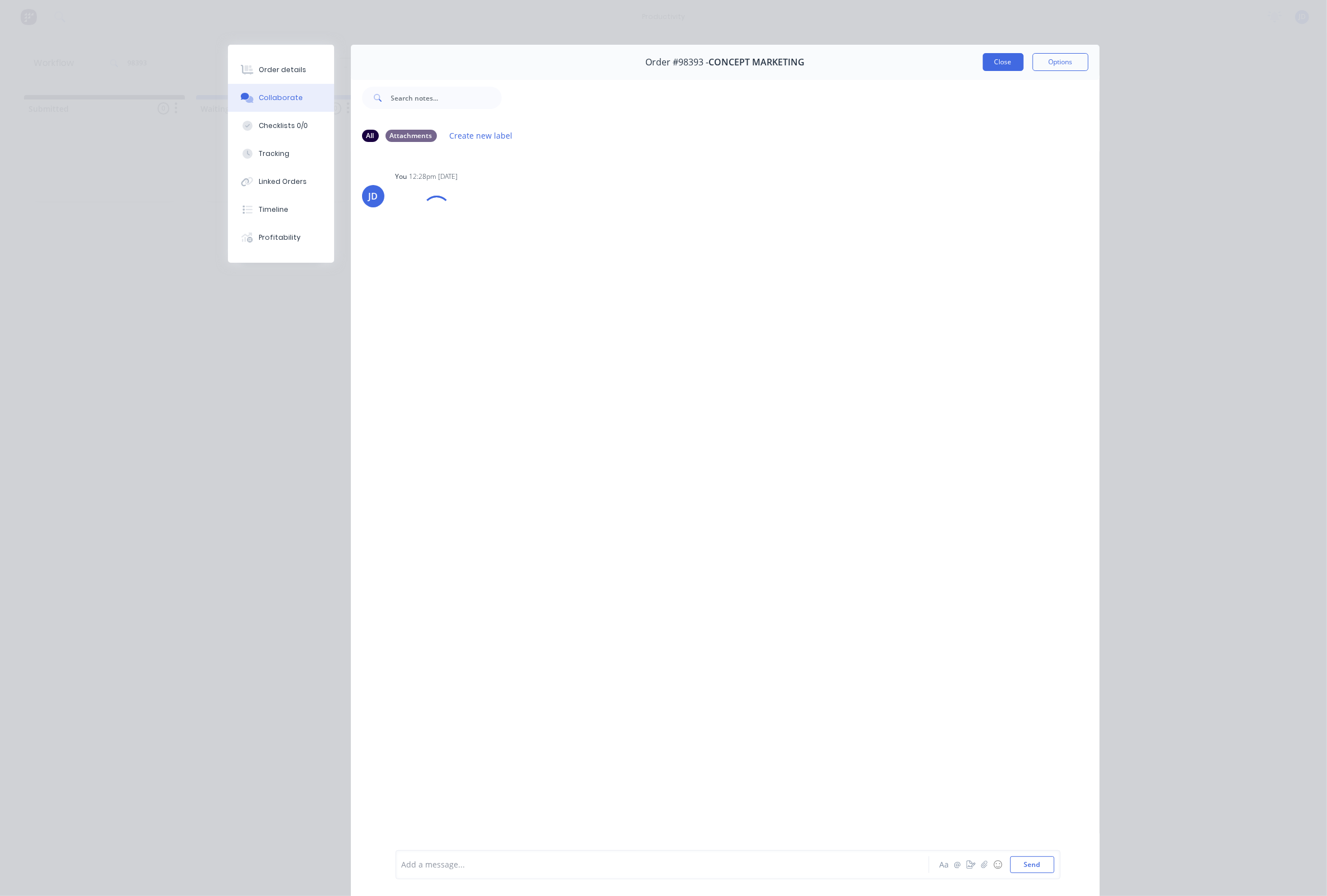
click at [999, 65] on button "Close" at bounding box center [1004, 62] width 41 height 18
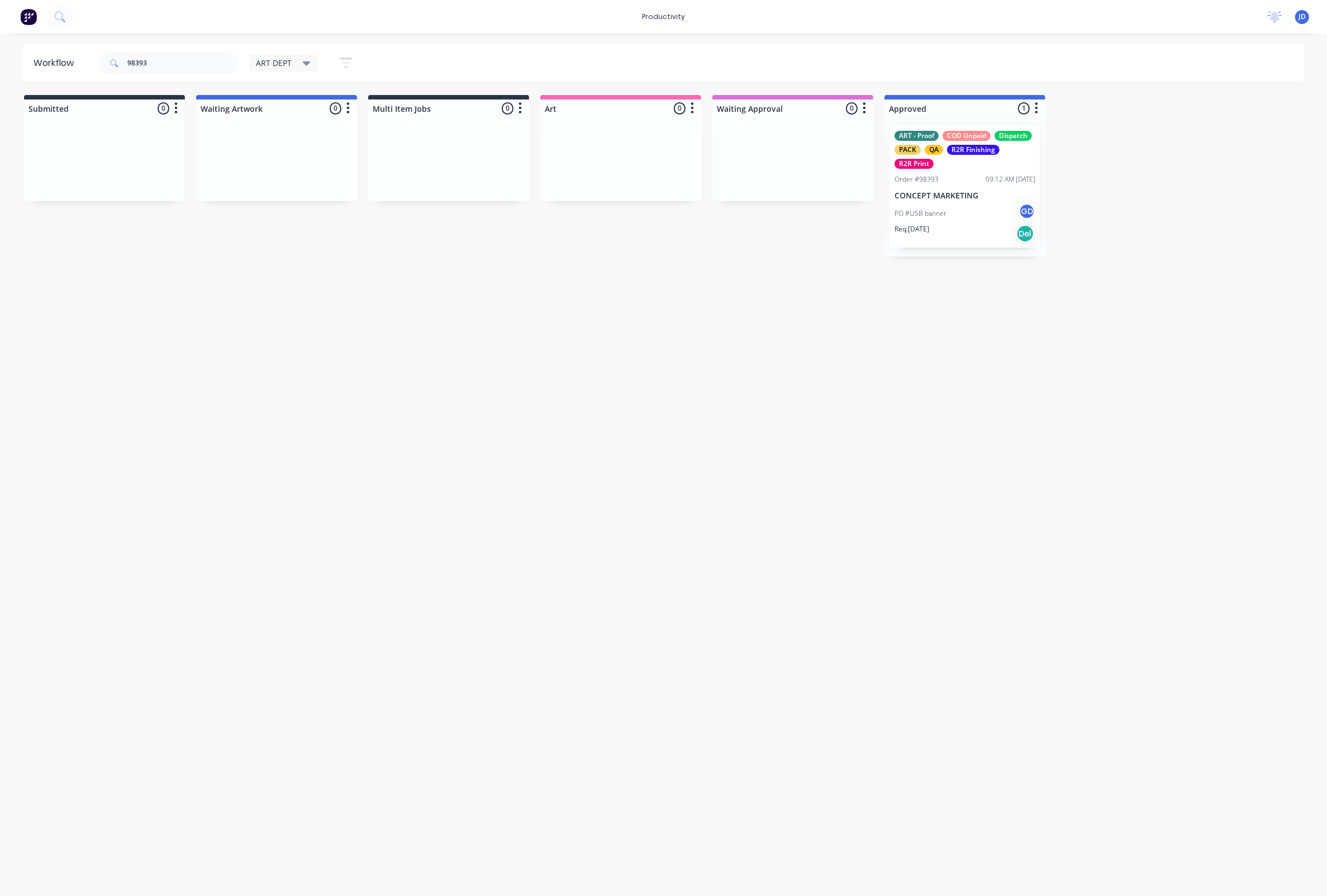
click at [443, 299] on div "Workflow 98393 ART DEPT Save new view None edit ART DEPT (Default) edit Banner …" at bounding box center [664, 459] width 1327 height 829
click at [146, 762] on div "Workflow 98393 ART DEPT Save new view None edit ART DEPT (Default) edit Banner …" at bounding box center [664, 459] width 1327 height 829
click at [337, 775] on div "Workflow 98393 ART DEPT Save new view None edit ART DEPT (Default) edit Banner …" at bounding box center [664, 459] width 1327 height 829
drag, startPoint x: 146, startPoint y: 69, endPoint x: 138, endPoint y: 74, distance: 9.4
click at [138, 74] on input "98393" at bounding box center [183, 63] width 111 height 23
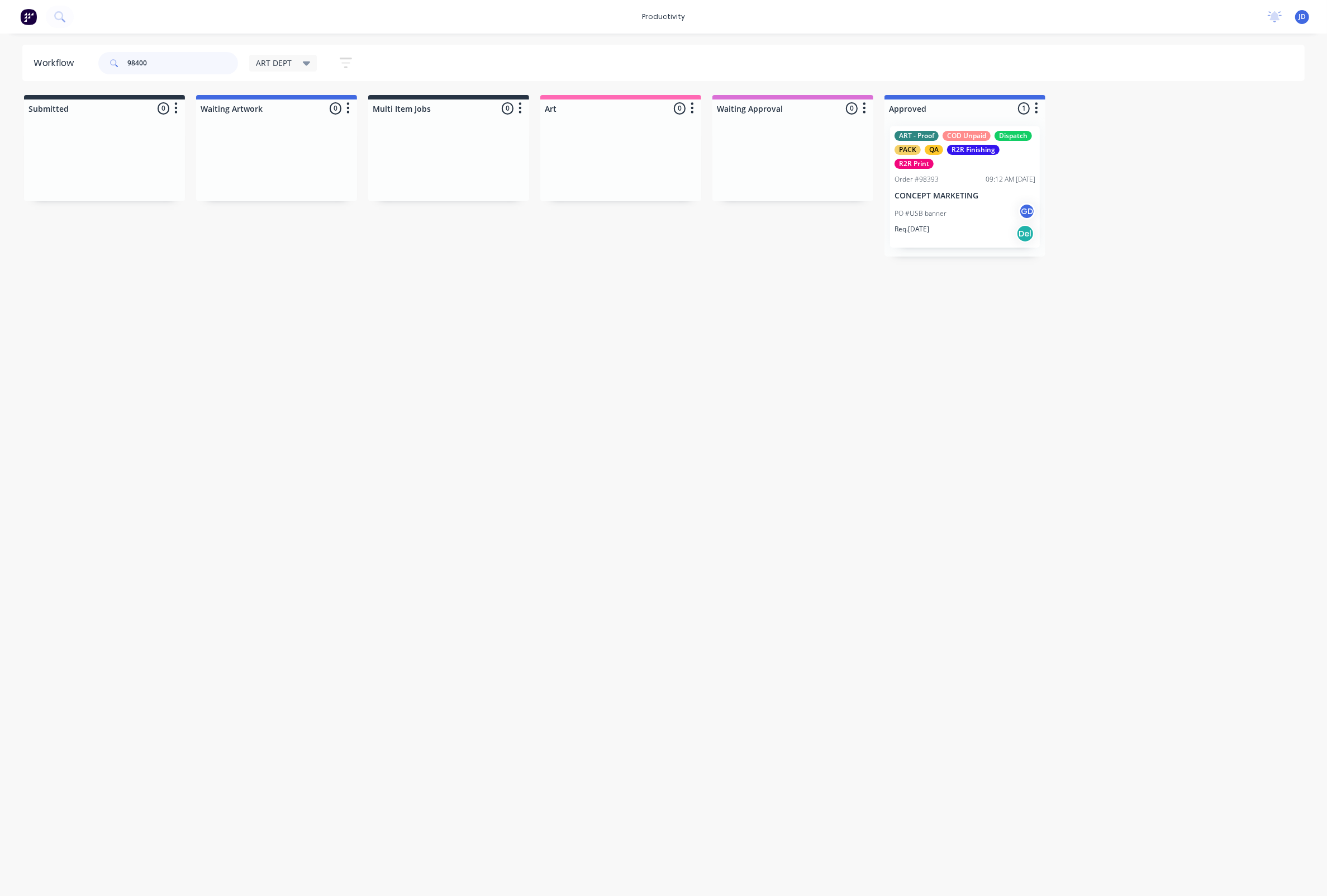
type input "98400"
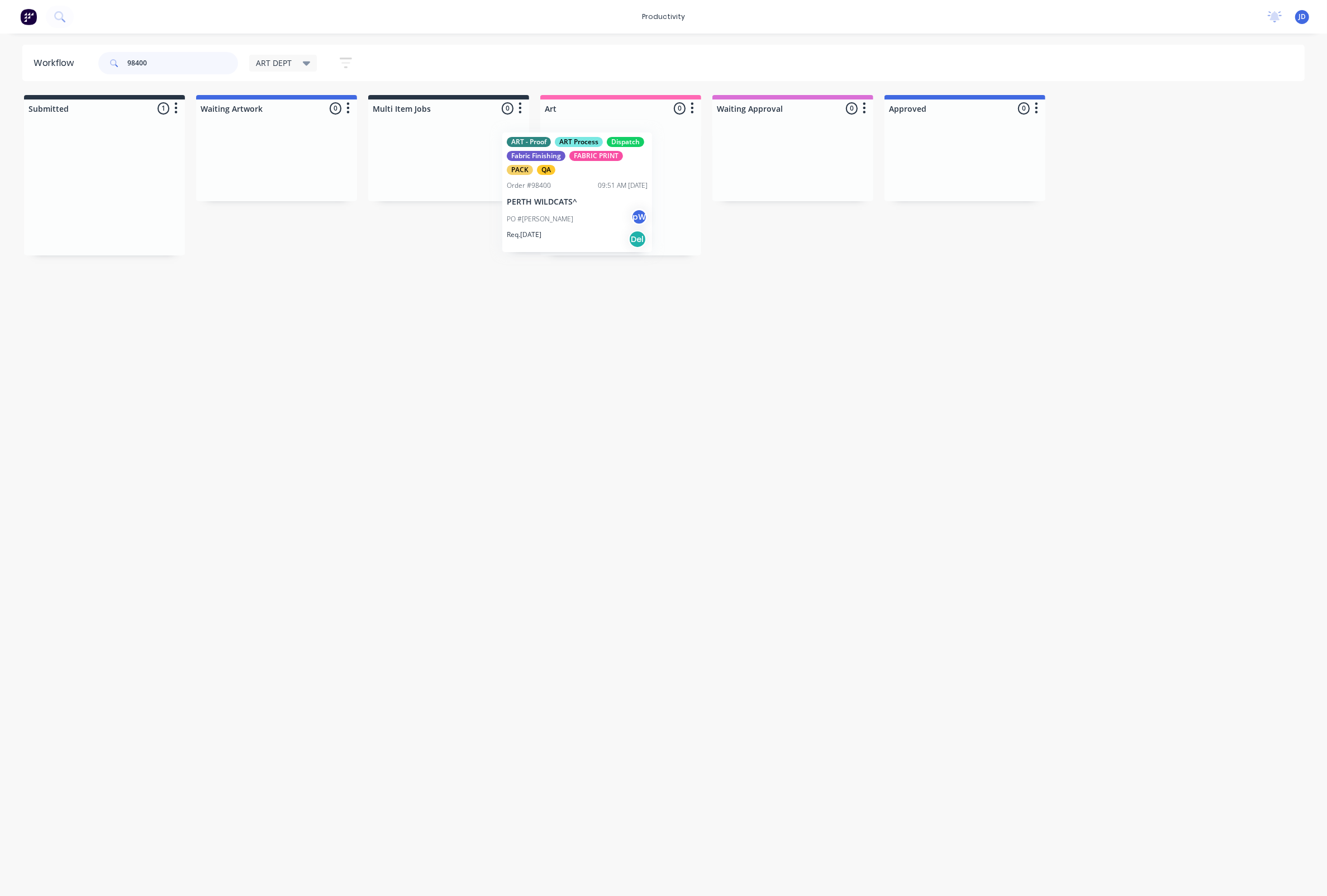
drag, startPoint x: 343, startPoint y: 183, endPoint x: 608, endPoint y: 191, distance: 265.1
click at [607, 211] on div "PO #[PERSON_NAME]" at bounding box center [621, 213] width 141 height 21
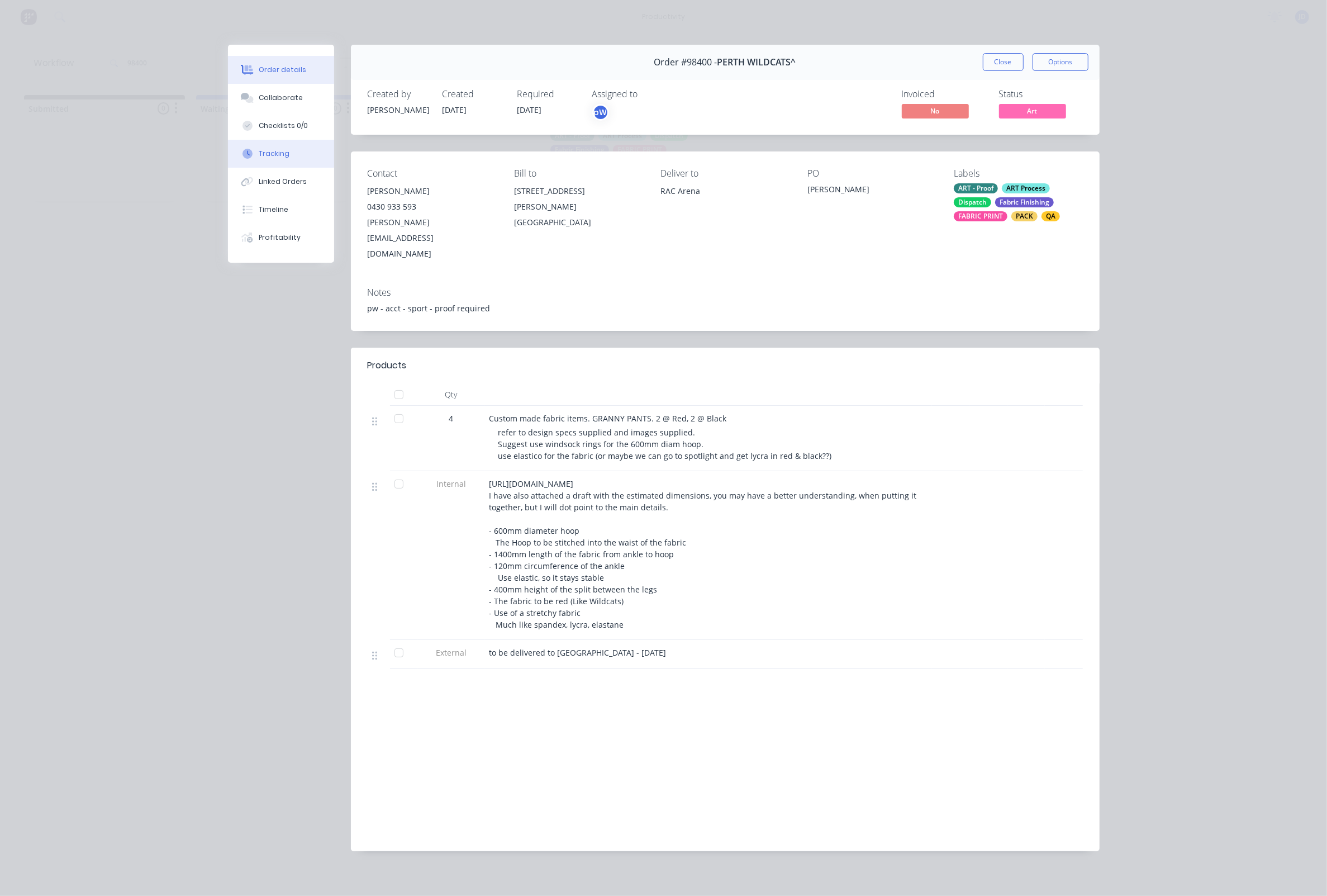
click at [272, 159] on div "Tracking" at bounding box center [274, 154] width 31 height 10
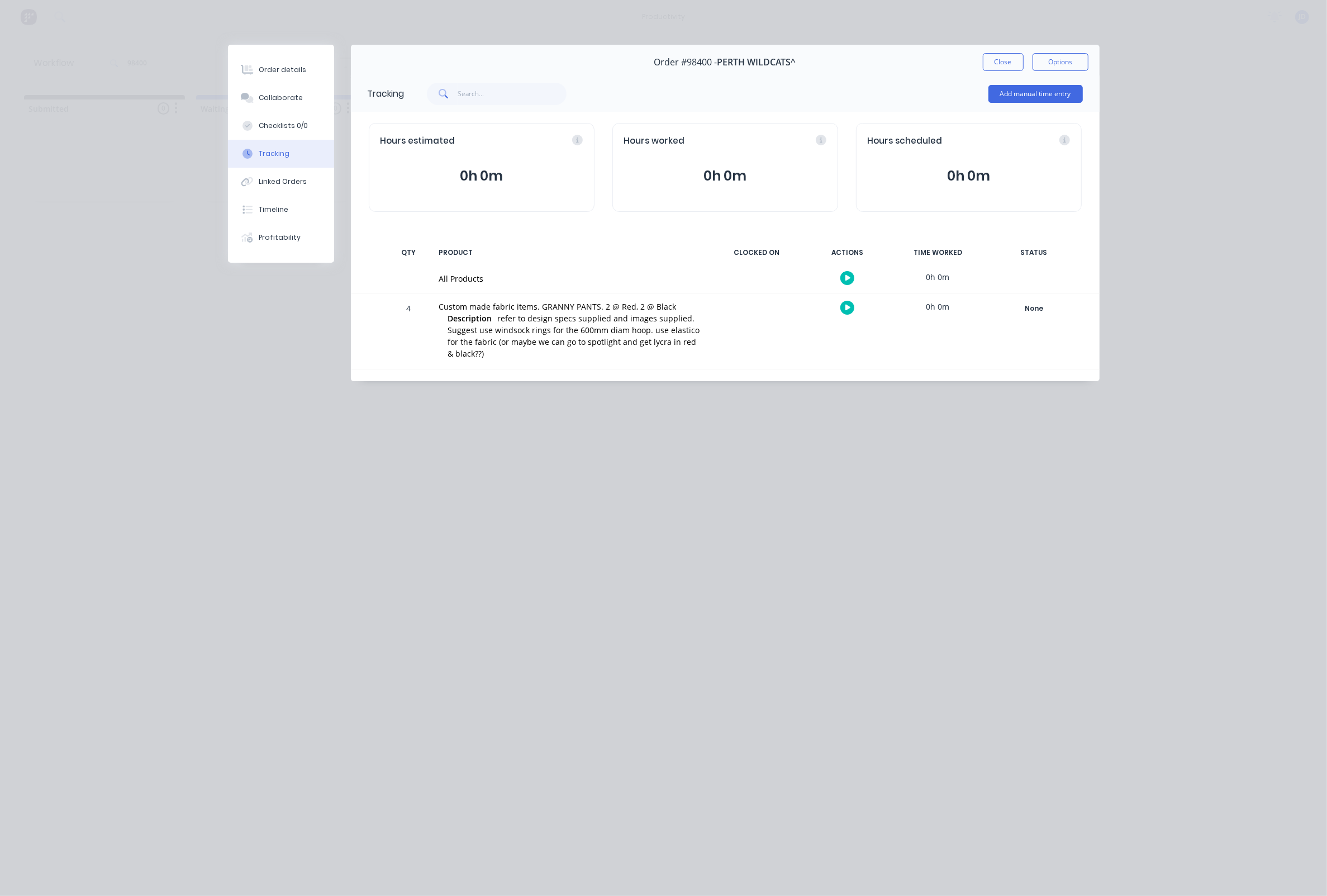
click at [846, 311] on icon "button" at bounding box center [848, 307] width 6 height 6
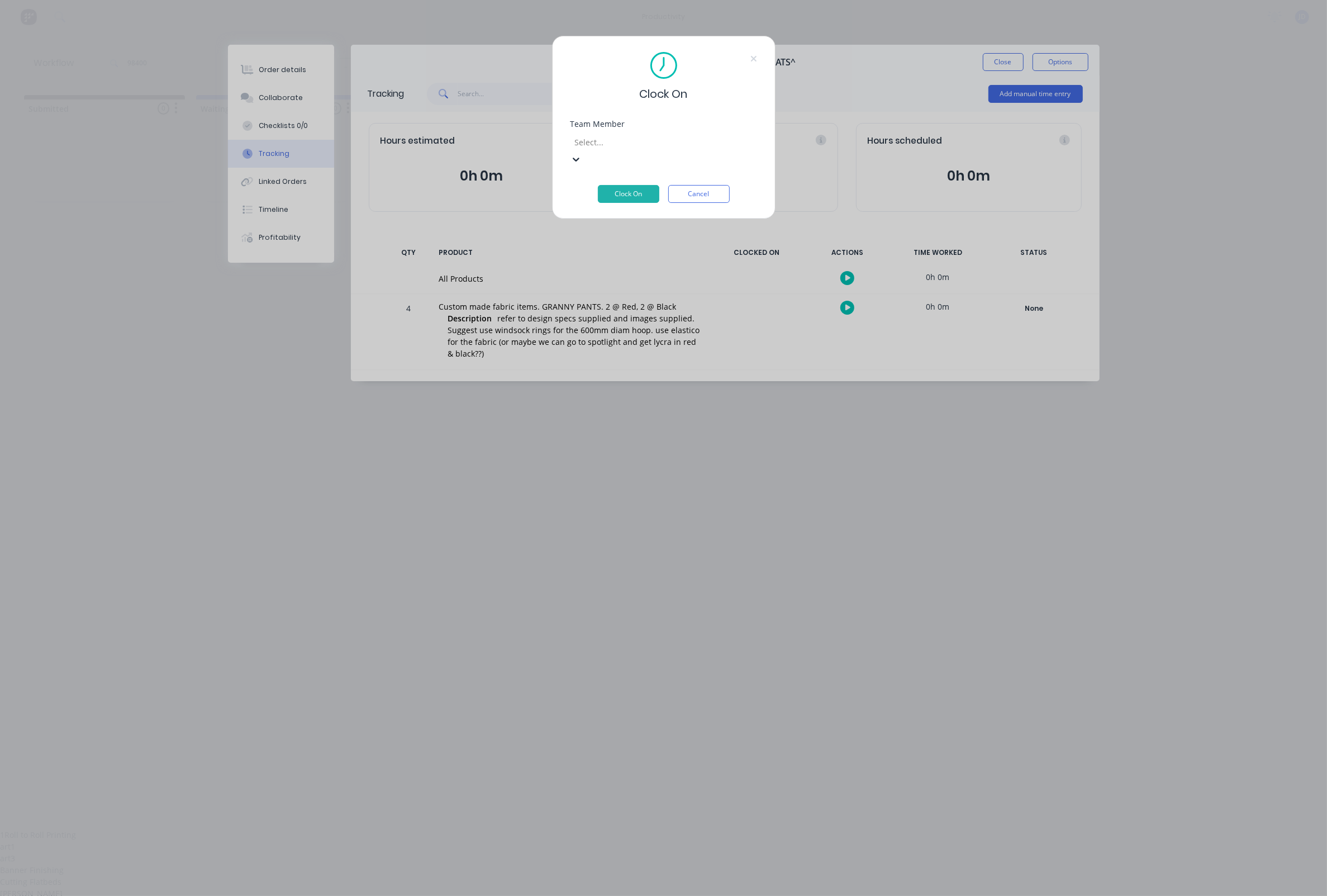
click at [594, 146] on div "Select..." at bounding box center [655, 142] width 159 height 12
drag, startPoint x: 597, startPoint y: 269, endPoint x: 599, endPoint y: 262, distance: 7.3
click at [615, 185] on button "Clock On" at bounding box center [629, 194] width 61 height 18
